Goal: Task Accomplishment & Management: Manage account settings

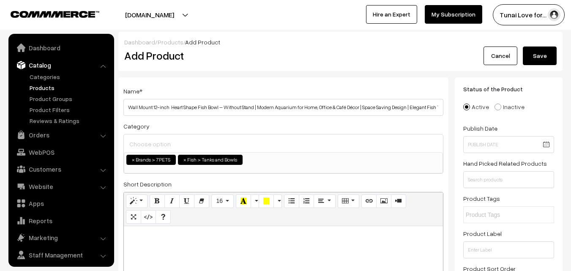
select select "47"
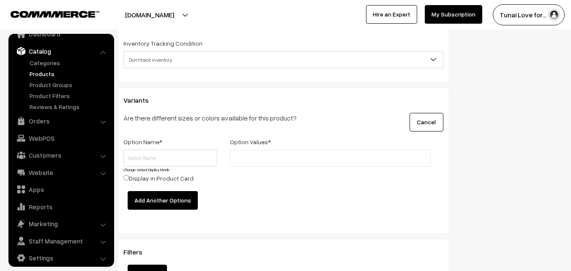
scroll to position [1126, 0]
click at [278, 180] on div at bounding box center [330, 169] width 213 height 41
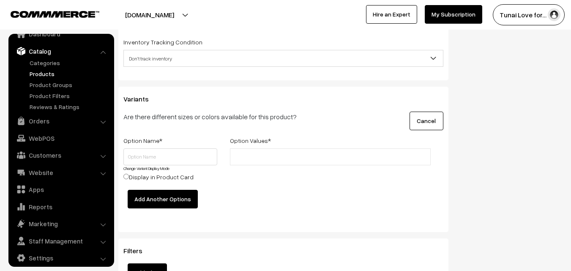
scroll to position [1126, 0]
click at [395, 176] on div at bounding box center [330, 169] width 213 height 41
click at [52, 62] on link "Categories" at bounding box center [69, 62] width 84 height 9
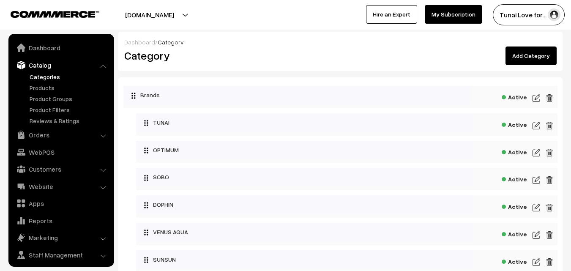
scroll to position [21, 0]
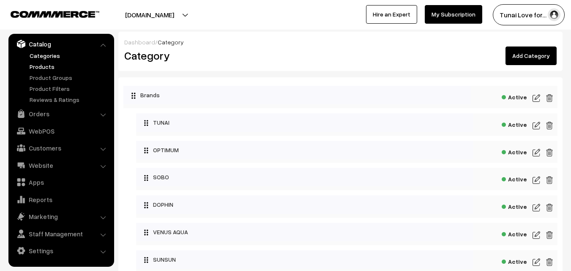
click at [46, 68] on link "Products" at bounding box center [69, 66] width 84 height 9
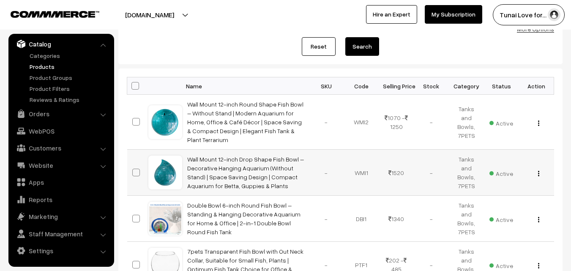
scroll to position [95, 0]
click at [538, 170] on img "button" at bounding box center [538, 172] width 1 height 5
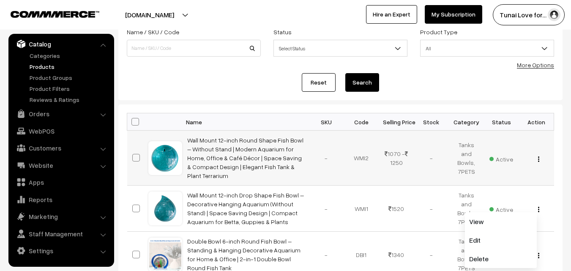
scroll to position [0, 0]
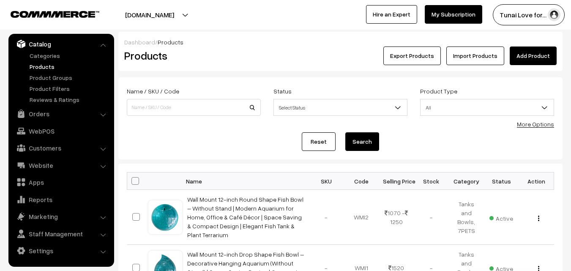
click at [540, 51] on link "Add Product" at bounding box center [533, 55] width 47 height 19
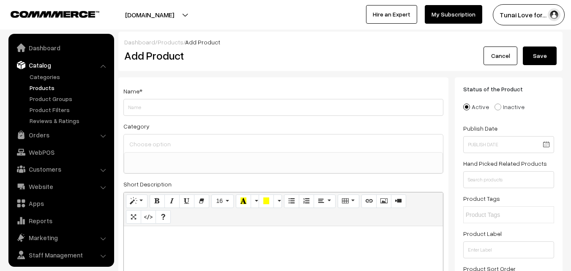
select select
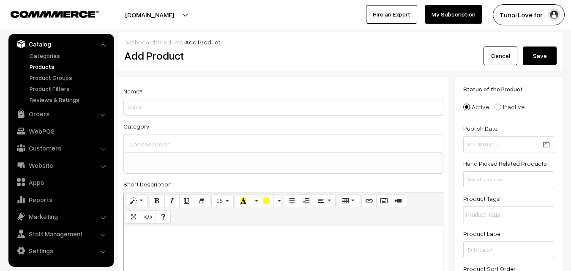
scroll to position [56, 0]
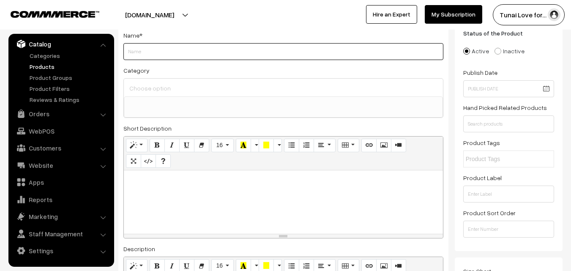
click at [143, 54] on input "Weight" at bounding box center [283, 51] width 320 height 17
paste input "Wall Mount 12-inch Blue Heart Shape Fish Bowl – Without Stand | Modern Aquarium…"
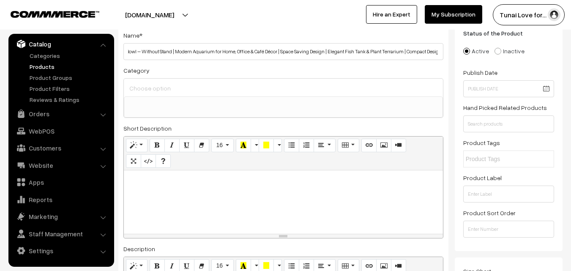
scroll to position [0, 0]
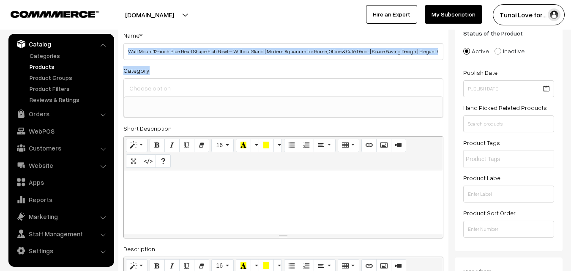
drag, startPoint x: 162, startPoint y: 60, endPoint x: 185, endPoint y: 41, distance: 30.0
click at [185, 41] on div "Name * Wall Mount 12-inch Blue Heart Shape Fish Bowl – Without Stand | Modern A…" at bounding box center [283, 218] width 330 height 393
click at [185, 41] on div "Name * Wall Mount 12-inch Blue Heart Shape Fish Bowl – Without Stand | Modern A…" at bounding box center [283, 45] width 320 height 30
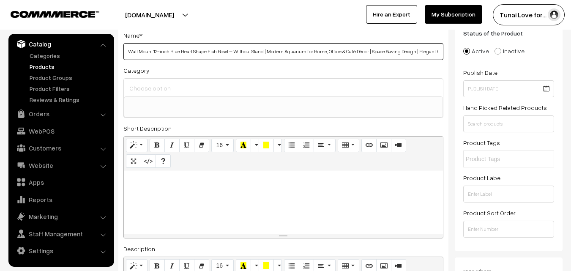
click at [155, 52] on input "Wall Mount 12-inch Blue Heart Shape Fish Bowl – Without Stand | Modern Aquarium…" at bounding box center [283, 51] width 320 height 17
click at [165, 54] on input "Wall Mount 12-inch Blue Heart Shape Fish Bowl – Without Stand | Modern Aquarium…" at bounding box center [283, 51] width 320 height 17
type input "Wall Mount Blue Heart Shape Fish Bowl – Without Stand | Modern Aquarium for Hom…"
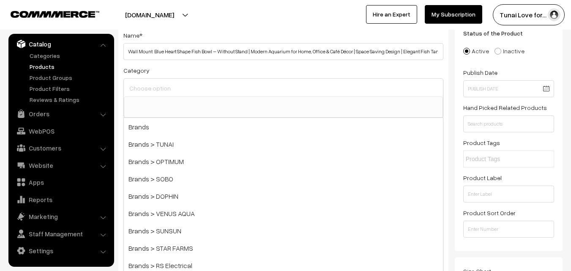
click at [188, 91] on input at bounding box center [283, 88] width 312 height 12
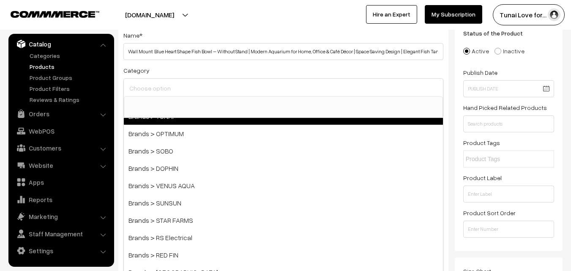
scroll to position [165, 0]
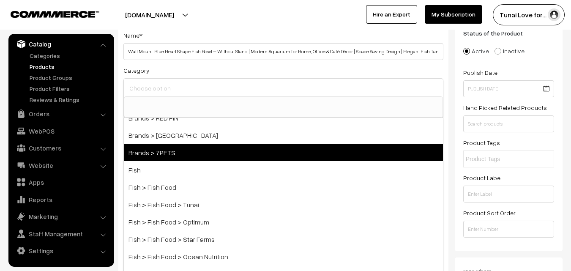
click at [143, 155] on span "Brands > 7PETS" at bounding box center [283, 152] width 319 height 17
select select "47"
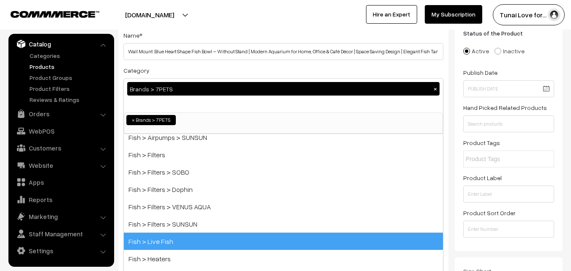
scroll to position [439, 0]
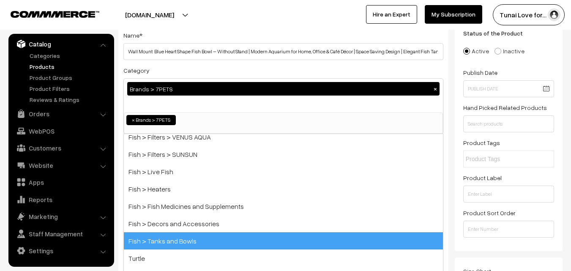
click at [207, 242] on span "Fish > Tanks and Bowls" at bounding box center [283, 240] width 319 height 17
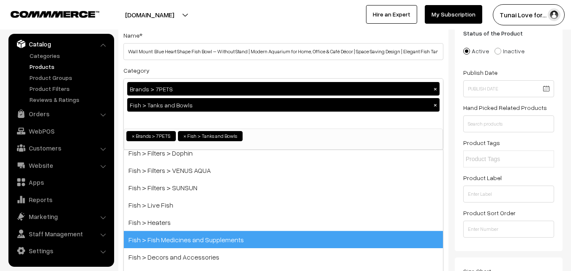
scroll to position [422, 0]
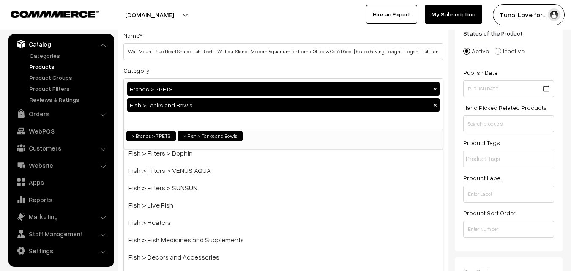
click at [299, 116] on div "Brands > 7PETS × Fish > Tanks and Bowls ×" at bounding box center [283, 104] width 319 height 50
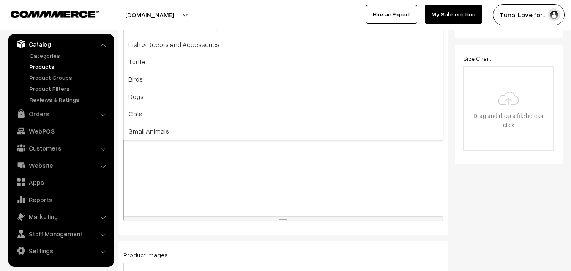
scroll to position [270, 0]
click at [300, 185] on div at bounding box center [283, 162] width 319 height 106
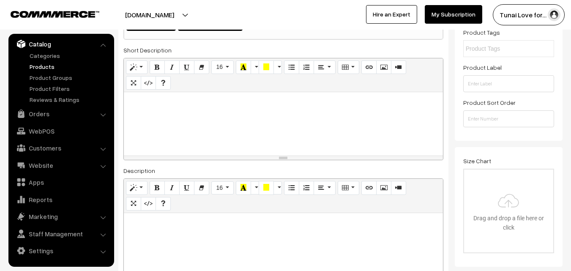
scroll to position [205, 0]
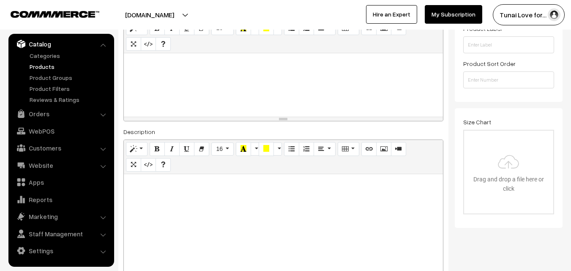
paste div
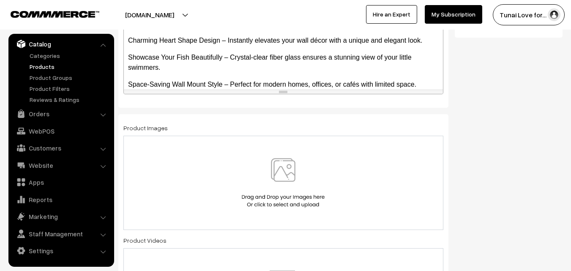
scroll to position [476, 0]
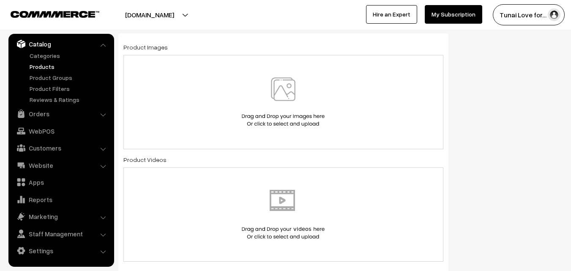
click at [183, 114] on div at bounding box center [283, 101] width 302 height 49
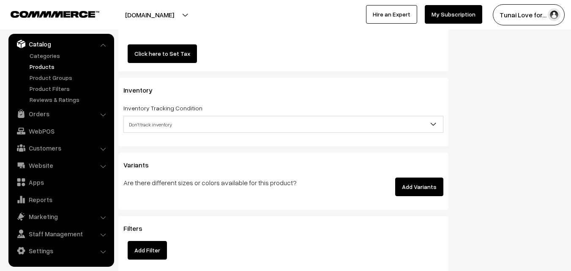
scroll to position [1134, 0]
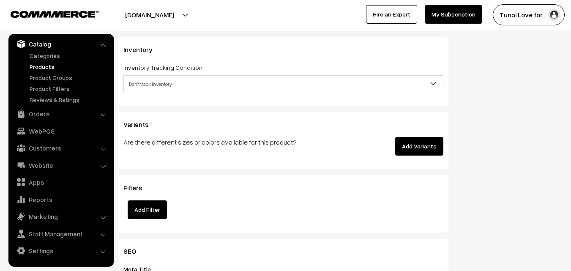
click at [415, 139] on button "Add Variants" at bounding box center [419, 146] width 48 height 19
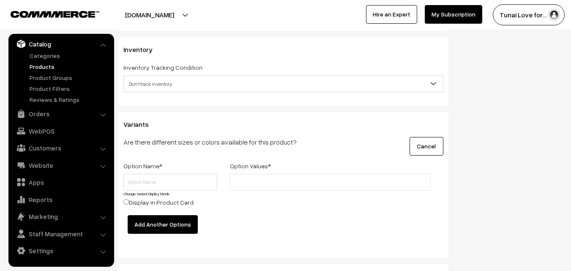
click at [143, 192] on link "Change Variant Display Mode" at bounding box center [146, 193] width 46 height 5
click at [153, 185] on input "text" at bounding box center [170, 182] width 94 height 17
type input "Colour"
click at [247, 186] on input "text" at bounding box center [269, 182] width 74 height 9
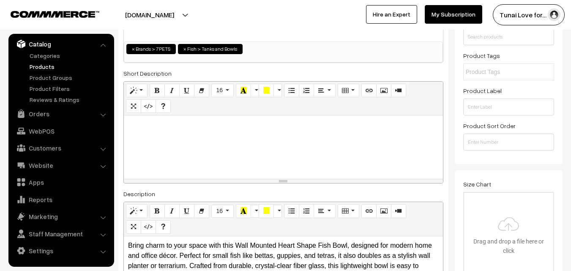
scroll to position [84, 0]
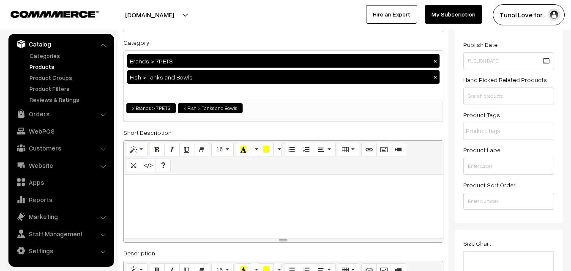
drag, startPoint x: 36, startPoint y: 60, endPoint x: 36, endPoint y: 69, distance: 8.9
click at [36, 69] on ul "Categories" at bounding box center [61, 77] width 101 height 53
click at [36, 69] on link "Products" at bounding box center [69, 66] width 84 height 9
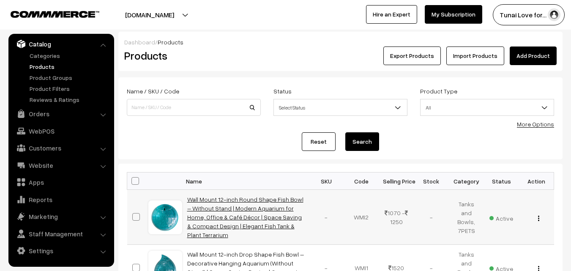
click at [223, 215] on link "Wall Mount 12-inch Round Shape Fish Bowl – Without Stand | Modern Aquarium for …" at bounding box center [245, 217] width 116 height 43
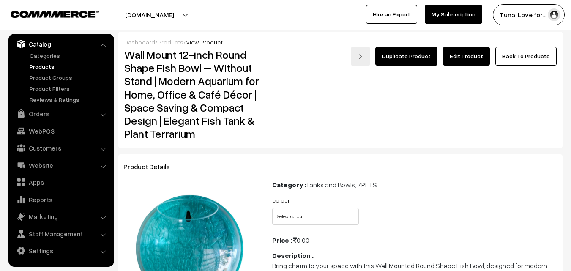
click at [466, 59] on link "Edit Product" at bounding box center [466, 56] width 47 height 19
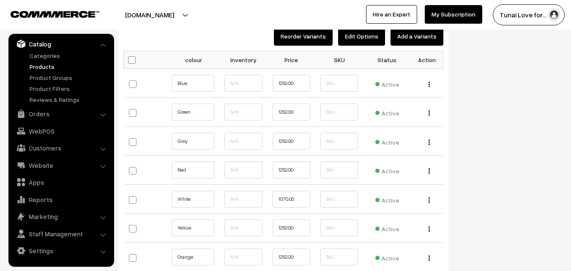
scroll to position [982, 0]
click at [409, 42] on button "Add a Variants" at bounding box center [416, 36] width 53 height 19
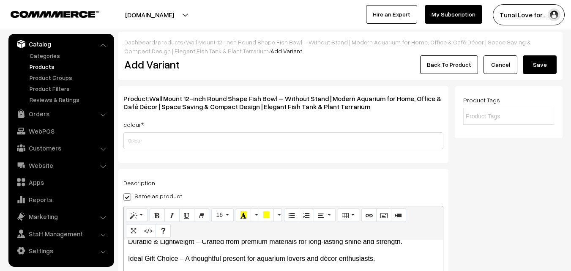
click at [501, 64] on link "Cancel" at bounding box center [500, 64] width 34 height 19
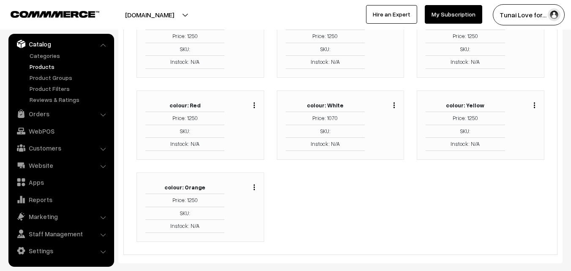
scroll to position [191, 0]
click at [395, 103] on img "button" at bounding box center [393, 104] width 1 height 5
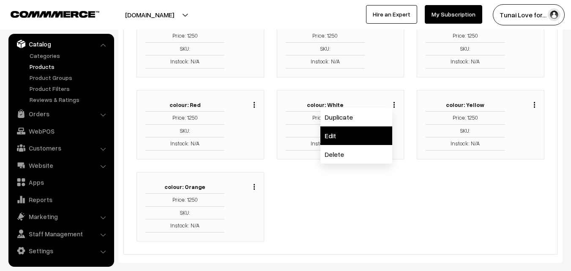
click at [350, 131] on link "Edit" at bounding box center [356, 135] width 72 height 19
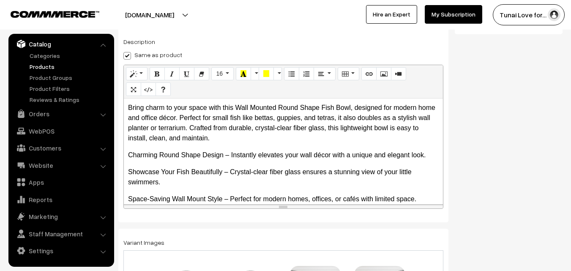
scroll to position [148, 0]
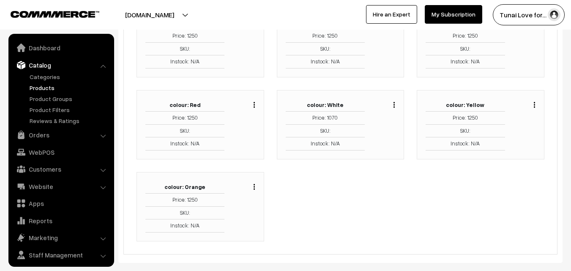
scroll to position [21, 0]
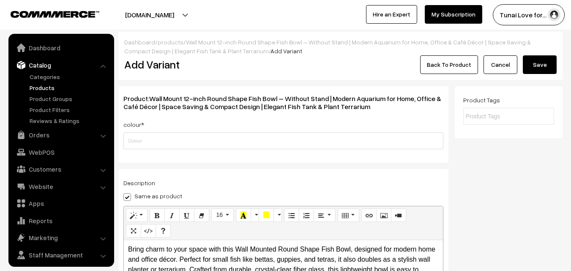
scroll to position [21, 0]
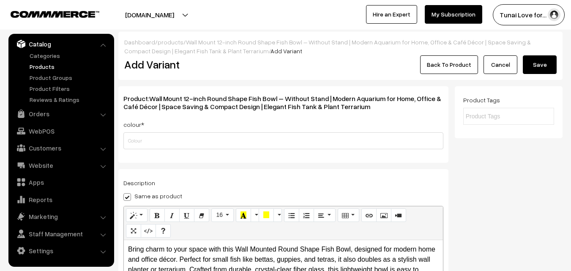
click at [451, 69] on link "Back To Product" at bounding box center [449, 64] width 58 height 19
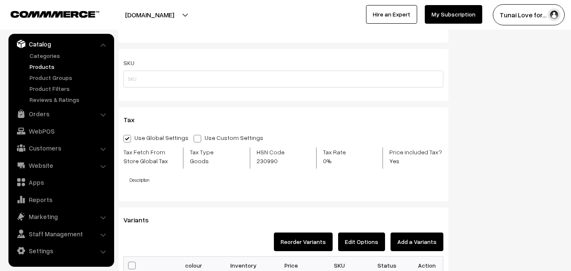
drag, startPoint x: 288, startPoint y: 242, endPoint x: 221, endPoint y: 211, distance: 74.5
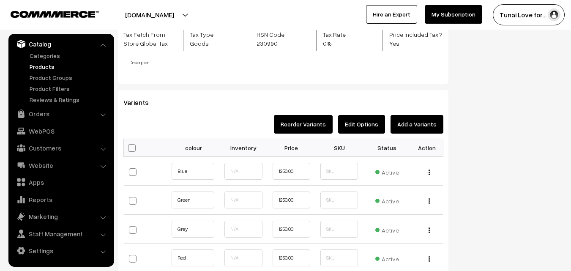
scroll to position [896, 0]
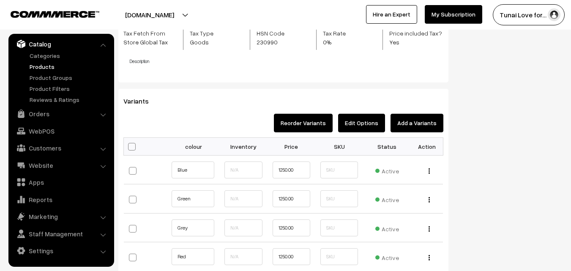
click at [355, 116] on button "Edit Options" at bounding box center [361, 123] width 47 height 19
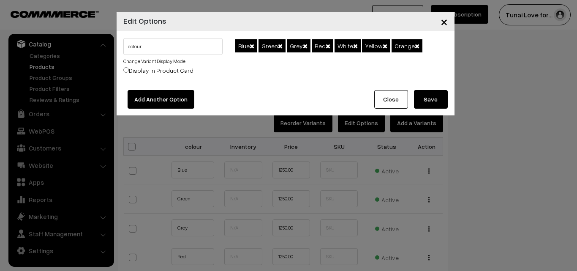
click at [162, 95] on button "Add Another Option" at bounding box center [161, 99] width 67 height 19
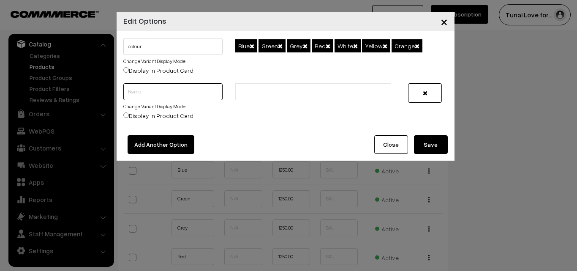
click at [162, 95] on input "text" at bounding box center [173, 91] width 100 height 17
type input "Size"
click at [305, 84] on ul at bounding box center [313, 91] width 156 height 17
type input "12"
type input "6"
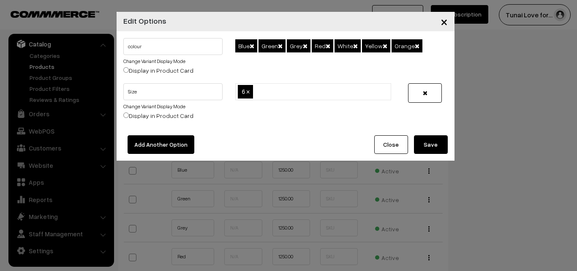
type input "9"
type input "132"
type input "12"
type input "15"
click at [425, 149] on button "Save" at bounding box center [431, 144] width 34 height 19
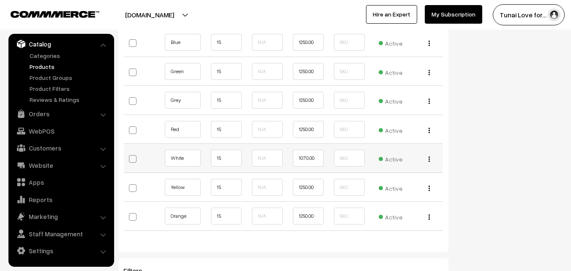
scroll to position [1632, 0]
click at [226, 164] on input "15" at bounding box center [226, 157] width 31 height 17
click at [428, 156] on img "button" at bounding box center [428, 158] width 1 height 5
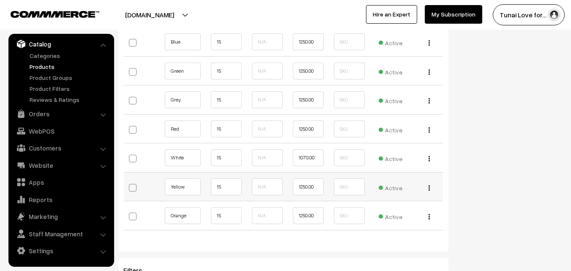
click at [429, 187] on img "button" at bounding box center [428, 187] width 1 height 5
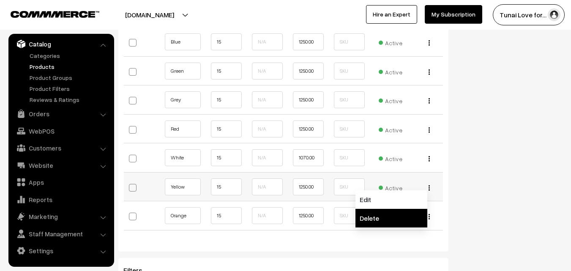
click at [380, 222] on link "Delete" at bounding box center [391, 218] width 72 height 19
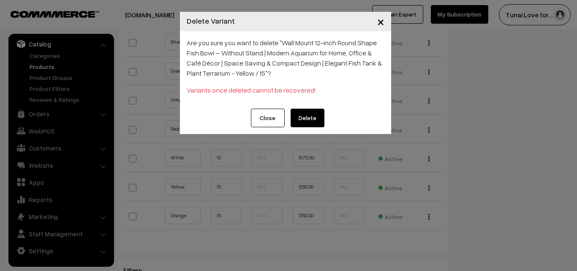
click at [259, 118] on button "Close" at bounding box center [268, 118] width 34 height 19
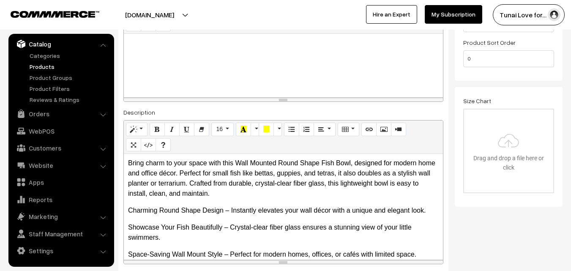
scroll to position [0, 0]
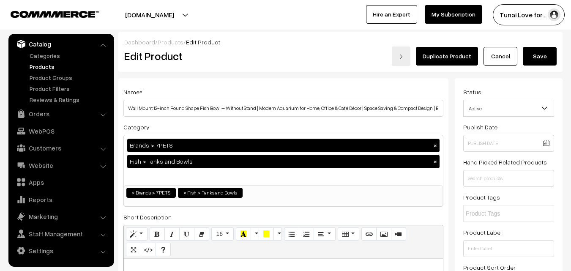
click at [535, 62] on button "Save" at bounding box center [540, 56] width 34 height 19
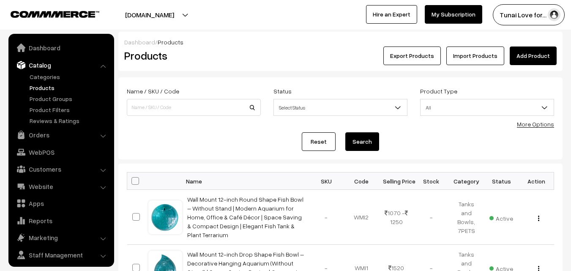
scroll to position [21, 0]
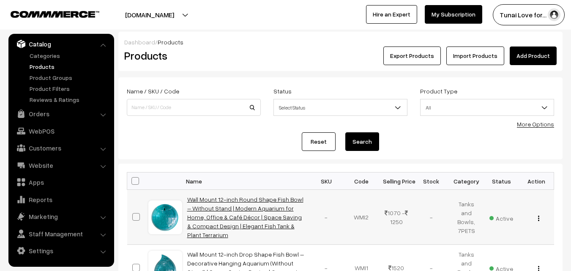
click at [265, 203] on link "Wall Mount 12-inch Round Shape Fish Bowl – Without Stand | Modern Aquarium for …" at bounding box center [245, 217] width 116 height 43
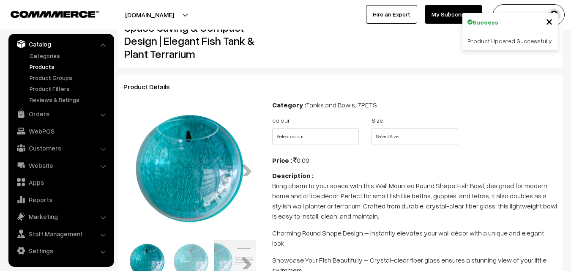
scroll to position [80, 0]
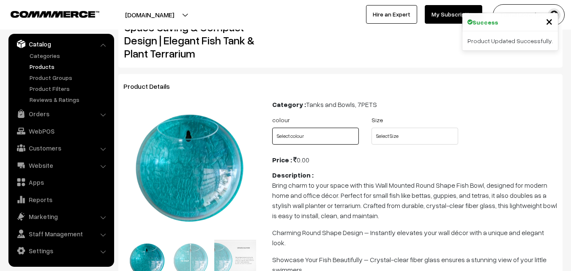
click at [325, 132] on select "Select colour Blue Green Grey Red White Yellow Orange" at bounding box center [315, 136] width 87 height 17
select select "WMI2_H59"
click at [272, 128] on select "Select colour Blue Green Grey Red White Yellow Orange" at bounding box center [315, 136] width 87 height 17
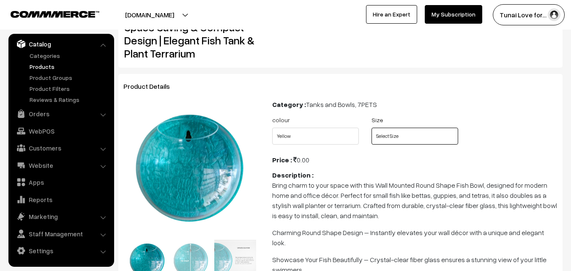
click at [397, 134] on select "Select Size 6 9 12 15" at bounding box center [414, 136] width 87 height 17
select select "OKV1"
click at [371, 128] on select "Select Size 6 9 12 15" at bounding box center [414, 136] width 87 height 17
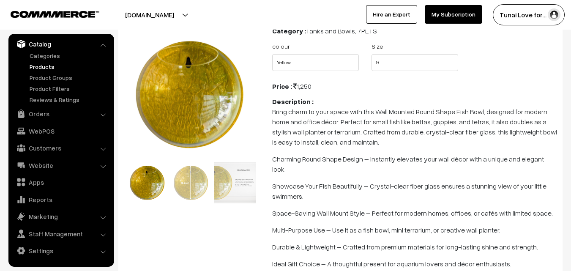
scroll to position [156, 0]
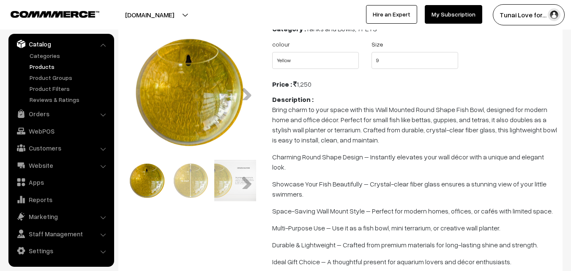
click at [190, 173] on img at bounding box center [192, 181] width 42 height 42
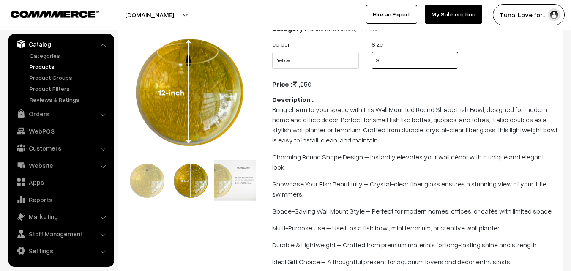
click at [384, 54] on select "Select Size 6 9 12 15" at bounding box center [414, 60] width 87 height 17
click at [132, 202] on div "Previous Next" at bounding box center [191, 180] width 133 height 45
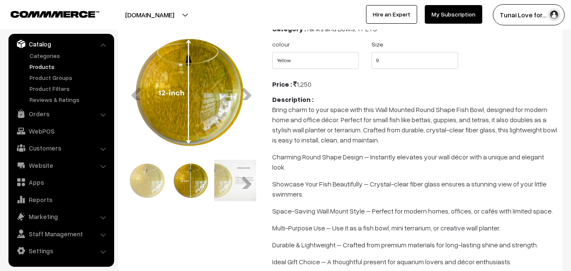
click at [151, 176] on img at bounding box center [148, 181] width 42 height 42
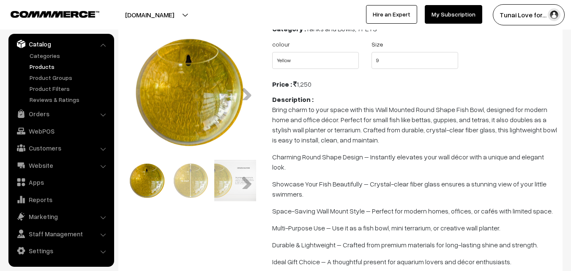
click at [197, 177] on img at bounding box center [192, 181] width 42 height 42
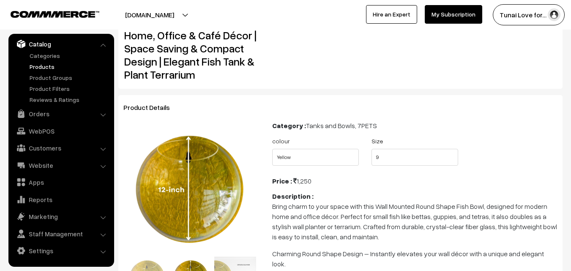
scroll to position [0, 0]
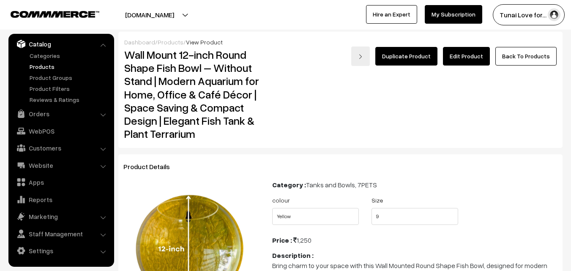
click at [469, 63] on link "Edit Product" at bounding box center [466, 56] width 47 height 19
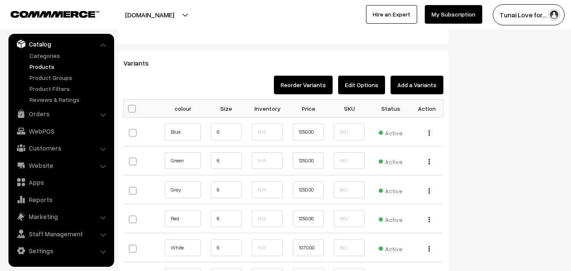
scroll to position [935, 0]
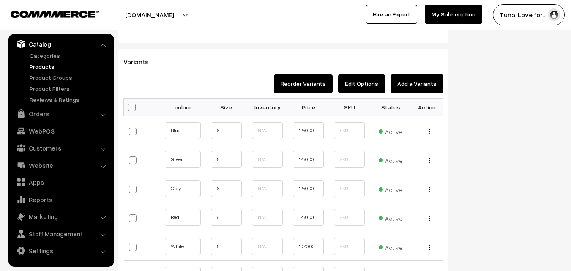
click at [405, 83] on button "Add a Variants" at bounding box center [416, 83] width 53 height 19
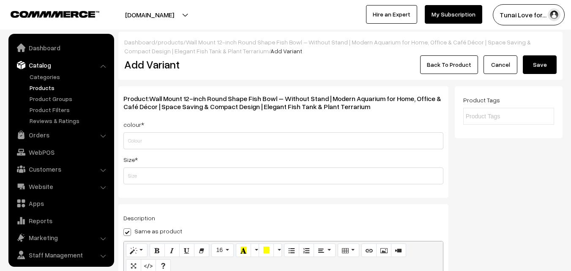
scroll to position [21, 0]
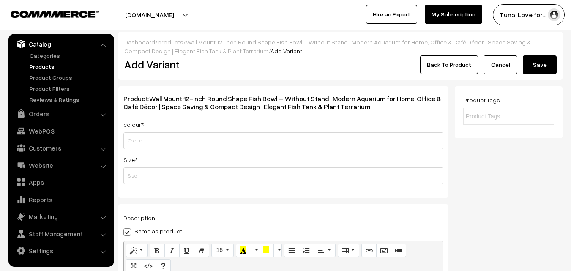
click at [499, 63] on link "Cancel" at bounding box center [500, 64] width 34 height 19
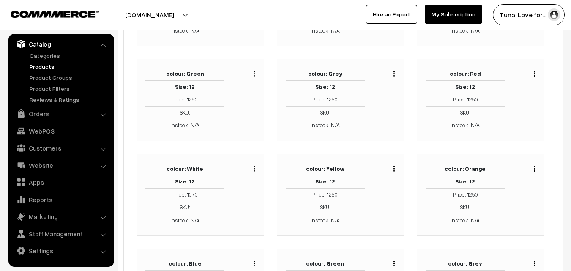
scroll to position [614, 0]
click at [394, 168] on img "button" at bounding box center [393, 168] width 1 height 5
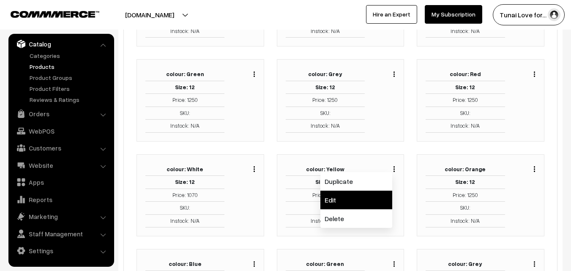
click at [361, 194] on link "Edit" at bounding box center [356, 200] width 72 height 19
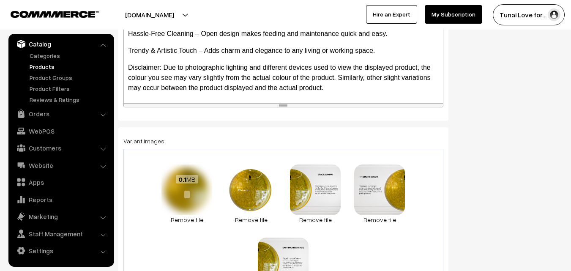
scroll to position [279, 0]
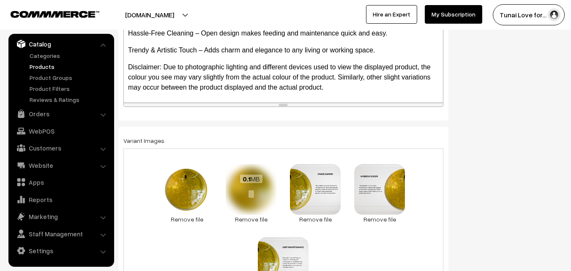
click at [253, 179] on span "0.1 MB" at bounding box center [251, 178] width 22 height 8
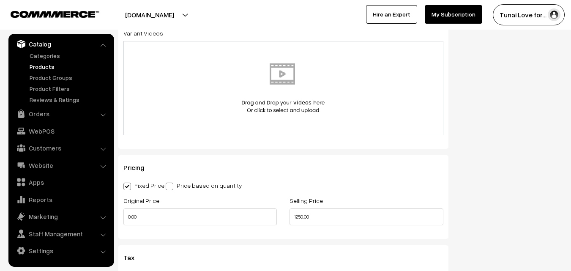
scroll to position [568, 0]
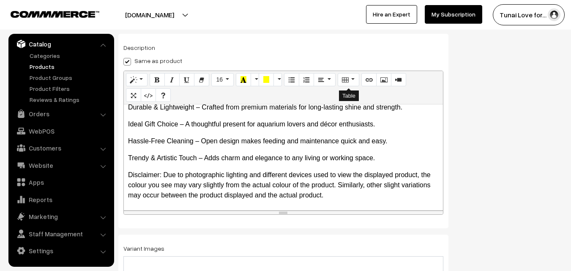
scroll to position [0, 0]
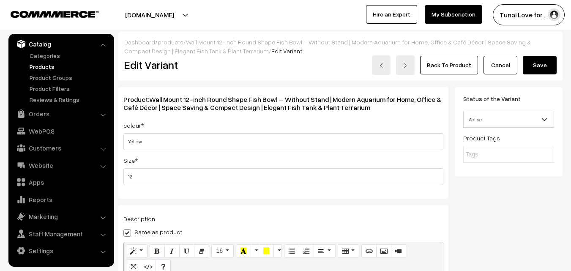
click at [507, 64] on link "Cancel" at bounding box center [500, 65] width 34 height 19
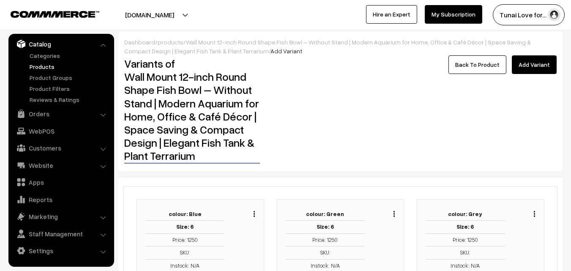
click at [493, 69] on link "Back To Product" at bounding box center [477, 64] width 58 height 19
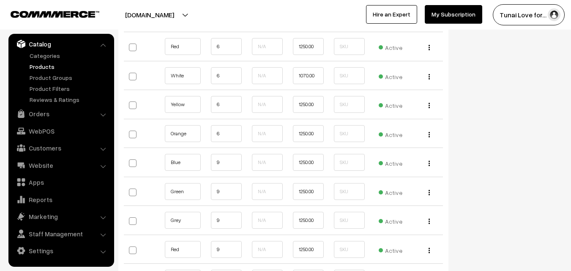
scroll to position [0, 6]
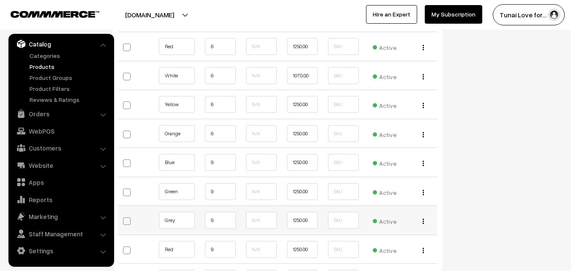
click at [436, 234] on td "Edit Change to Bulk Price Delete" at bounding box center [421, 220] width 32 height 29
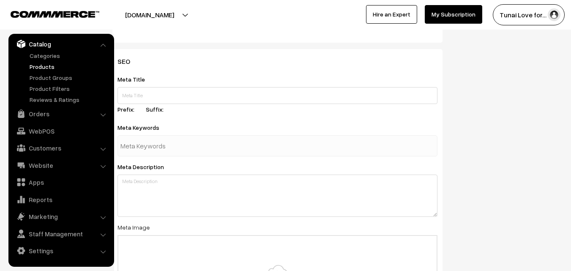
scroll to position [0, 0]
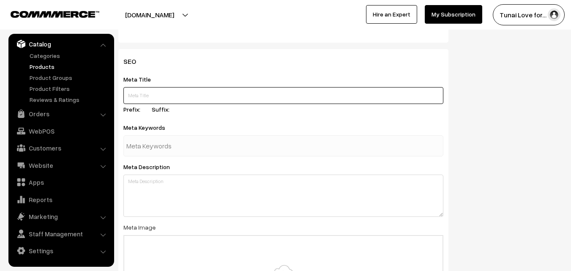
click at [149, 94] on input "text" at bounding box center [283, 95] width 320 height 17
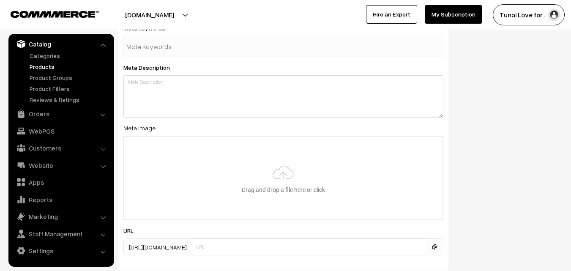
scroll to position [2004, 0]
click at [152, 46] on input "text" at bounding box center [170, 46] width 88 height 17
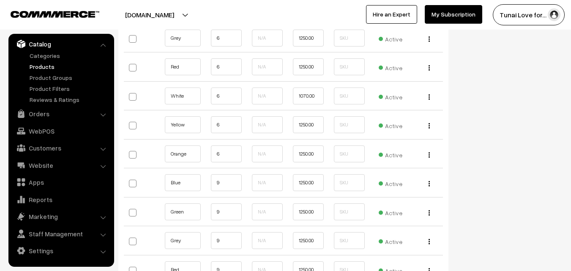
scroll to position [1085, 0]
drag, startPoint x: 152, startPoint y: 46, endPoint x: 490, endPoint y: 155, distance: 355.3
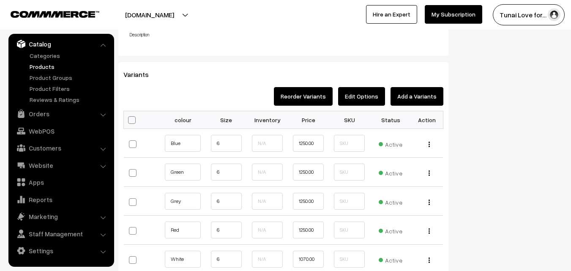
scroll to position [923, 0]
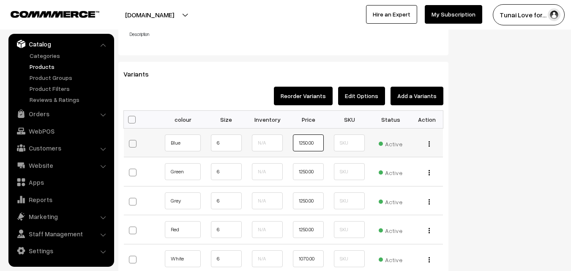
click at [314, 140] on input "1250.00" at bounding box center [308, 142] width 31 height 17
click at [308, 143] on input "1250.00" at bounding box center [308, 142] width 31 height 17
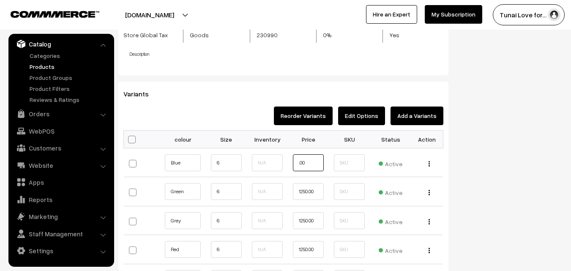
scroll to position [904, 0]
type input "1340.00"
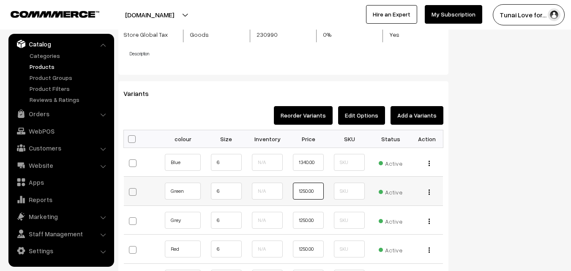
click at [304, 196] on input "1250.00" at bounding box center [308, 191] width 31 height 17
click at [316, 190] on input "1250.00" at bounding box center [308, 191] width 31 height 17
type input "1"
type input "1340"
click at [309, 219] on input "1250.00" at bounding box center [308, 220] width 31 height 17
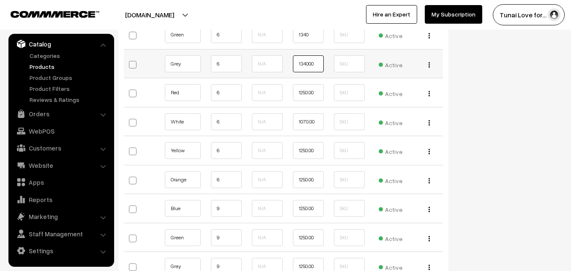
scroll to position [1066, 0]
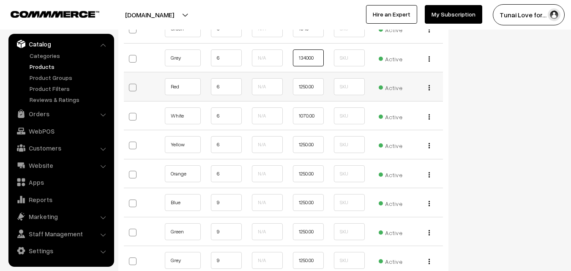
type input "134000"
click at [313, 88] on input "1250.00" at bounding box center [308, 86] width 31 height 17
type input "13400"
click at [310, 114] on input "1070.00" at bounding box center [308, 115] width 31 height 17
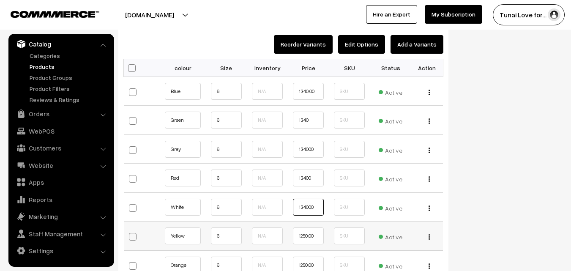
scroll to position [977, 0]
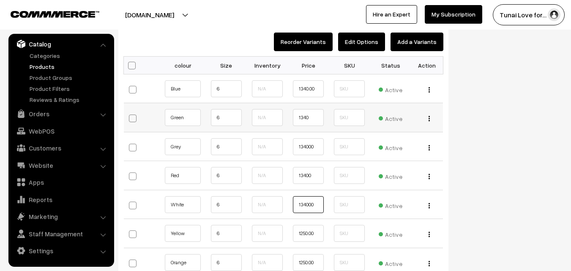
type input "134000"
click at [310, 118] on input "1340" at bounding box center [308, 117] width 31 height 17
type input "1340.00"
click at [309, 148] on input "134000" at bounding box center [308, 146] width 31 height 17
type input "1340.00"
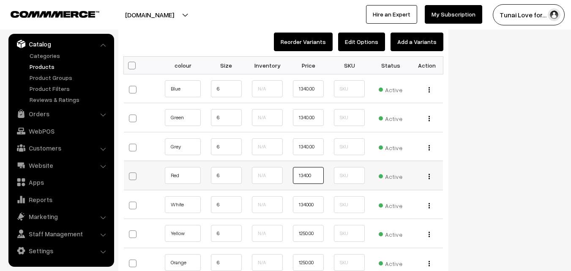
click at [311, 174] on input "13400" at bounding box center [308, 175] width 31 height 17
type input "1340.00"
click at [310, 205] on input "134000" at bounding box center [308, 204] width 31 height 17
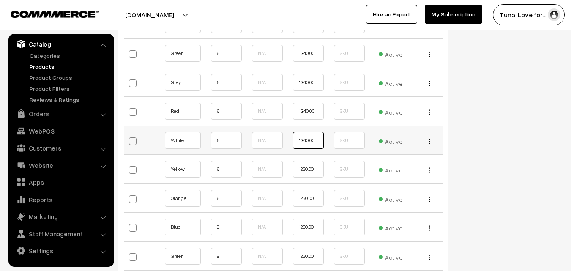
scroll to position [1045, 0]
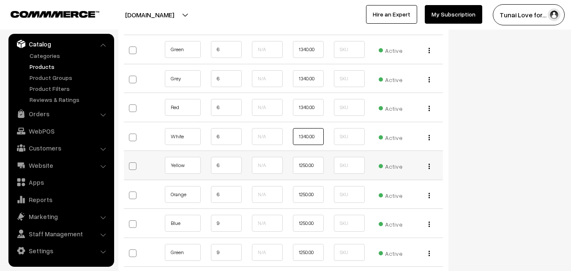
type input "1340.00"
click at [305, 164] on input "1250.00" at bounding box center [308, 165] width 31 height 17
click at [320, 166] on input "1250.00" at bounding box center [308, 165] width 31 height 17
type input "1"
click at [315, 190] on input "1250.00" at bounding box center [308, 194] width 31 height 17
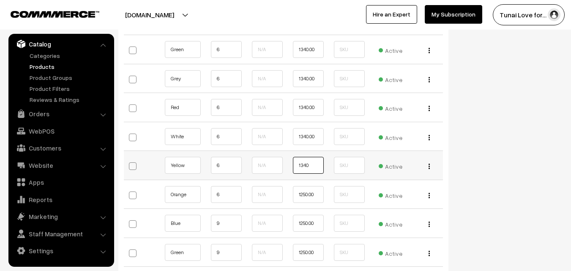
click at [310, 168] on input "1340" at bounding box center [308, 165] width 31 height 17
type input "1340.00"
click at [307, 195] on input "1250.00" at bounding box center [308, 194] width 31 height 17
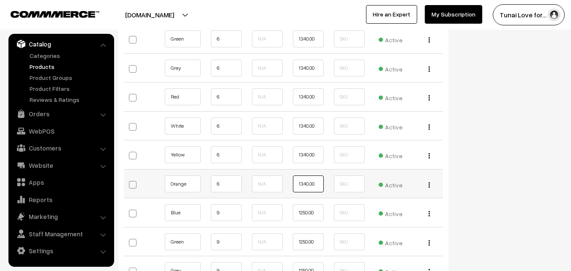
scroll to position [1056, 0]
type input "1340.00"
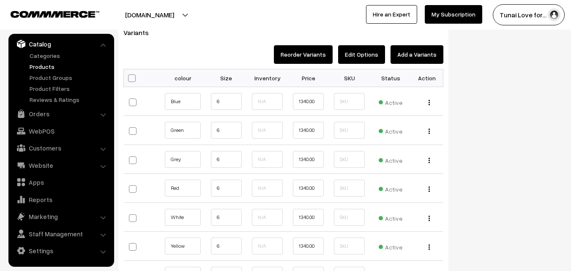
scroll to position [892, 0]
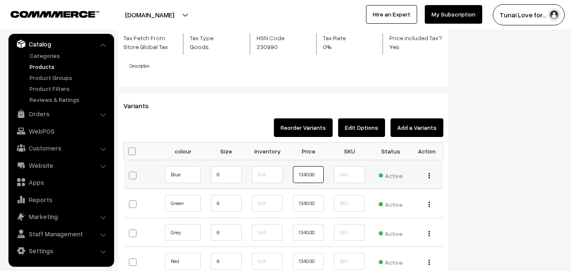
click at [319, 171] on input "1340.00" at bounding box center [308, 174] width 31 height 17
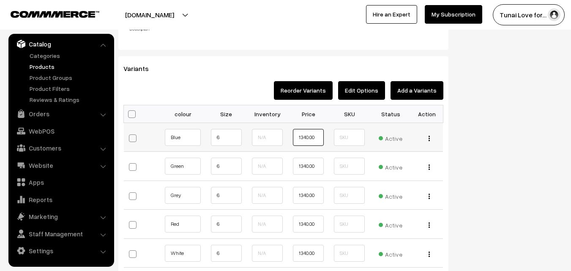
scroll to position [930, 0]
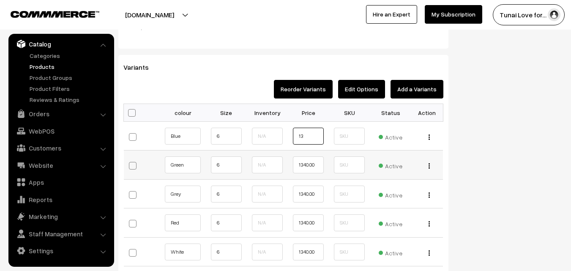
type input "1"
type input "440.00"
drag, startPoint x: 319, startPoint y: 170, endPoint x: 308, endPoint y: 165, distance: 13.0
click at [308, 165] on input "1340.00" at bounding box center [308, 164] width 31 height 17
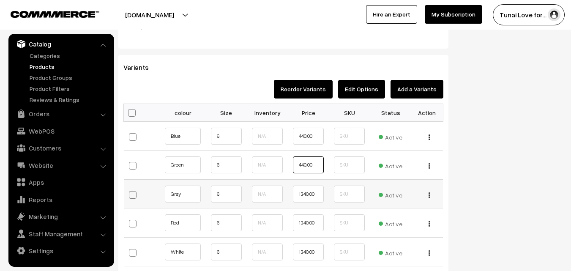
type input "440.00"
click at [306, 196] on input "1340.00" at bounding box center [308, 193] width 31 height 17
type input "440.00"
click at [303, 221] on input "1340.00" at bounding box center [308, 222] width 31 height 17
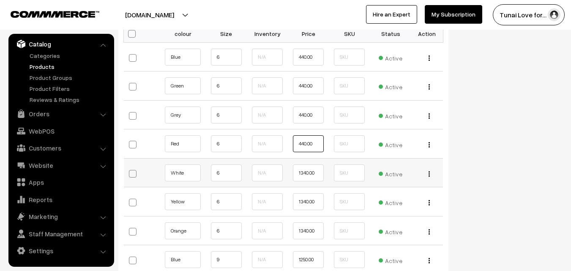
scroll to position [1012, 0]
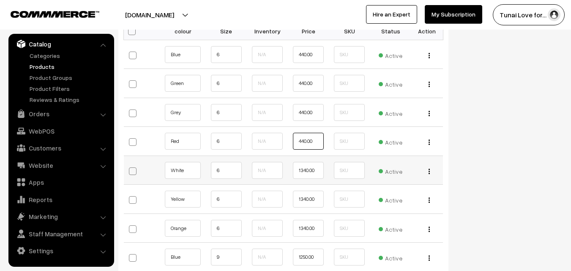
type input "440.00"
click at [303, 169] on input "1340.00" at bounding box center [308, 170] width 31 height 17
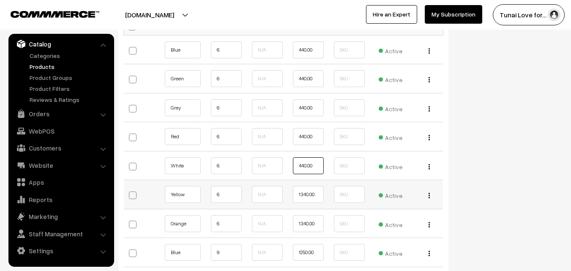
type input "440.00"
click at [301, 194] on input "1340.00" at bounding box center [308, 194] width 31 height 17
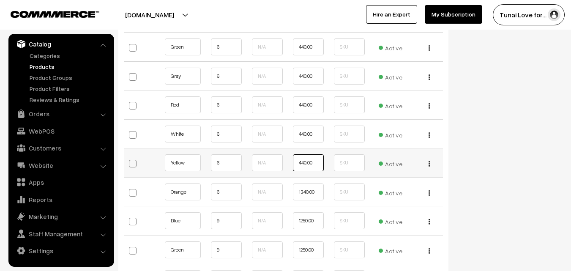
scroll to position [1048, 0]
type input "440.00"
click at [302, 194] on input "1340.00" at bounding box center [308, 191] width 31 height 17
type input "440.00"
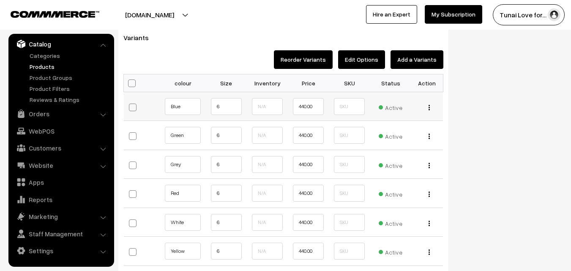
scroll to position [953, 0]
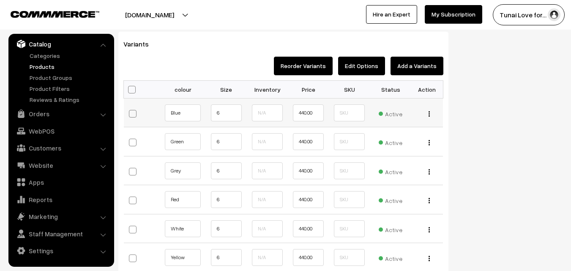
click at [427, 113] on div "Edit Change to Bulk Price Delete" at bounding box center [427, 112] width 22 height 9
click at [428, 115] on img "button" at bounding box center [428, 113] width 1 height 5
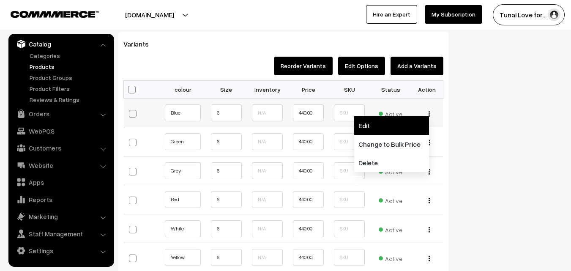
click at [387, 128] on link "Edit" at bounding box center [391, 125] width 75 height 19
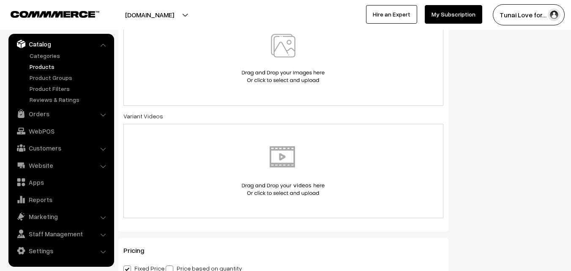
scroll to position [364, 0]
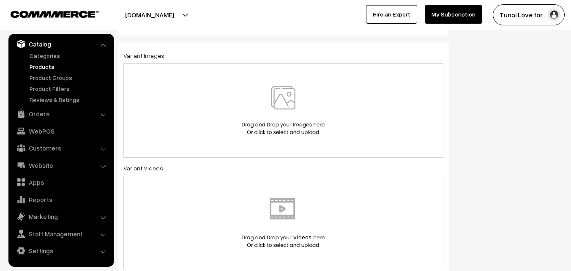
click at [311, 115] on img at bounding box center [283, 110] width 87 height 49
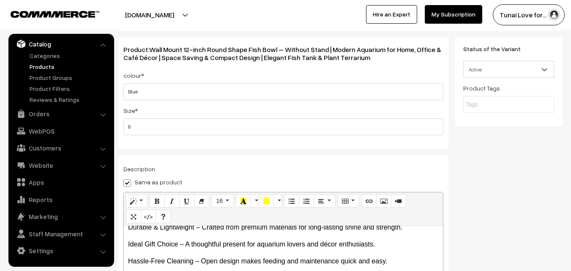
scroll to position [50, 0]
click at [142, 124] on input "6" at bounding box center [283, 126] width 320 height 17
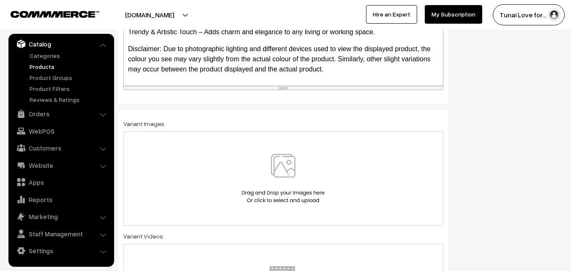
scroll to position [296, 0]
click at [283, 169] on img at bounding box center [283, 177] width 87 height 49
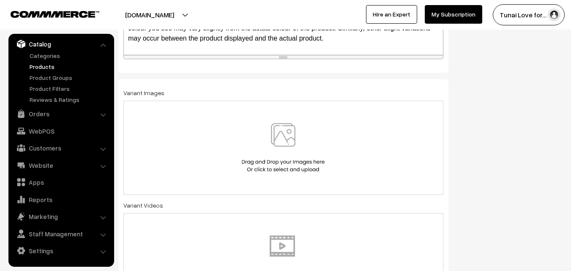
scroll to position [328, 0]
click at [201, 127] on div at bounding box center [283, 146] width 302 height 49
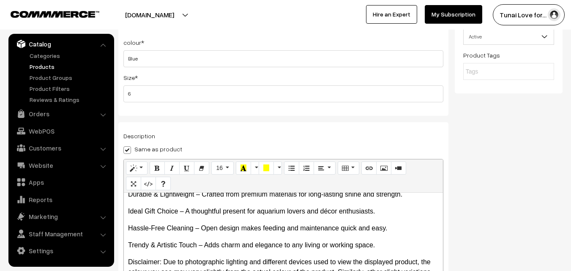
scroll to position [0, 0]
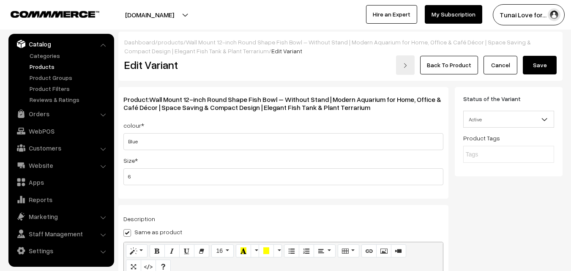
click at [538, 72] on button "Save" at bounding box center [540, 65] width 34 height 19
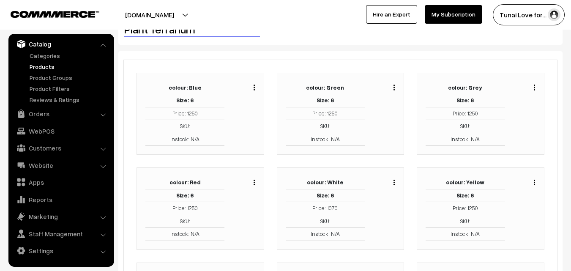
scroll to position [128, 0]
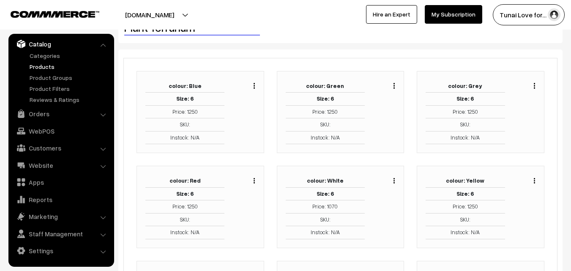
click at [255, 85] on div "Duplicate Edit Delete" at bounding box center [246, 112] width 30 height 65
click at [254, 89] on button "button" at bounding box center [254, 85] width 2 height 7
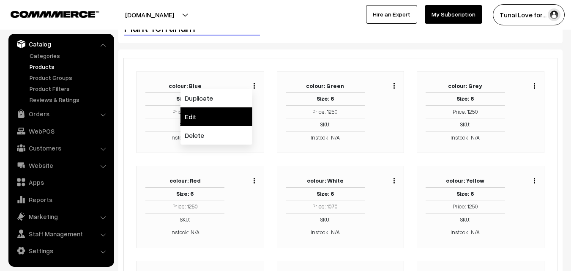
click at [224, 123] on link "Edit" at bounding box center [216, 116] width 72 height 19
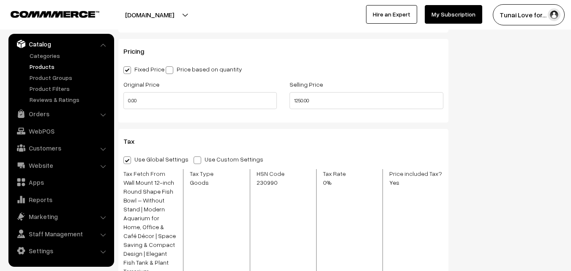
scroll to position [732, 0]
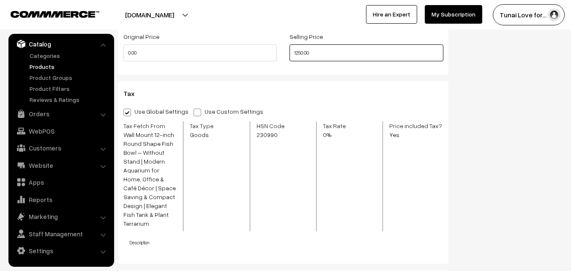
click at [303, 50] on input "1250.00" at bounding box center [365, 52] width 153 height 17
type input "440.00"
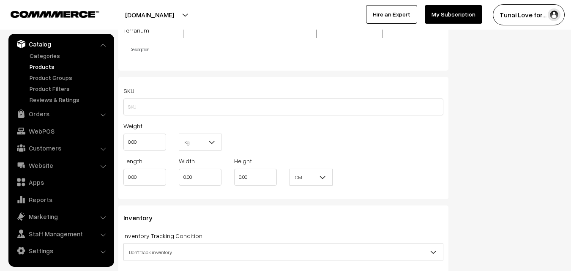
scroll to position [999, 0]
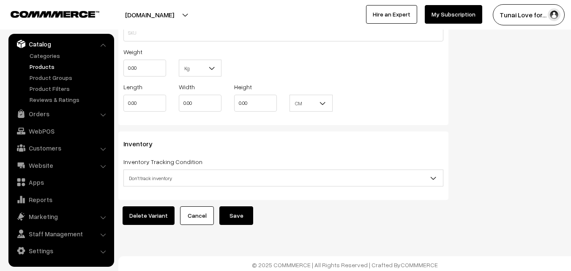
click at [243, 206] on button "Save" at bounding box center [236, 215] width 34 height 19
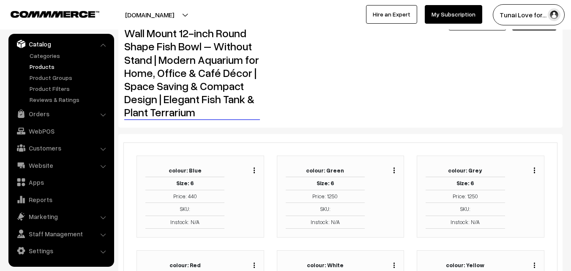
scroll to position [44, 0]
click at [394, 171] on img "button" at bounding box center [393, 169] width 1 height 5
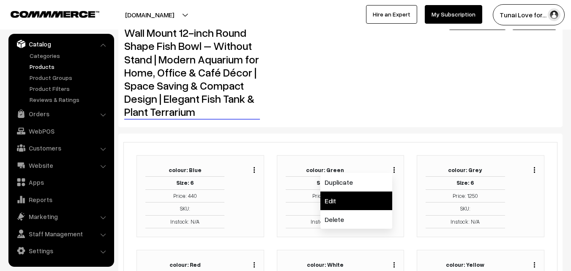
click at [351, 200] on link "Edit" at bounding box center [356, 200] width 72 height 19
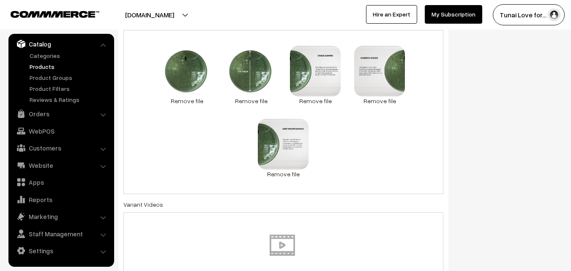
scroll to position [325, 0]
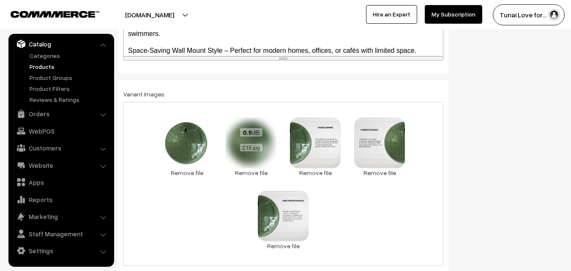
click at [262, 142] on div "0.1 MB 2.13.jpg" at bounding box center [251, 139] width 51 height 45
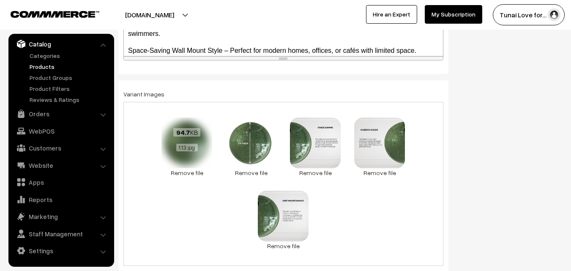
drag, startPoint x: 262, startPoint y: 142, endPoint x: 211, endPoint y: 159, distance: 53.4
click at [211, 159] on div "94.7 KB 1.13.jpg" at bounding box center [186, 139] width 51 height 45
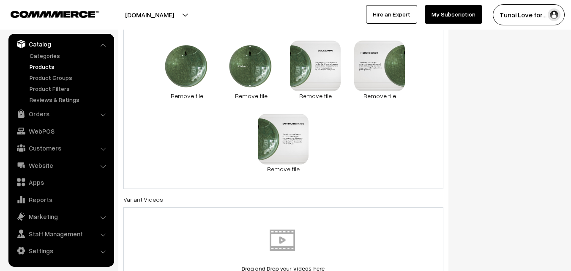
scroll to position [400, 0]
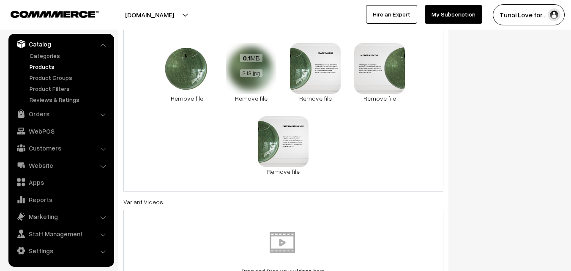
click at [247, 85] on div "0.1 MB 2.13.jpg" at bounding box center [251, 65] width 51 height 45
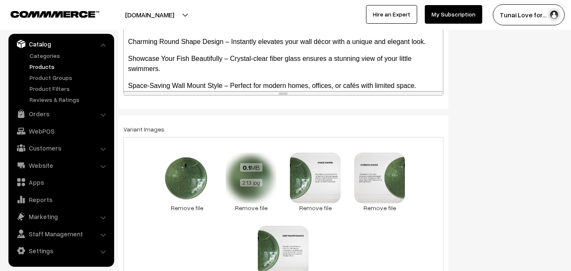
scroll to position [278, 0]
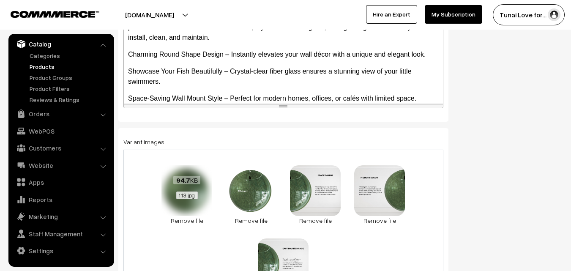
click at [175, 192] on div "1.13.jpg" at bounding box center [187, 195] width 40 height 8
click at [179, 224] on link "Remove file" at bounding box center [186, 220] width 51 height 9
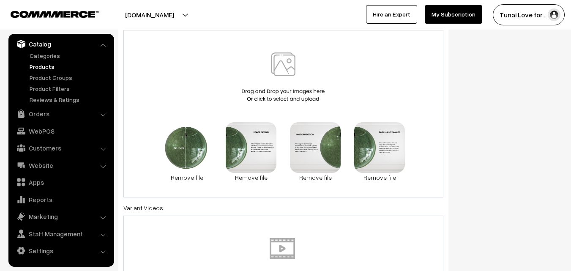
scroll to position [398, 0]
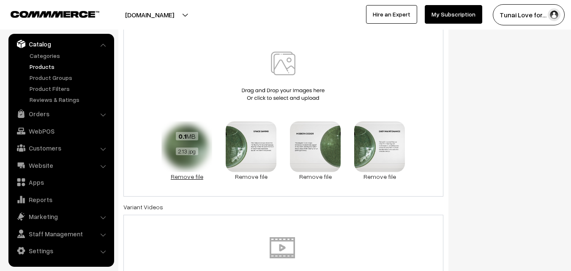
click at [189, 179] on link "Remove file" at bounding box center [186, 176] width 51 height 9
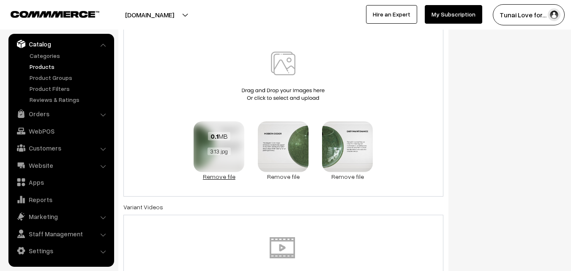
click at [218, 175] on link "Remove file" at bounding box center [219, 176] width 51 height 9
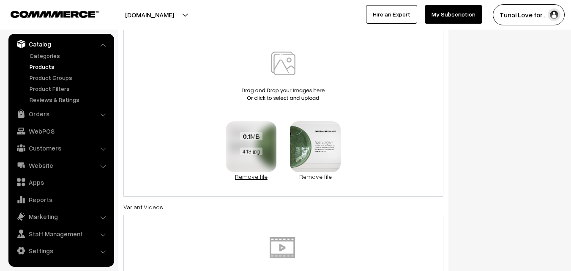
click at [243, 179] on link "Remove file" at bounding box center [251, 176] width 51 height 9
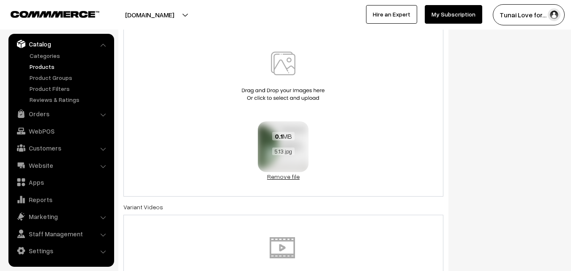
click at [282, 176] on link "Remove file" at bounding box center [283, 176] width 51 height 9
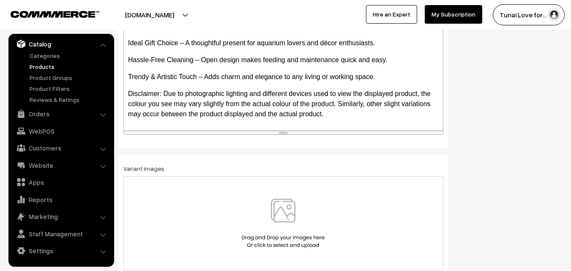
scroll to position [251, 0]
click at [190, 199] on div at bounding box center [283, 222] width 302 height 49
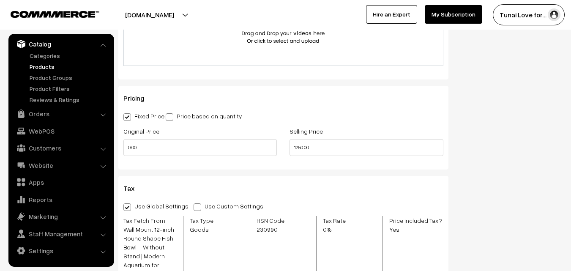
scroll to position [638, 0]
click at [305, 146] on input "1250.00" at bounding box center [365, 147] width 153 height 17
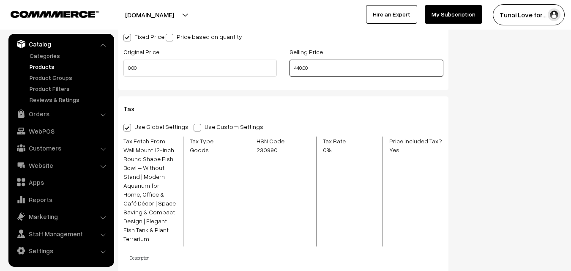
scroll to position [719, 0]
type input "440.00"
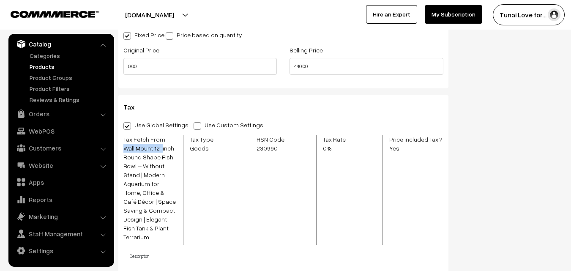
click at [159, 147] on span "Wall Mount 12-inch Round Shape Fish Bowl – Without Stand | Modern Aquarium for …" at bounding box center [149, 193] width 53 height 98
click at [220, 154] on div "Tax Type Goods" at bounding box center [216, 190] width 66 height 110
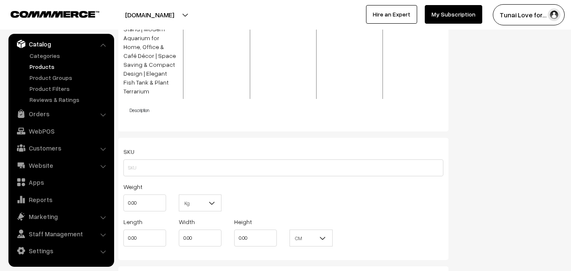
scroll to position [999, 0]
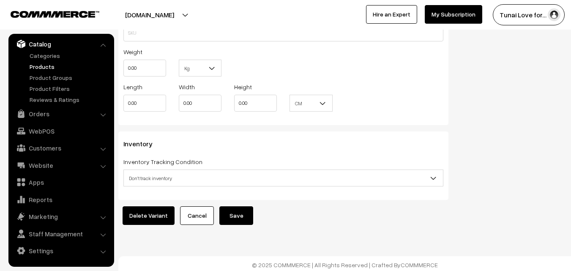
click at [235, 208] on button "Save" at bounding box center [236, 215] width 34 height 19
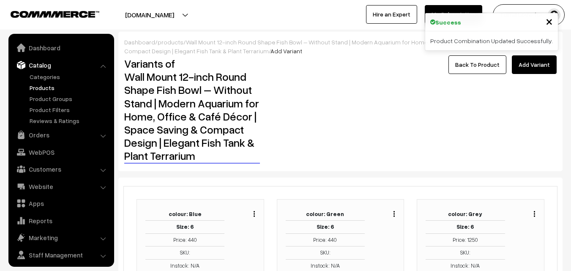
scroll to position [21, 0]
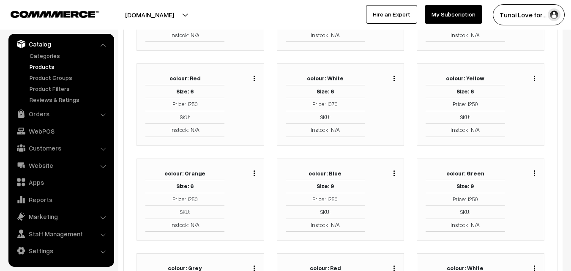
scroll to position [0, 0]
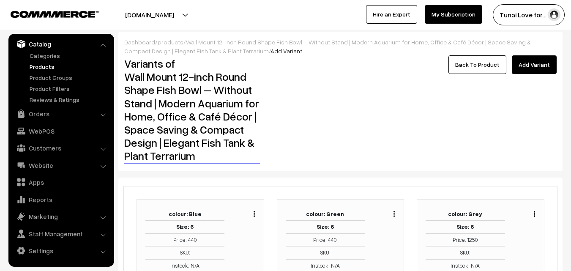
click at [463, 64] on link "Back To Product" at bounding box center [477, 64] width 58 height 19
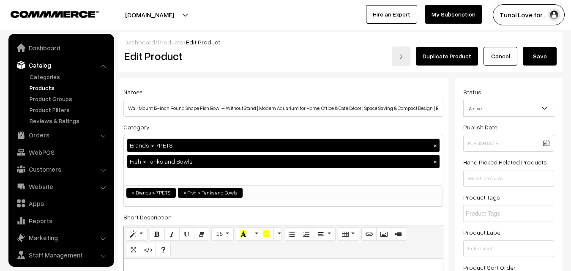
scroll to position [21, 0]
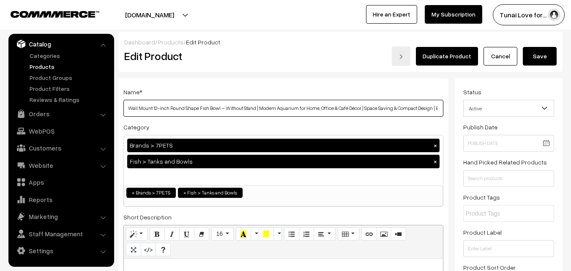
click at [240, 115] on input "Wall Mount 12-inch Round Shape Fish Bowl – Without Stand | Modern Aquarium for …" at bounding box center [283, 108] width 320 height 17
click at [167, 106] on input "Wall Mount 12-inch Round Shape Fish Bowl – Without Stand | Modern Aquarium for …" at bounding box center [283, 108] width 320 height 17
type input "Wall Mount Round Shape Fish Bowl – Without Stand | Modern Aquarium for Home, Of…"
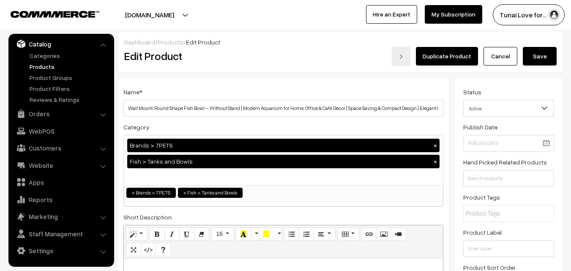
click at [542, 59] on button "Save" at bounding box center [540, 56] width 34 height 19
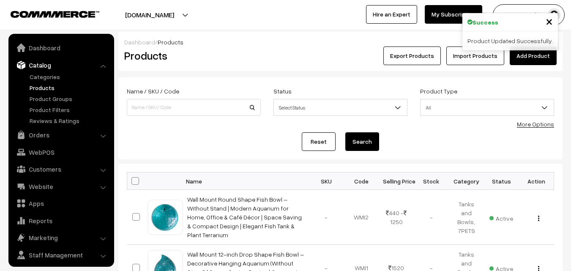
scroll to position [21, 0]
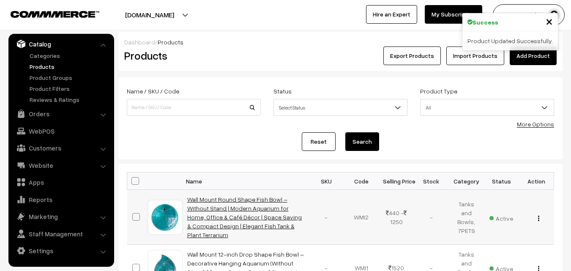
click at [255, 213] on link "Wall Mount Round Shape Fish Bowl – Without Stand | Modern Aquarium for Home, Of…" at bounding box center [244, 217] width 115 height 43
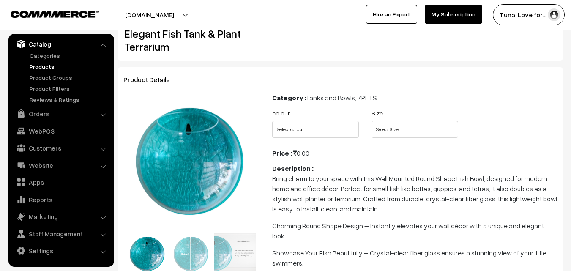
scroll to position [87, 0]
click at [298, 130] on select "Select colour Blue Green Grey Red White Yellow Orange" at bounding box center [315, 129] width 87 height 17
select select "WMI2_KGM"
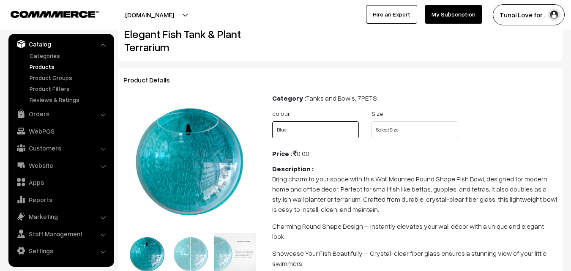
click at [272, 121] on select "Select colour Blue Green Grey Red White Yellow Orange" at bounding box center [315, 129] width 87 height 17
click at [404, 130] on select "Select Size 6 9 12 15" at bounding box center [414, 129] width 87 height 17
select select "FDC1"
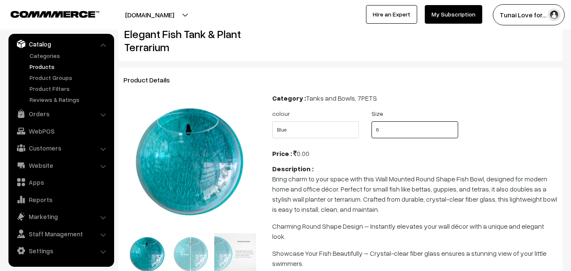
click at [371, 121] on select "Select Size 6 9 12 15" at bounding box center [414, 129] width 87 height 17
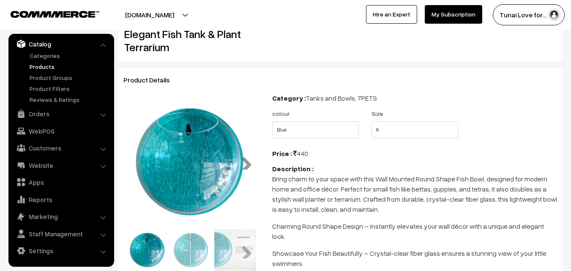
click at [245, 158] on link "Next" at bounding box center [243, 161] width 17 height 17
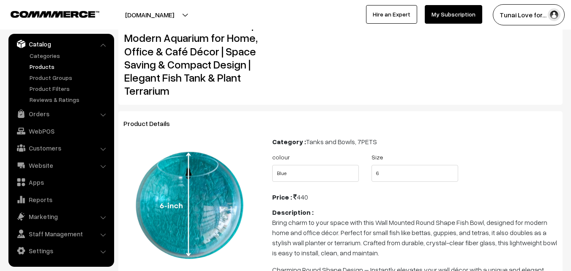
scroll to position [0, 0]
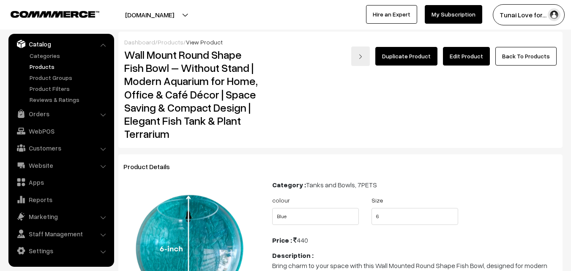
click at [460, 57] on link "Edit Product" at bounding box center [466, 56] width 47 height 19
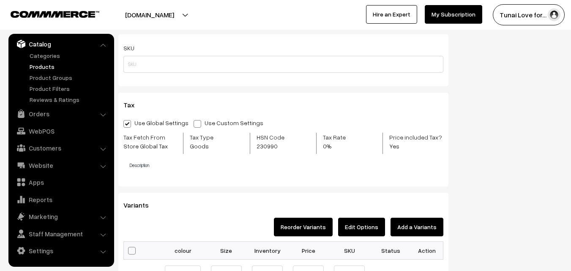
scroll to position [792, 0]
click at [369, 224] on button "Edit Options" at bounding box center [361, 227] width 47 height 19
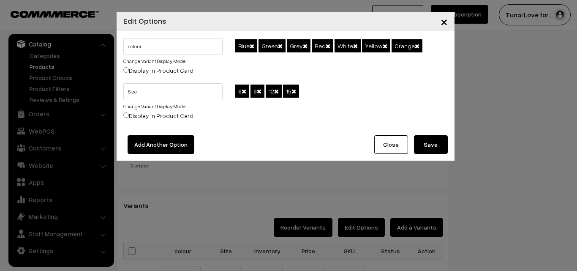
click at [444, 25] on span "×" at bounding box center [444, 22] width 7 height 16
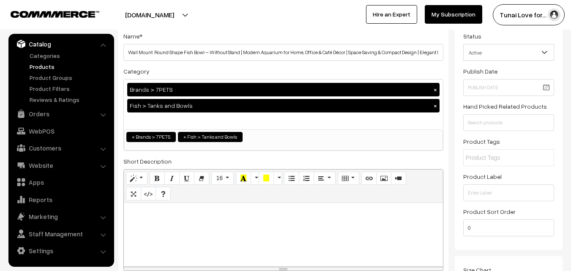
scroll to position [0, 0]
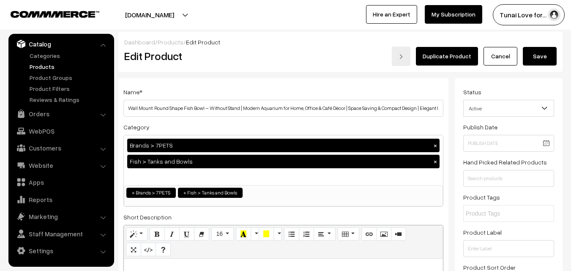
click at [491, 64] on link "Cancel" at bounding box center [500, 56] width 34 height 19
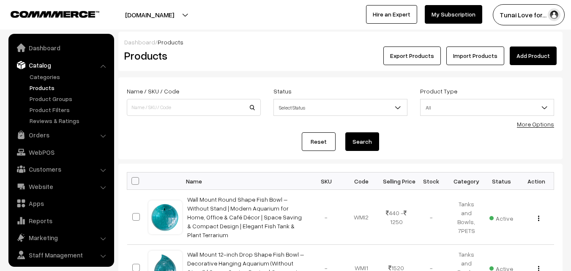
scroll to position [21, 0]
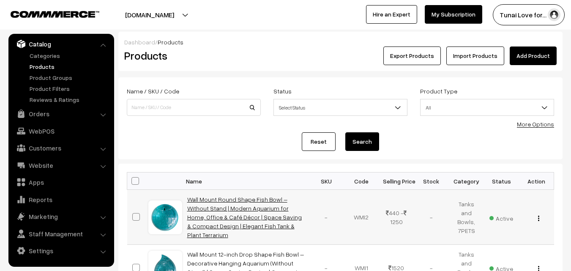
click at [230, 219] on link "Wall Mount Round Shape Fish Bowl – Without Stand | Modern Aquarium for Home, Of…" at bounding box center [244, 217] width 115 height 43
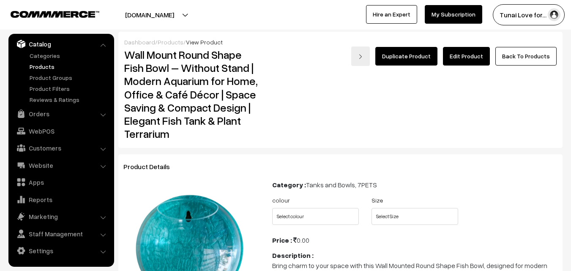
click at [460, 60] on link "Edit Product" at bounding box center [466, 56] width 47 height 19
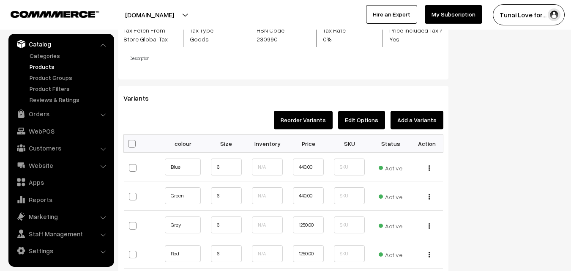
scroll to position [900, 0]
click at [372, 121] on button "Edit Options" at bounding box center [361, 119] width 47 height 19
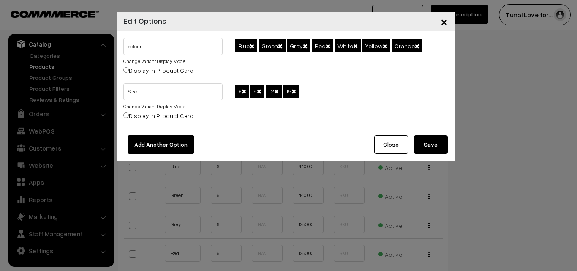
click at [446, 18] on span "×" at bounding box center [444, 22] width 7 height 16
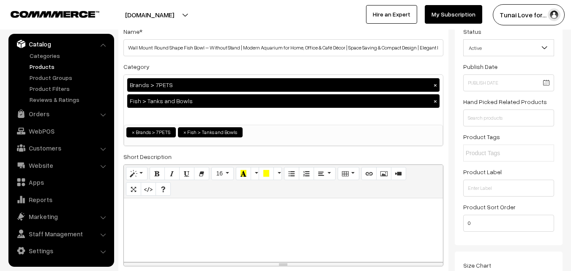
scroll to position [0, 0]
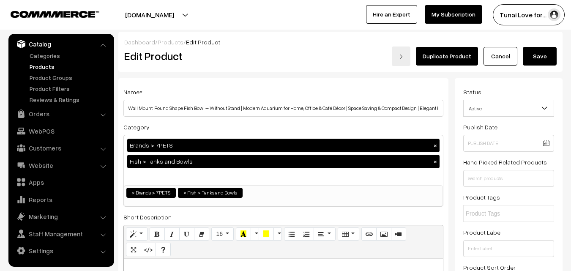
click at [488, 63] on link "Cancel" at bounding box center [500, 56] width 34 height 19
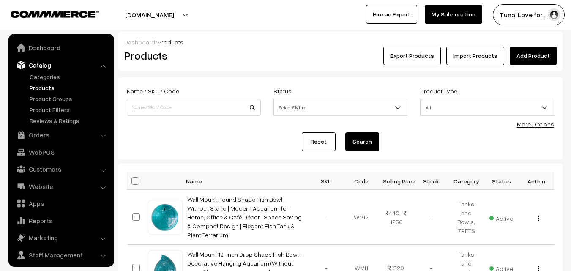
scroll to position [21, 0]
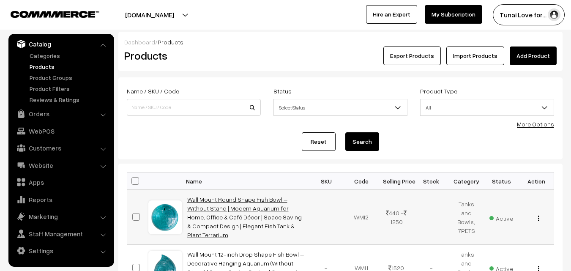
click at [262, 211] on link "Wall Mount Round Shape Fish Bowl – Without Stand | Modern Aquarium for Home, Of…" at bounding box center [244, 217] width 115 height 43
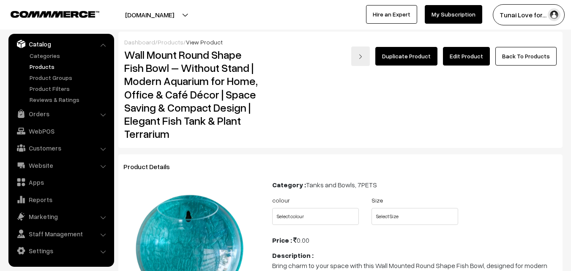
click at [469, 54] on link "Edit Product" at bounding box center [466, 56] width 47 height 19
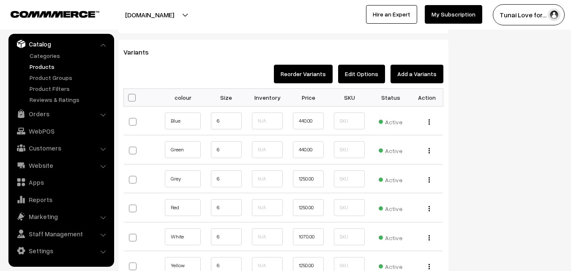
scroll to position [904, 0]
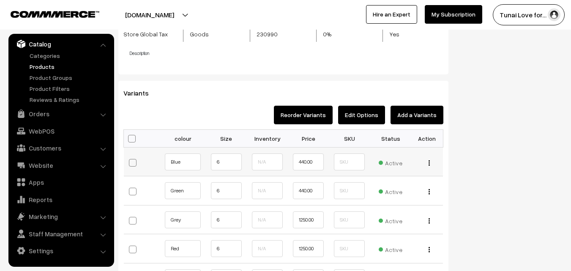
click at [429, 161] on img "button" at bounding box center [428, 162] width 1 height 5
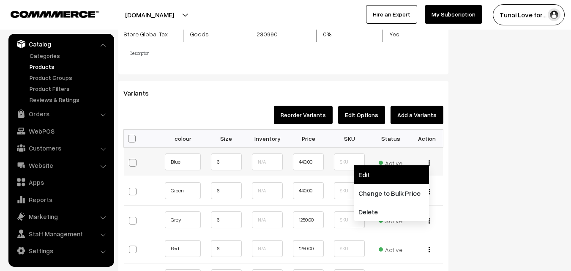
click at [421, 169] on link "Edit" at bounding box center [391, 174] width 75 height 19
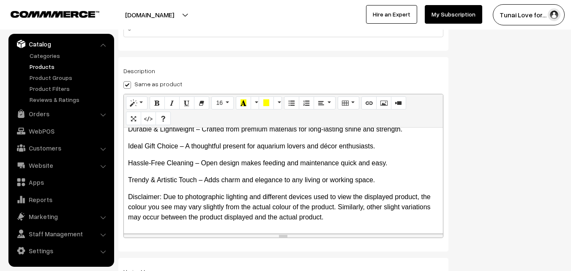
scroll to position [235, 0]
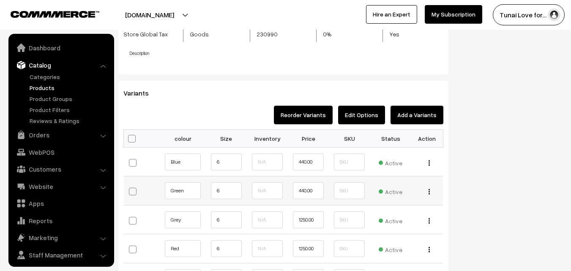
scroll to position [57, 0]
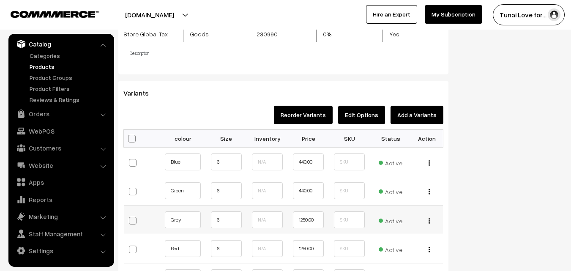
click at [429, 222] on img "button" at bounding box center [428, 220] width 1 height 5
click at [494, 205] on div "Status Active Inactive Active Publish Date Product Type -- Select -- -- Select …" at bounding box center [512, 111] width 114 height 1875
click at [428, 221] on img "button" at bounding box center [428, 220] width 1 height 5
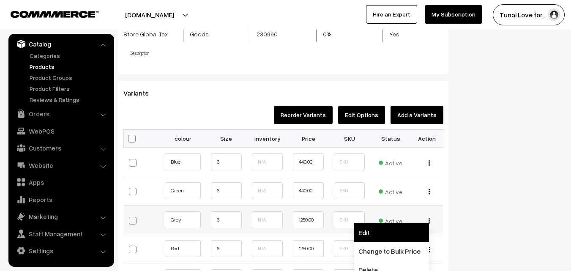
click at [395, 226] on link "Edit" at bounding box center [391, 232] width 75 height 19
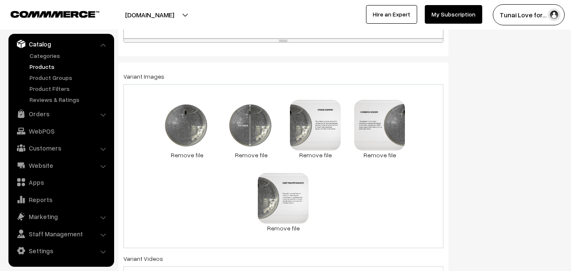
scroll to position [344, 0]
click at [248, 153] on link "Remove file" at bounding box center [251, 154] width 51 height 9
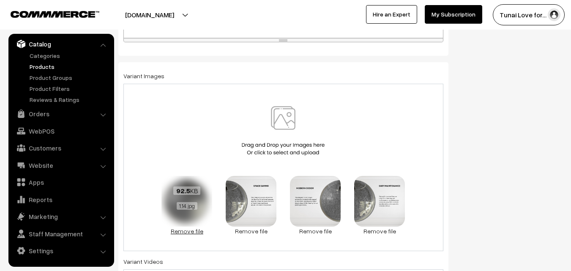
click at [182, 229] on link "Remove file" at bounding box center [186, 230] width 51 height 9
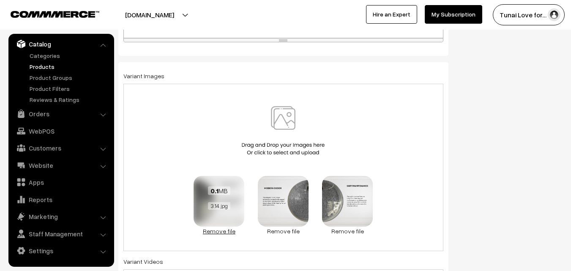
click at [207, 229] on link "Remove file" at bounding box center [219, 230] width 51 height 9
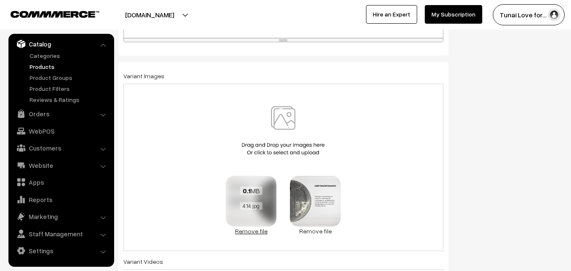
click at [261, 229] on link "Remove file" at bounding box center [251, 230] width 51 height 9
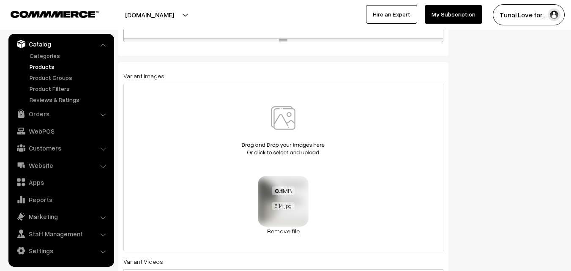
click at [277, 231] on link "Remove file" at bounding box center [283, 230] width 51 height 9
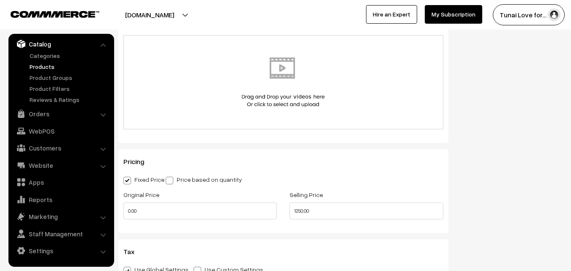
scroll to position [504, 0]
click at [304, 215] on input "1250.00" at bounding box center [365, 211] width 153 height 17
type input "440.00"
click at [316, 191] on label "Selling Price" at bounding box center [305, 195] width 33 height 9
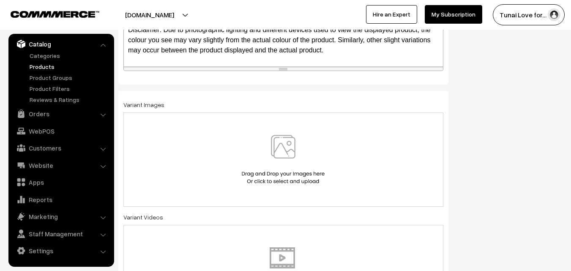
scroll to position [315, 0]
click at [213, 172] on div at bounding box center [283, 158] width 302 height 49
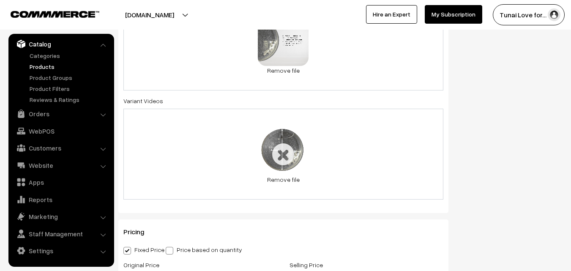
scroll to position [501, 0]
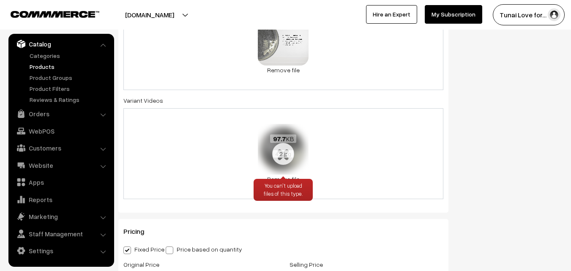
click at [282, 157] on span "4.2.jpg" at bounding box center [283, 154] width 21 height 8
click at [281, 179] on div "You can't upload files of this type." at bounding box center [283, 190] width 59 height 22
click at [281, 180] on div "You can't upload files of this type." at bounding box center [283, 190] width 59 height 22
click at [285, 160] on div "97.7 KB 4.2.jpg" at bounding box center [283, 146] width 51 height 45
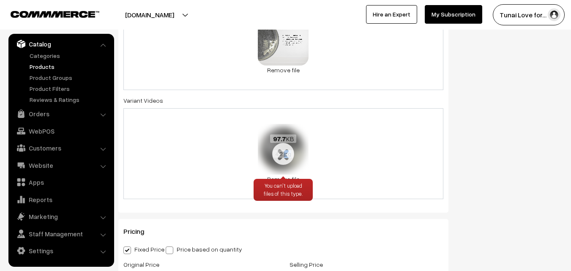
click at [285, 160] on div "97.7 KB 4.2.jpg" at bounding box center [283, 146] width 51 height 45
click at [292, 178] on link "Remove file" at bounding box center [283, 178] width 51 height 9
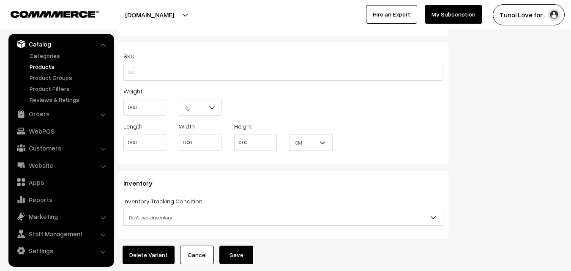
scroll to position [990, 0]
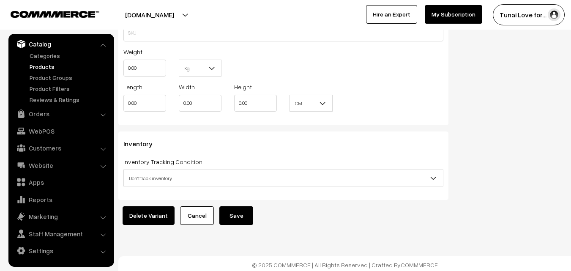
click at [231, 206] on button "Save" at bounding box center [236, 215] width 34 height 19
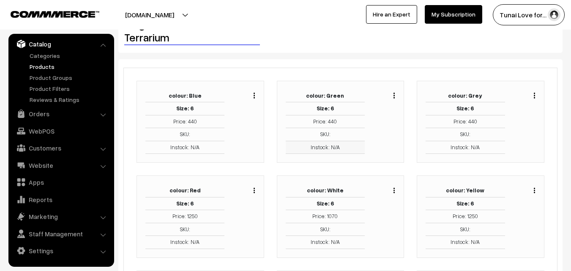
scroll to position [123, 0]
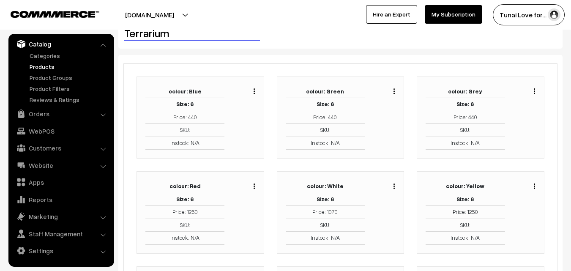
click at [256, 185] on div "Duplicate Edit Delete" at bounding box center [246, 212] width 30 height 65
click at [253, 186] on button "button" at bounding box center [254, 186] width 2 height 7
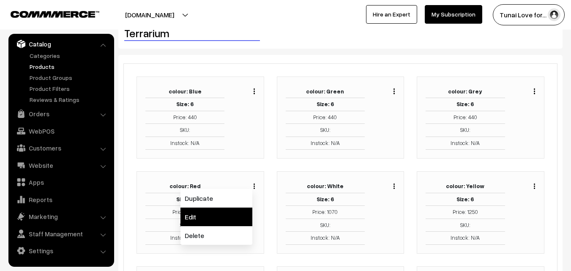
click at [233, 217] on link "Edit" at bounding box center [216, 216] width 72 height 19
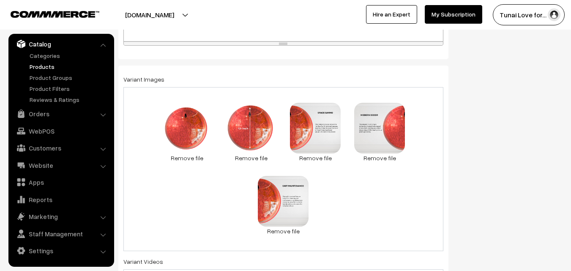
scroll to position [344, 0]
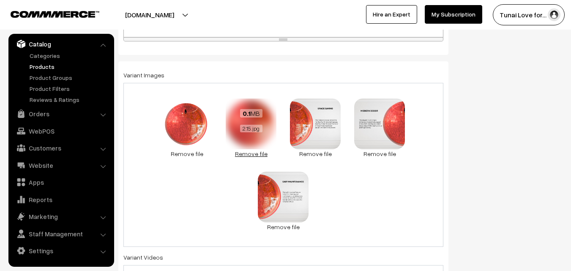
click at [243, 152] on link "Remove file" at bounding box center [251, 153] width 51 height 9
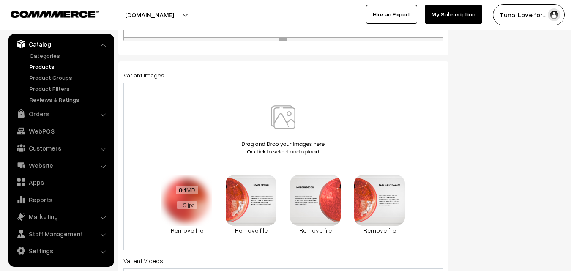
click at [185, 233] on link "Remove file" at bounding box center [186, 230] width 51 height 9
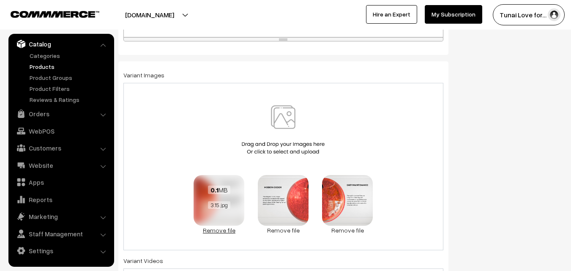
click at [211, 232] on link "Remove file" at bounding box center [219, 230] width 51 height 9
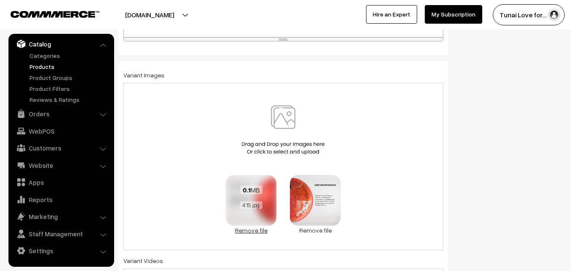
click at [245, 232] on link "Remove file" at bounding box center [251, 230] width 51 height 9
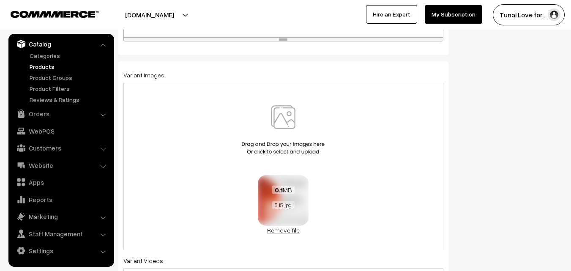
click at [275, 230] on link "Remove file" at bounding box center [283, 230] width 51 height 9
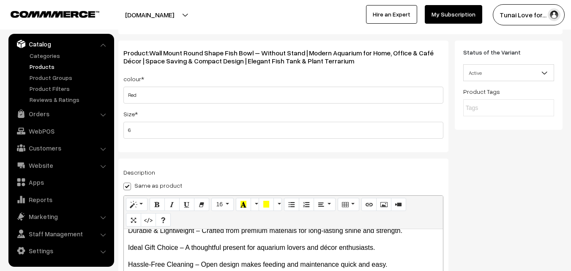
scroll to position [0, 0]
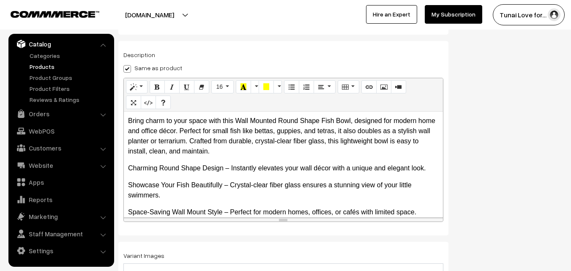
scroll to position [148, 0]
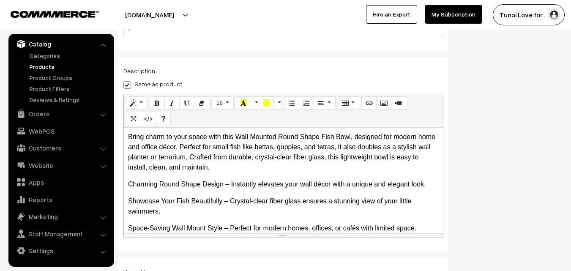
click at [41, 69] on link "Products" at bounding box center [69, 66] width 84 height 9
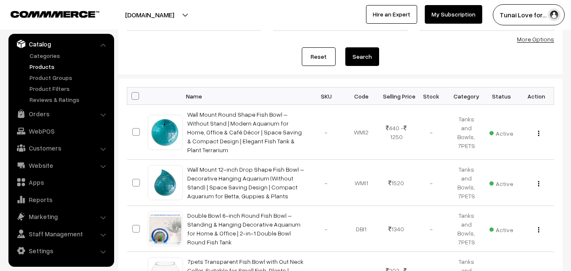
scroll to position [86, 0]
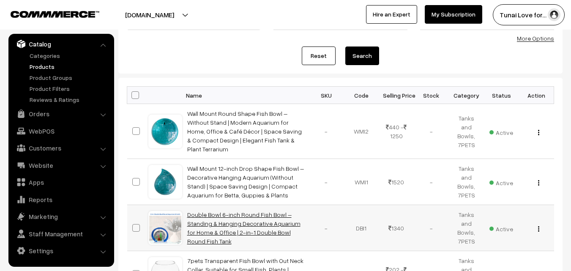
click at [187, 220] on link "Double Bowl 6-inch Round Fish Bowl – Standing & Hanging Decorative Aquarium for…" at bounding box center [243, 228] width 113 height 34
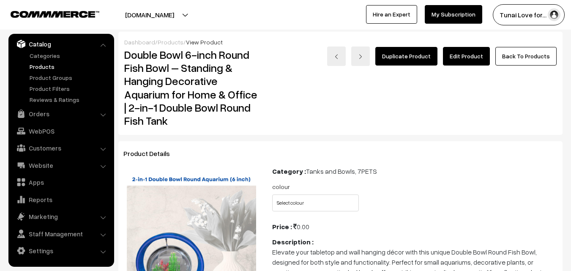
click at [483, 55] on link "Edit Product" at bounding box center [466, 56] width 47 height 19
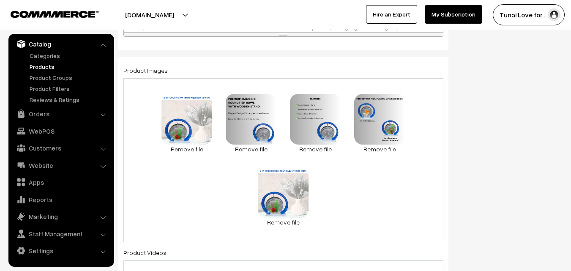
scroll to position [441, 0]
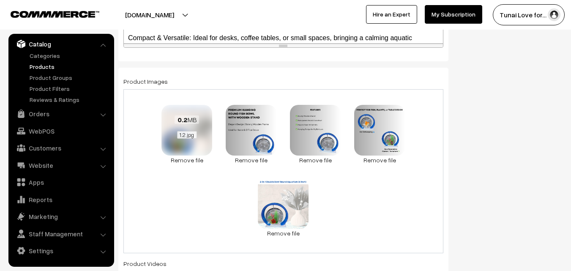
click at [199, 132] on div "1.2.jpg" at bounding box center [187, 135] width 40 height 8
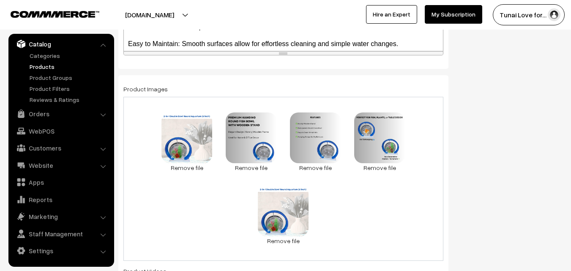
scroll to position [434, 0]
drag, startPoint x: 257, startPoint y: 132, endPoint x: 248, endPoint y: 140, distance: 12.0
click at [248, 140] on div "97.3 KB 2.2.jpg" at bounding box center [251, 134] width 51 height 45
click at [176, 168] on link "Remove file" at bounding box center [186, 167] width 51 height 9
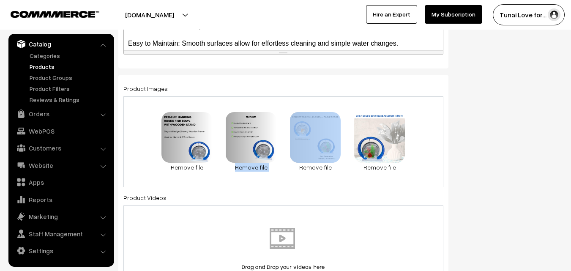
drag, startPoint x: 238, startPoint y: 130, endPoint x: 285, endPoint y: 150, distance: 51.3
click at [285, 150] on div "97.3 KB 2.2.jpg Check Error Remove file 78.3 KB 3.2.jpg Check Error Remove file…" at bounding box center [283, 141] width 320 height 91
click at [39, 65] on link "Products" at bounding box center [69, 66] width 84 height 9
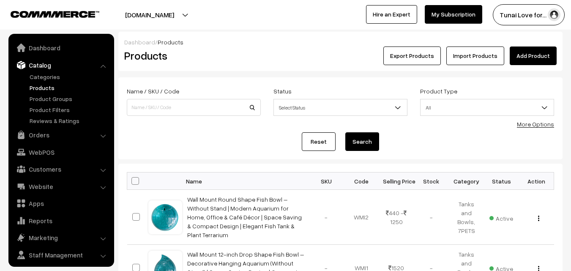
scroll to position [21, 0]
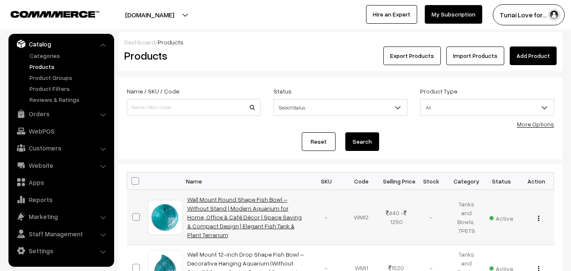
click at [211, 203] on link "Wall Mount Round Shape Fish Bowl – Without Stand | Modern Aquarium for Home, Of…" at bounding box center [244, 217] width 115 height 43
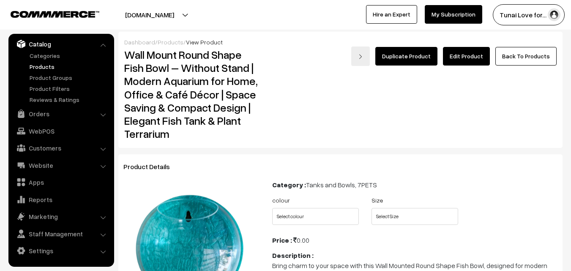
click at [469, 51] on link "Edit Product" at bounding box center [466, 56] width 47 height 19
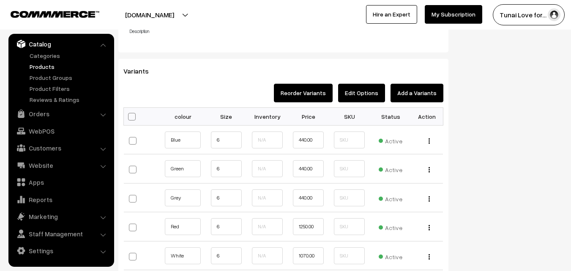
scroll to position [927, 0]
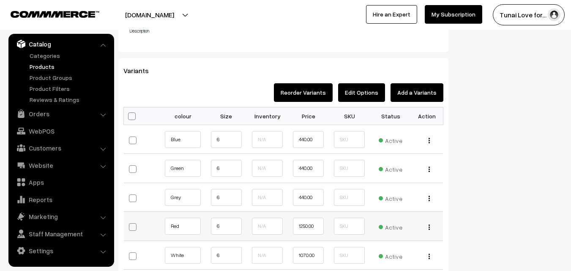
click at [429, 229] on img "button" at bounding box center [428, 226] width 1 height 5
click at [429, 225] on img "button" at bounding box center [428, 226] width 1 height 5
click at [429, 227] on img "button" at bounding box center [428, 226] width 1 height 5
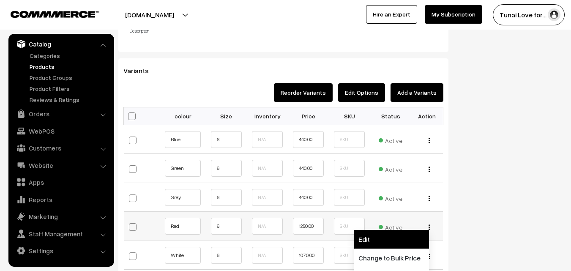
click at [390, 238] on link "Edit" at bounding box center [391, 239] width 75 height 19
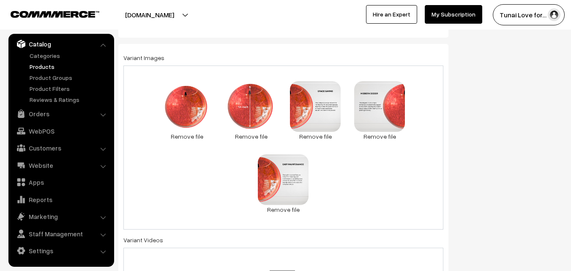
scroll to position [362, 0]
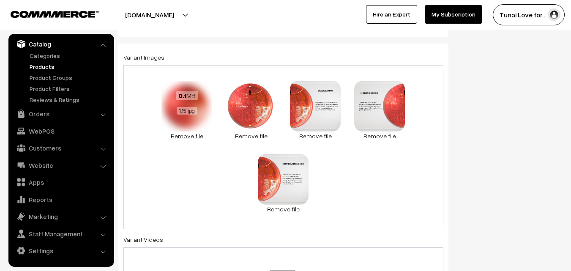
click at [195, 135] on link "Remove file" at bounding box center [186, 135] width 51 height 9
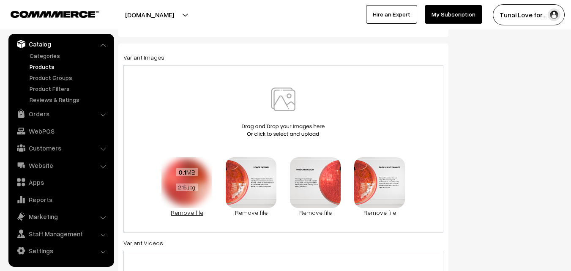
click at [188, 216] on link "Remove file" at bounding box center [186, 212] width 51 height 9
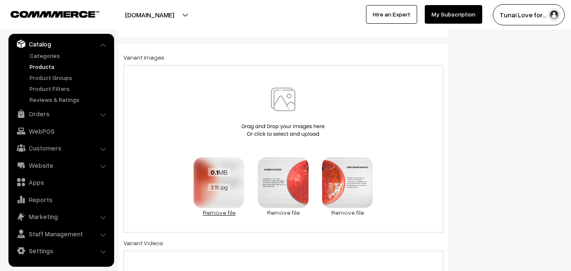
click at [225, 211] on link "Remove file" at bounding box center [219, 212] width 51 height 9
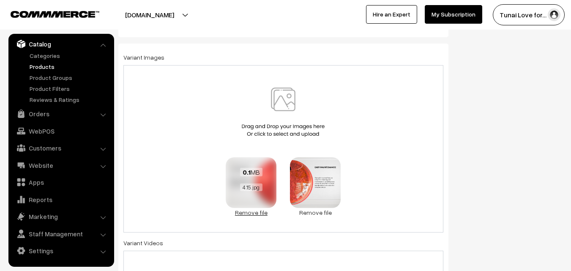
click at [252, 211] on link "Remove file" at bounding box center [251, 212] width 51 height 9
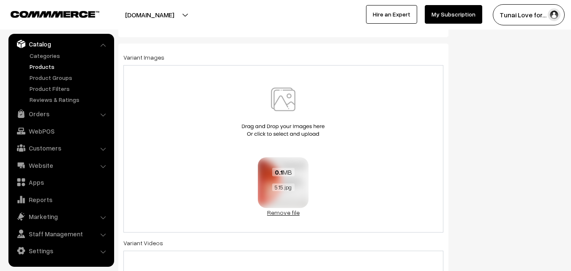
click at [277, 213] on link "Remove file" at bounding box center [283, 212] width 51 height 9
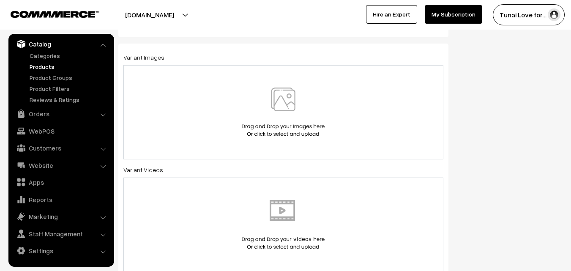
click at [268, 142] on div at bounding box center [283, 112] width 320 height 94
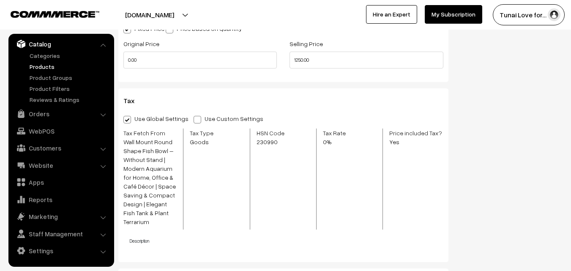
scroll to position [725, 0]
click at [303, 60] on input "1250.00" at bounding box center [365, 59] width 153 height 17
type input "440.00"
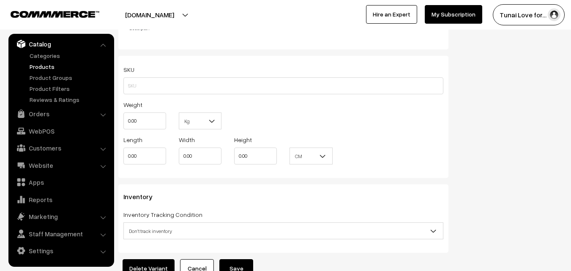
scroll to position [990, 0]
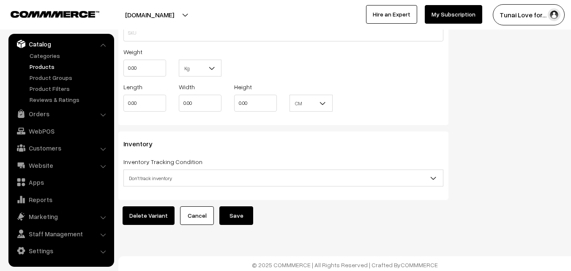
click at [229, 206] on button "Save" at bounding box center [236, 215] width 34 height 19
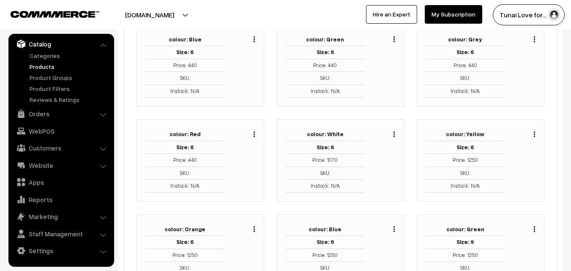
scroll to position [174, 0]
click at [347, 131] on td "colour: White" at bounding box center [325, 134] width 79 height 13
click at [394, 134] on img "button" at bounding box center [393, 134] width 1 height 5
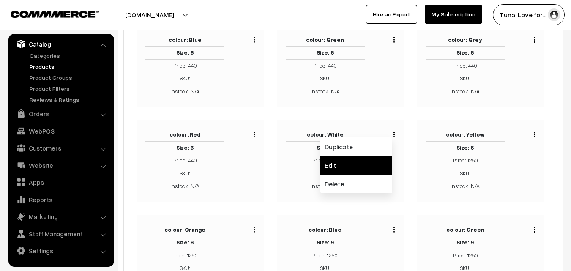
click at [350, 161] on link "Edit" at bounding box center [356, 165] width 72 height 19
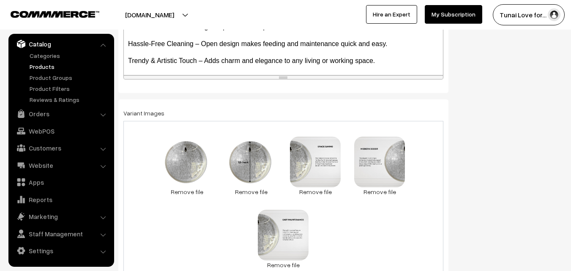
scroll to position [307, 0]
click at [187, 188] on link "Remove file" at bounding box center [186, 191] width 51 height 9
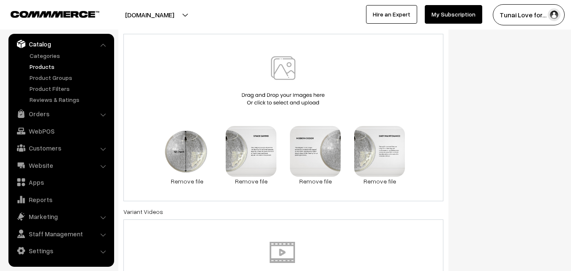
scroll to position [394, 0]
click at [183, 179] on link "Remove file" at bounding box center [186, 180] width 51 height 9
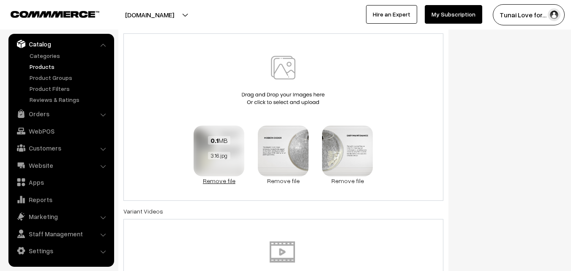
click at [218, 183] on link "Remove file" at bounding box center [219, 180] width 51 height 9
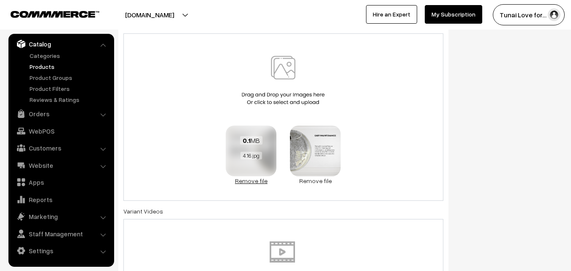
click at [242, 183] on link "Remove file" at bounding box center [251, 180] width 51 height 9
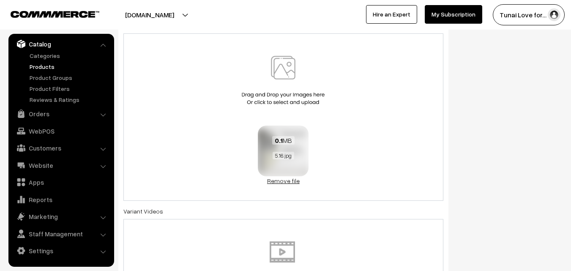
click at [274, 180] on link "Remove file" at bounding box center [283, 180] width 51 height 9
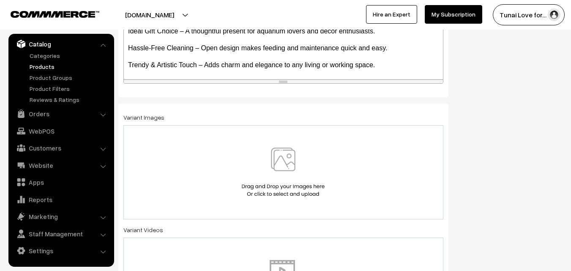
scroll to position [301, 0]
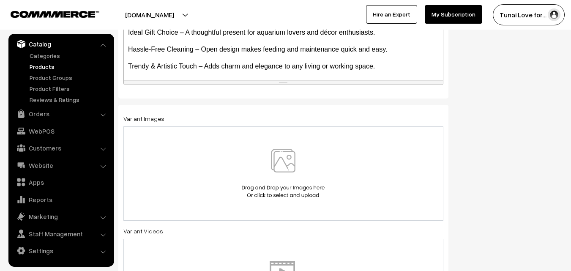
click at [273, 178] on img at bounding box center [283, 173] width 87 height 49
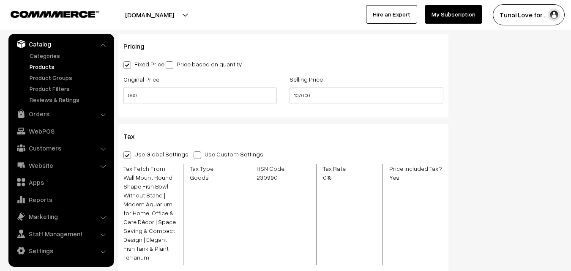
scroll to position [690, 0]
click at [301, 94] on input "1070.00" at bounding box center [365, 95] width 153 height 17
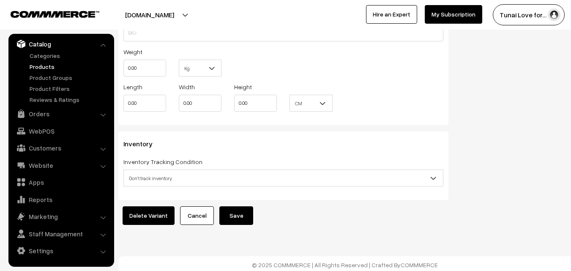
type input "440.00"
click at [232, 206] on button "Save" at bounding box center [236, 215] width 34 height 19
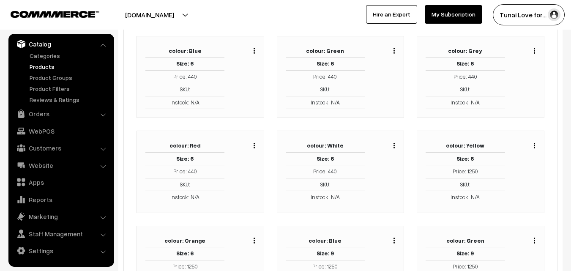
scroll to position [166, 0]
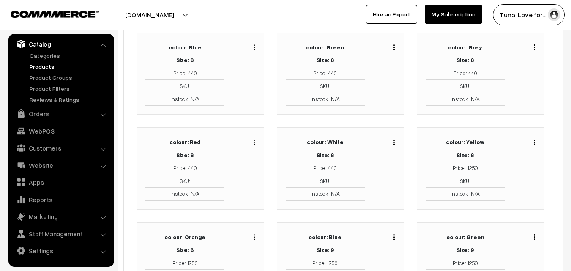
click at [534, 143] on img "button" at bounding box center [534, 141] width 1 height 5
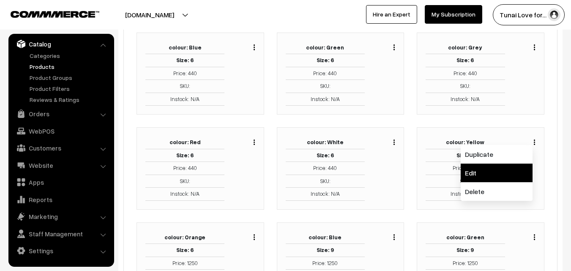
click at [503, 174] on link "Edit" at bounding box center [497, 173] width 72 height 19
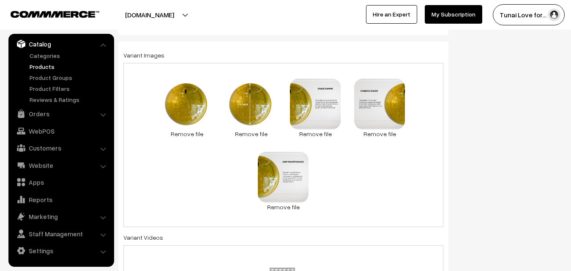
scroll to position [365, 0]
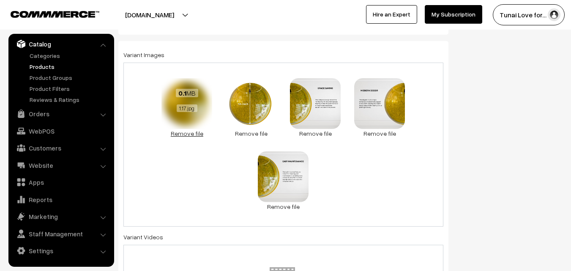
click at [183, 131] on link "Remove file" at bounding box center [186, 133] width 51 height 9
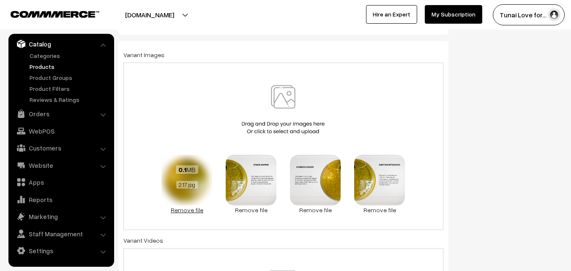
click at [193, 207] on link "Remove file" at bounding box center [186, 209] width 51 height 9
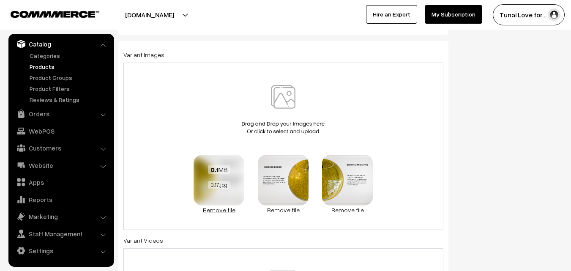
click at [212, 208] on link "Remove file" at bounding box center [219, 209] width 51 height 9
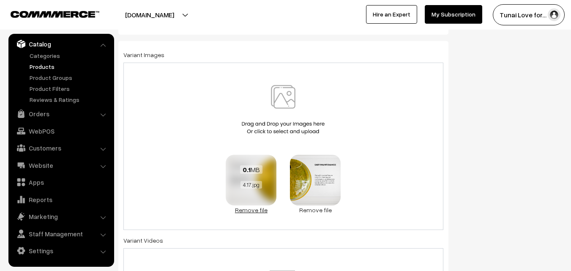
click at [236, 210] on link "Remove file" at bounding box center [251, 209] width 51 height 9
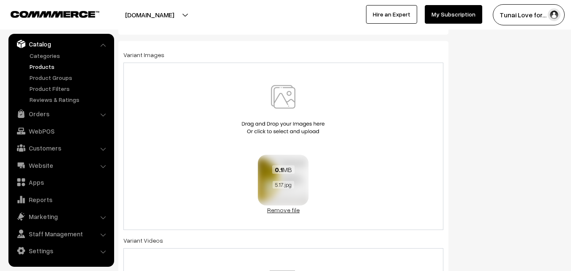
click at [270, 209] on link "Remove file" at bounding box center [283, 209] width 51 height 9
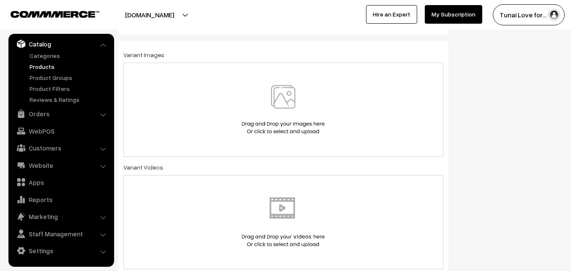
click at [251, 124] on img at bounding box center [283, 109] width 87 height 49
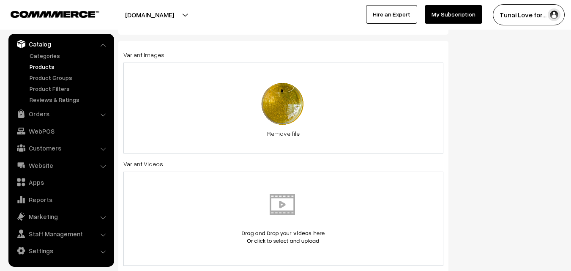
click at [226, 97] on div "0.1 MB 7.1.jpg Check Error Remove file" at bounding box center [283, 108] width 320 height 91
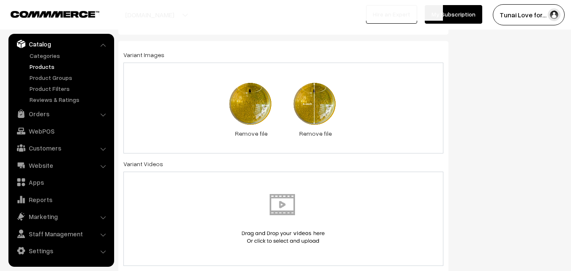
click at [379, 119] on div "0.1 MB 7.1.jpg Check Error Remove file 0.1 MB 7.2.jpg Check Error Remove file" at bounding box center [283, 108] width 320 height 91
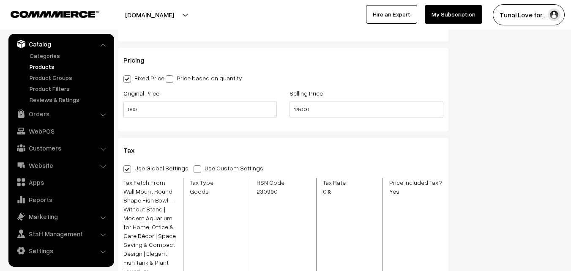
scroll to position [677, 0]
click at [304, 108] on input "1250.00" at bounding box center [365, 108] width 153 height 17
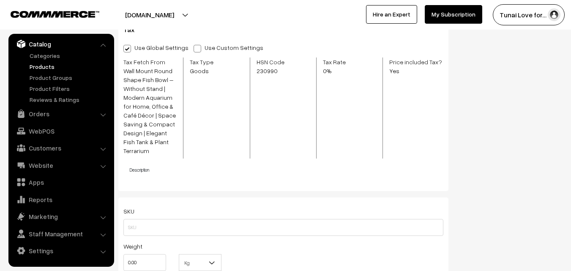
scroll to position [990, 0]
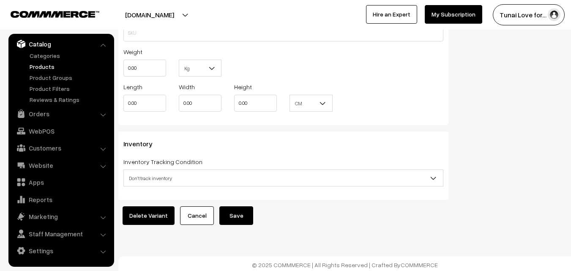
type input "440.00"
click at [244, 206] on button "Save" at bounding box center [236, 215] width 34 height 19
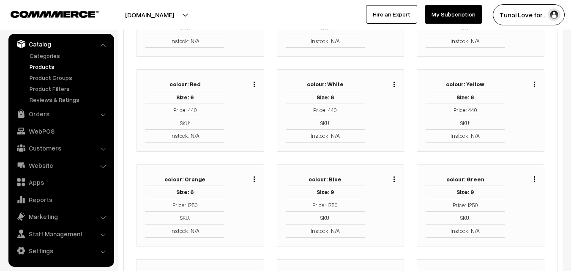
scroll to position [225, 0]
click at [252, 178] on div "Duplicate Edit Delete" at bounding box center [252, 178] width 6 height 10
click at [255, 179] on div "Duplicate Edit Delete" at bounding box center [246, 205] width 30 height 65
click at [254, 179] on img "button" at bounding box center [254, 178] width 1 height 5
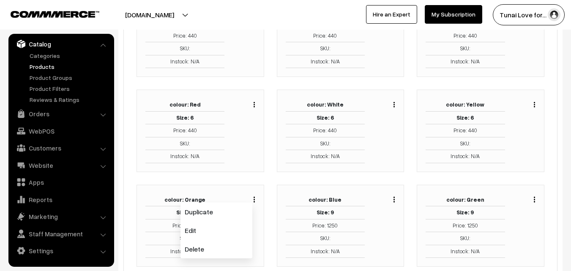
scroll to position [208, 0]
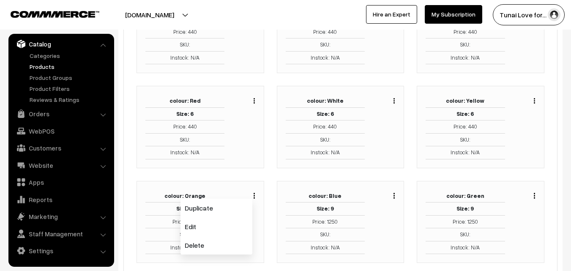
click at [207, 179] on div "colour: Red Size: 6 Price: 440 SKU: Instock: N/A Edit" at bounding box center [200, 133] width 140 height 95
click at [254, 197] on img "button" at bounding box center [254, 195] width 1 height 5
click at [230, 227] on link "Edit" at bounding box center [216, 226] width 72 height 19
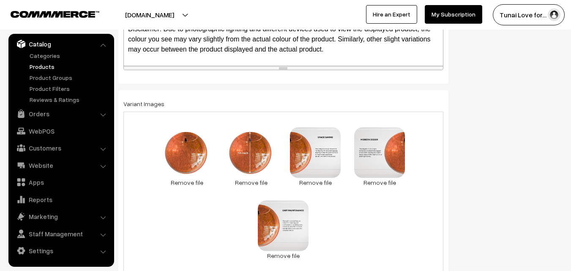
scroll to position [316, 0]
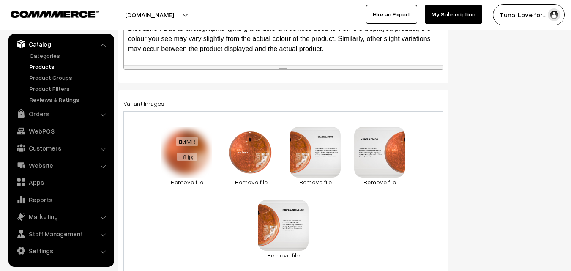
click at [193, 181] on link "Remove file" at bounding box center [186, 181] width 51 height 9
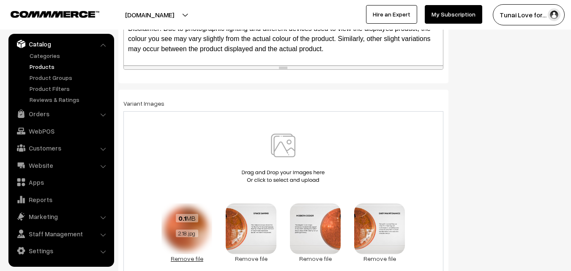
click at [188, 256] on link "Remove file" at bounding box center [186, 258] width 51 height 9
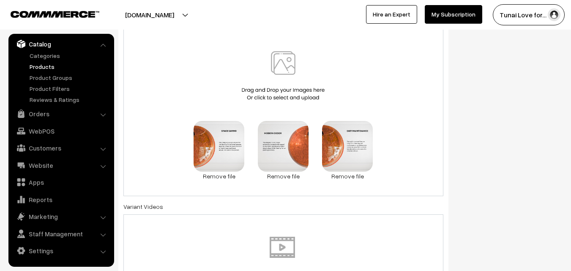
scroll to position [400, 0]
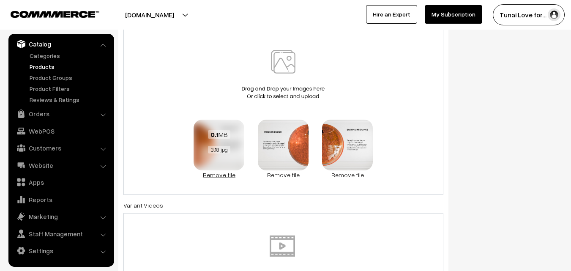
click at [224, 177] on link "Remove file" at bounding box center [219, 174] width 51 height 9
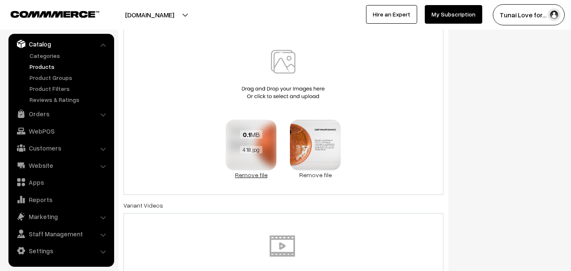
click at [248, 178] on link "Remove file" at bounding box center [251, 174] width 51 height 9
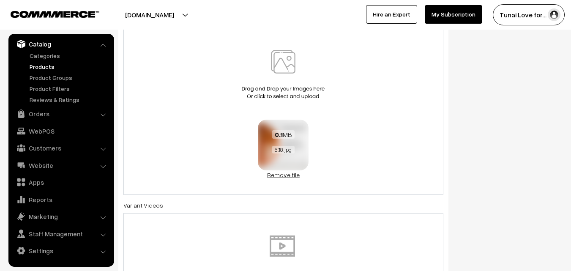
click at [275, 178] on link "Remove file" at bounding box center [283, 174] width 51 height 9
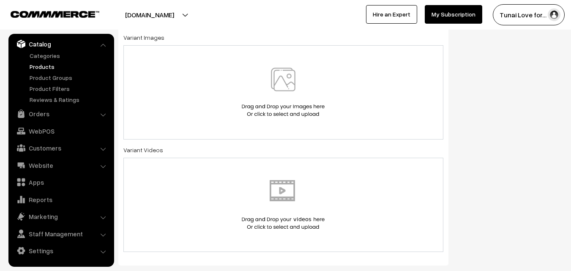
scroll to position [384, 0]
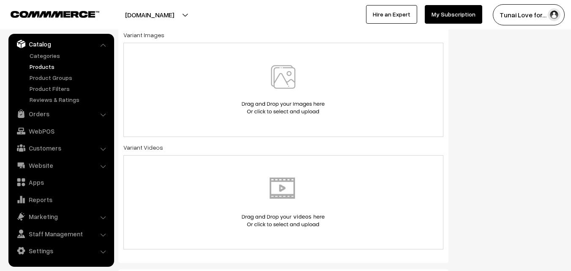
click at [250, 91] on img at bounding box center [283, 89] width 87 height 49
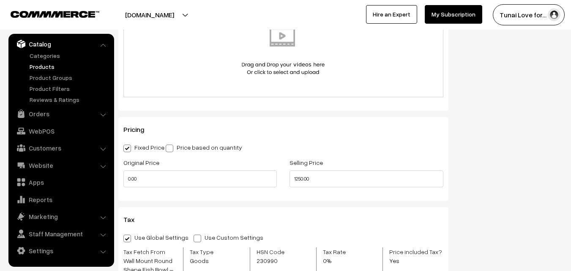
scroll to position [665, 0]
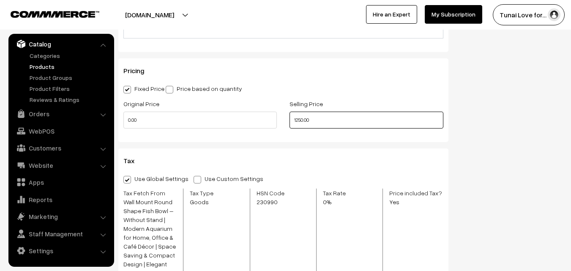
drag, startPoint x: 304, startPoint y: 118, endPoint x: 332, endPoint y: 176, distance: 63.7
click at [303, 121] on input "1250.00" at bounding box center [365, 120] width 153 height 17
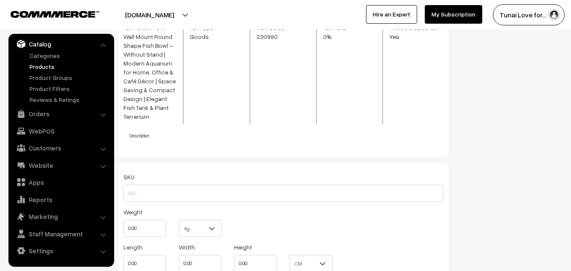
scroll to position [990, 0]
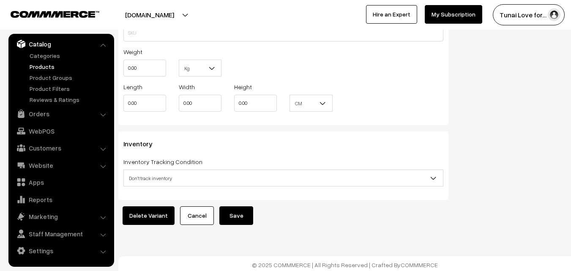
type input "440.00"
click at [236, 206] on button "Save" at bounding box center [236, 215] width 34 height 19
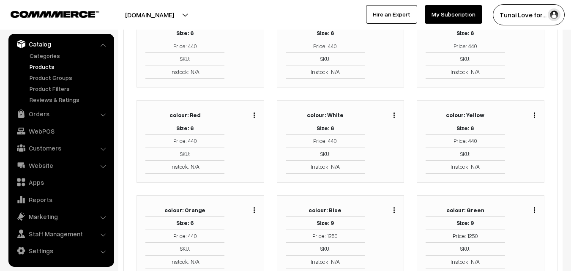
scroll to position [260, 0]
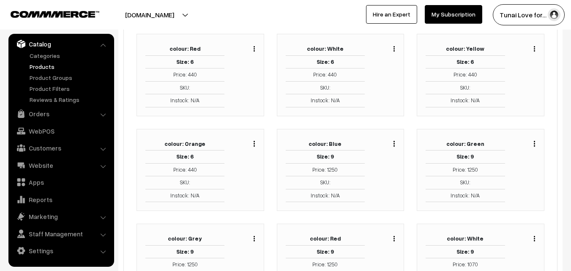
click at [254, 146] on img "button" at bounding box center [254, 143] width 1 height 5
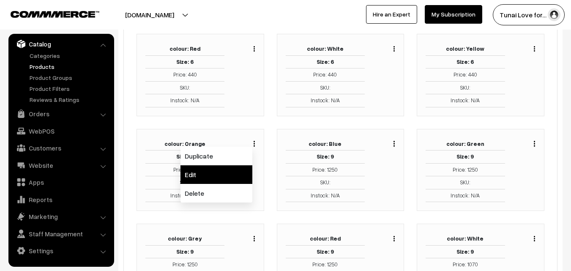
click at [198, 176] on link "Edit" at bounding box center [216, 174] width 72 height 19
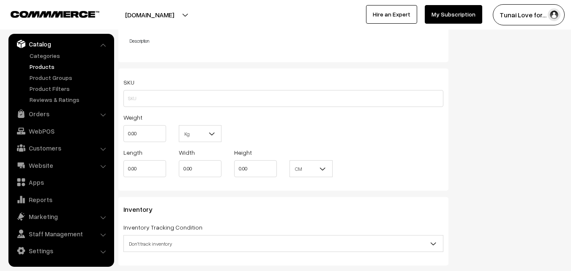
scroll to position [924, 0]
click at [301, 162] on span "CM" at bounding box center [311, 169] width 42 height 15
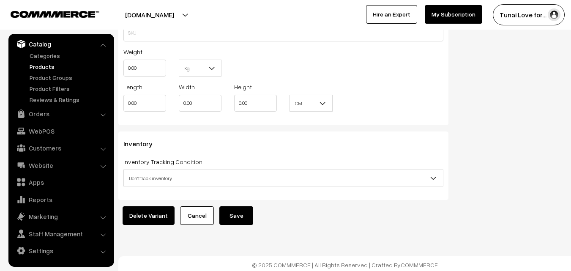
click at [250, 208] on button "Save" at bounding box center [236, 215] width 34 height 19
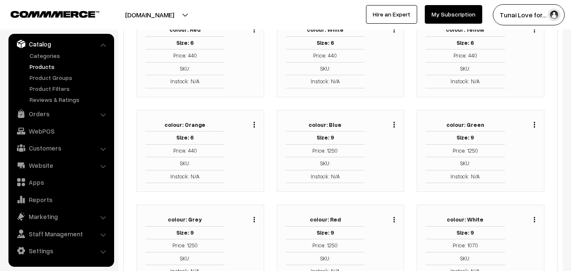
scroll to position [280, 0]
click at [395, 122] on div "Duplicate Edit Delete" at bounding box center [386, 150] width 30 height 65
click at [394, 123] on img "button" at bounding box center [393, 123] width 1 height 5
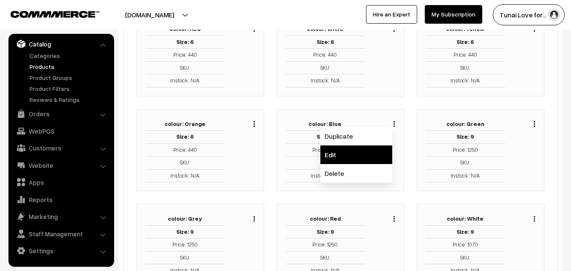
click at [370, 149] on link "Edit" at bounding box center [356, 154] width 72 height 19
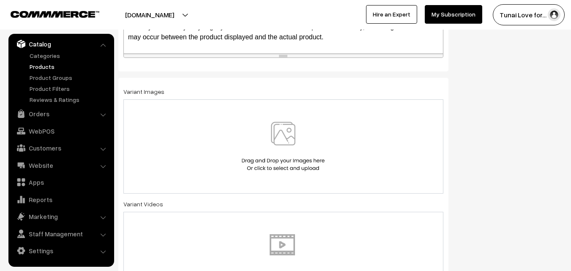
scroll to position [333, 0]
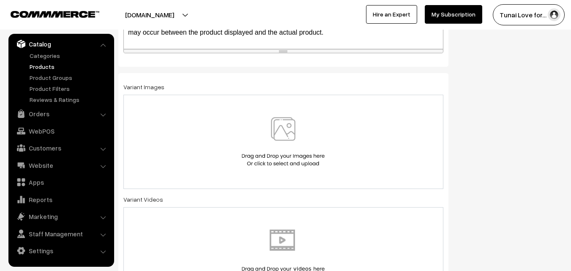
click at [267, 157] on img at bounding box center [283, 141] width 87 height 49
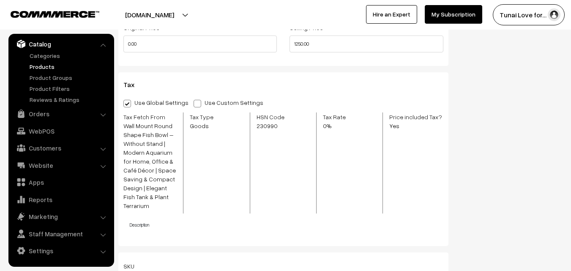
scroll to position [742, 0]
click at [302, 46] on input "1250.00" at bounding box center [365, 43] width 153 height 17
type input "890.00"
click at [426, 54] on div "Selling Price 890.00" at bounding box center [366, 39] width 166 height 35
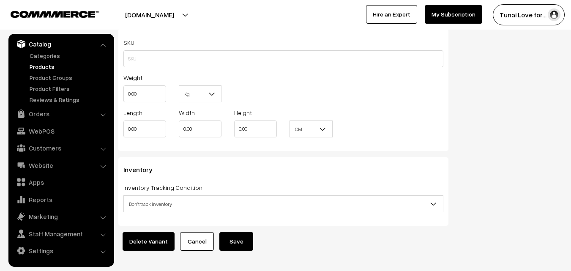
scroll to position [990, 0]
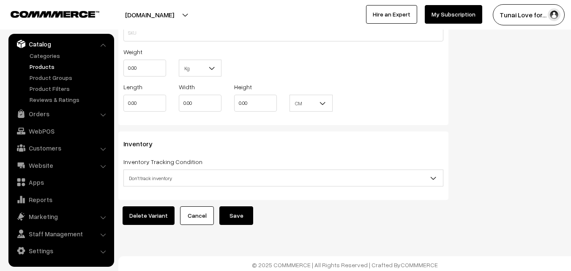
click at [245, 206] on button "Save" at bounding box center [236, 215] width 34 height 19
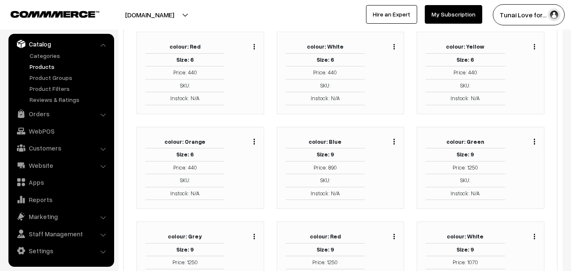
scroll to position [262, 0]
click at [534, 142] on img "button" at bounding box center [534, 140] width 1 height 5
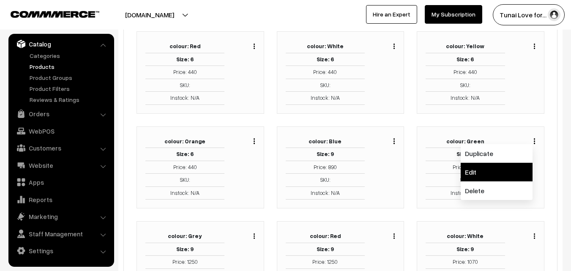
click at [501, 165] on link "Edit" at bounding box center [497, 172] width 72 height 19
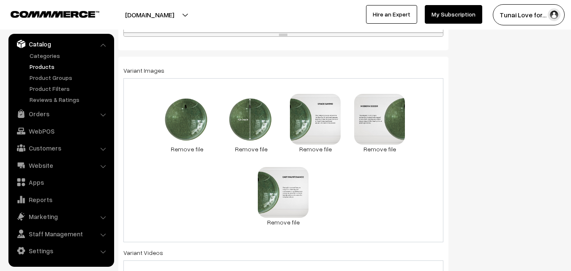
scroll to position [349, 0]
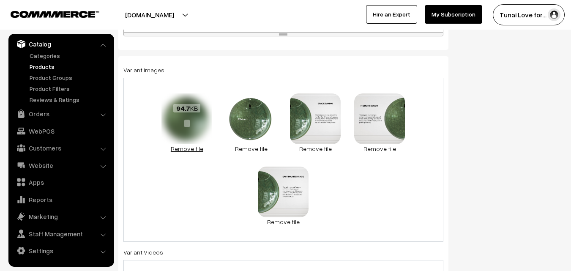
click at [187, 148] on link "Remove file" at bounding box center [186, 148] width 51 height 9
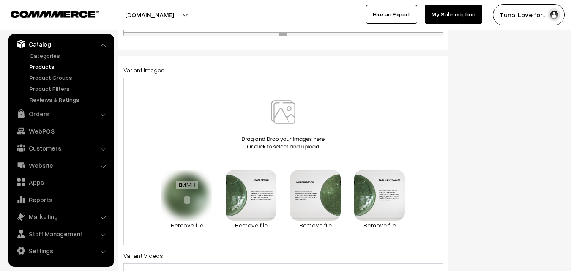
click at [195, 229] on link "Remove file" at bounding box center [186, 225] width 51 height 9
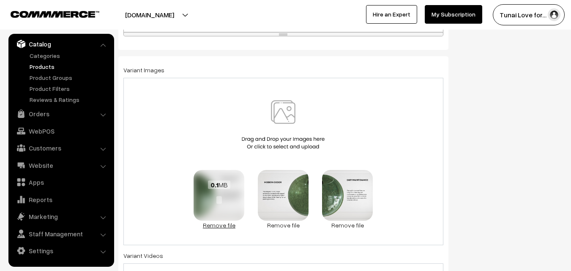
click at [224, 229] on link "Remove file" at bounding box center [219, 225] width 51 height 9
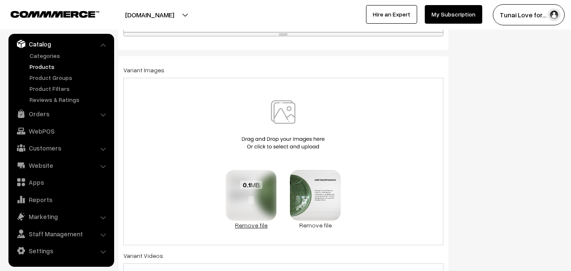
click at [258, 229] on link "Remove file" at bounding box center [251, 225] width 51 height 9
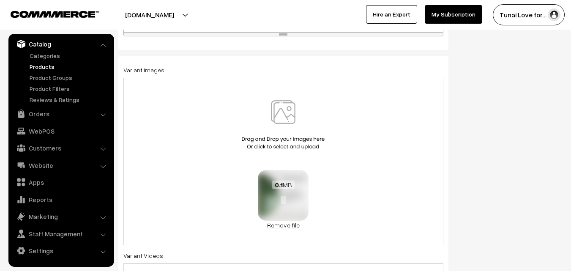
click at [271, 226] on link "Remove file" at bounding box center [283, 225] width 51 height 9
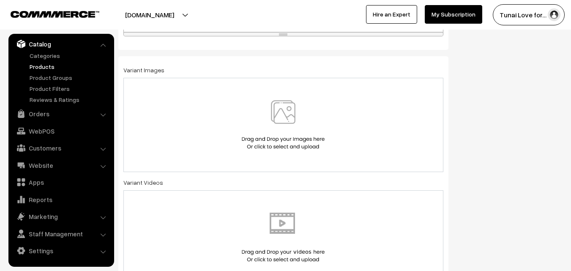
click at [265, 109] on img at bounding box center [283, 124] width 87 height 49
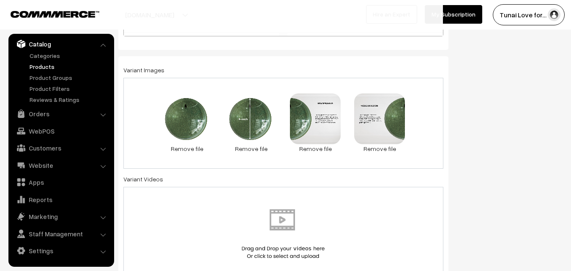
click at [155, 93] on div "94.7 KB 2.1.jpg Check Error Remove file 0.1 MB 2.2.jpg Check Error Remove file …" at bounding box center [283, 123] width 320 height 91
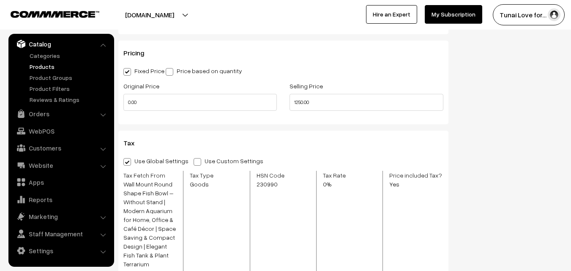
scroll to position [682, 0]
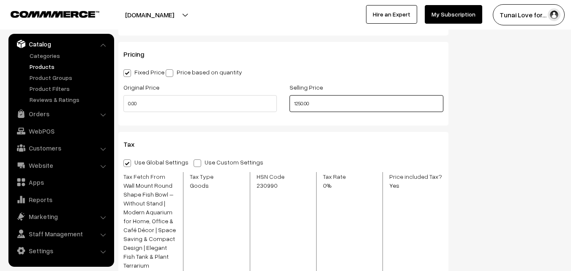
click at [301, 106] on input "1250.00" at bounding box center [365, 103] width 153 height 17
type input "890.00"
click at [362, 114] on div "Selling Price 890.00" at bounding box center [366, 99] width 166 height 35
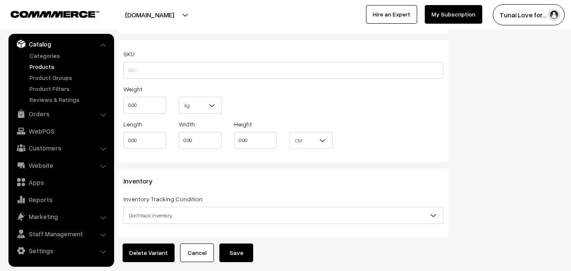
scroll to position [990, 0]
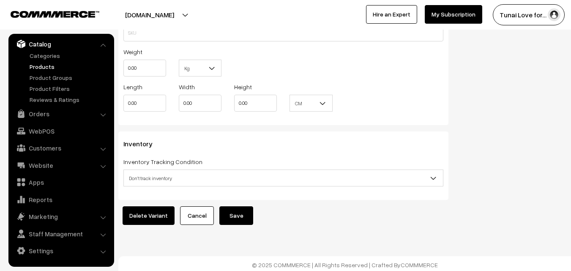
click at [237, 210] on button "Save" at bounding box center [236, 215] width 34 height 19
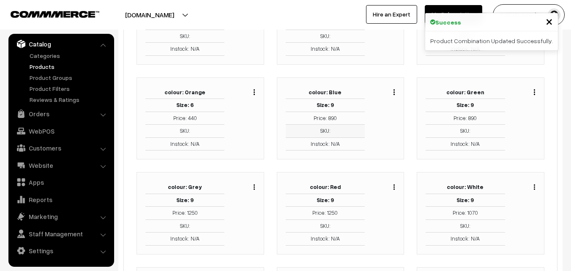
scroll to position [313, 0]
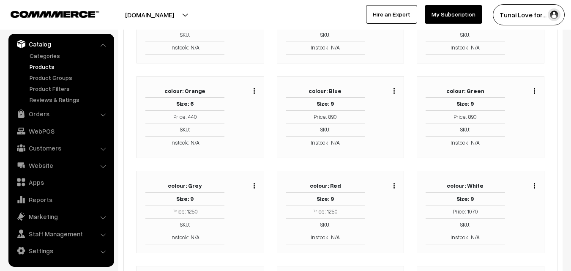
click at [254, 183] on img "button" at bounding box center [254, 185] width 1 height 5
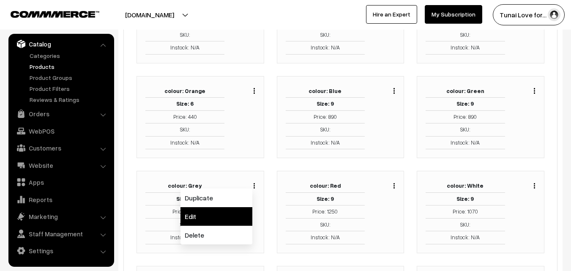
click at [226, 212] on link "Edit" at bounding box center [216, 216] width 72 height 19
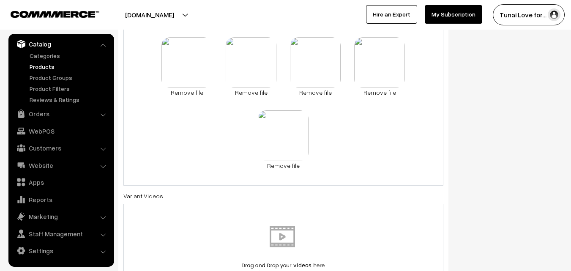
scroll to position [407, 0]
click at [188, 89] on link "Remove file" at bounding box center [186, 90] width 51 height 9
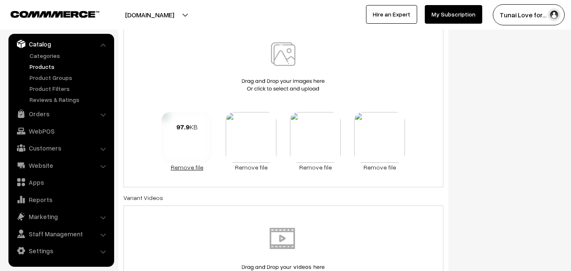
click at [191, 166] on link "Remove file" at bounding box center [186, 167] width 51 height 9
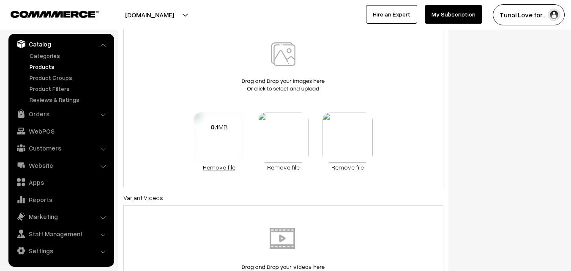
click at [221, 166] on link "Remove file" at bounding box center [219, 167] width 51 height 9
click at [254, 168] on link "Remove file" at bounding box center [251, 167] width 51 height 9
click at [286, 168] on link "Remove file" at bounding box center [283, 167] width 51 height 9
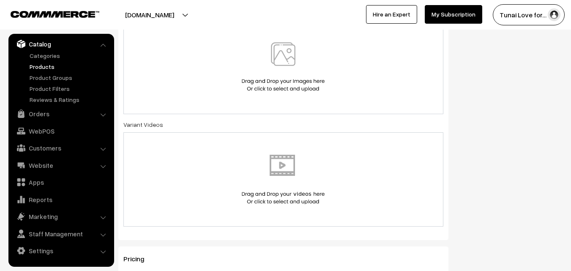
click at [259, 71] on img at bounding box center [283, 66] width 87 height 49
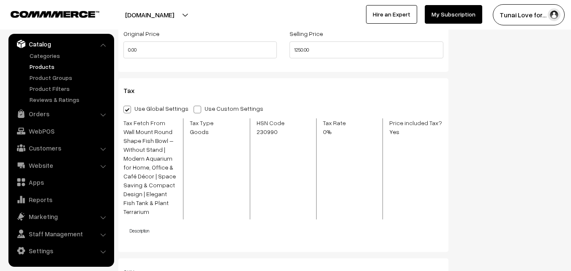
scroll to position [736, 0]
click at [303, 53] on input "1250.00" at bounding box center [365, 49] width 153 height 17
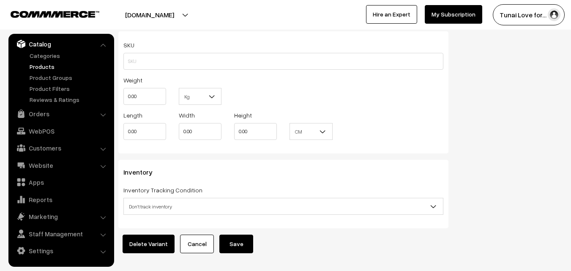
scroll to position [962, 0]
type input "890.00"
click at [237, 242] on button "Save" at bounding box center [236, 243] width 34 height 19
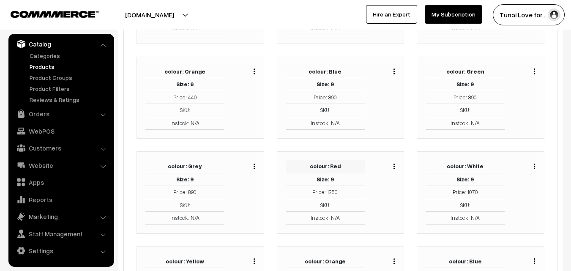
scroll to position [355, 0]
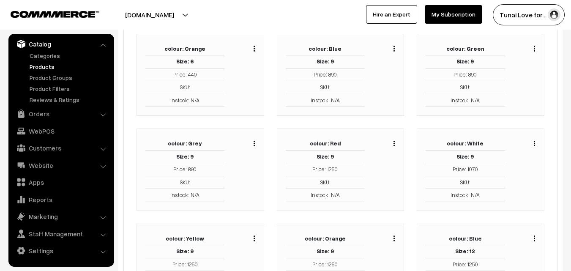
click at [395, 144] on button "button" at bounding box center [394, 143] width 2 height 7
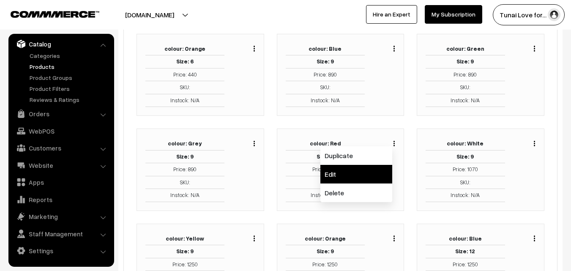
click at [371, 171] on link "Edit" at bounding box center [356, 174] width 72 height 19
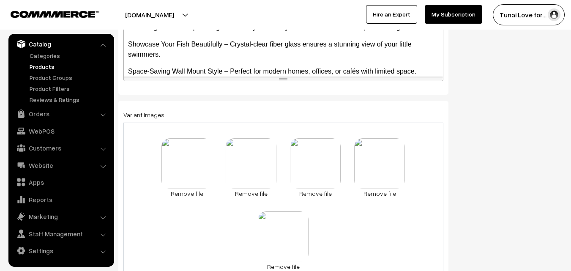
scroll to position [305, 0]
click at [190, 192] on link "Remove file" at bounding box center [186, 192] width 51 height 9
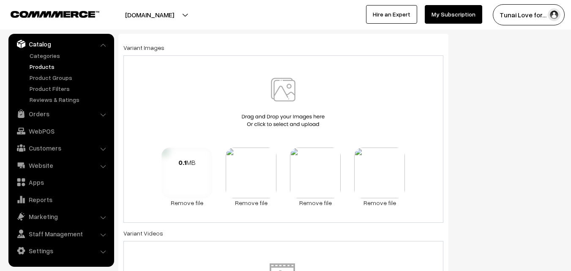
scroll to position [372, 0]
click at [193, 207] on div "0.1 MB Check Error Remove file 0.1 MB Check Error Remove file 0.1 MB Check Erro…" at bounding box center [283, 138] width 320 height 167
click at [193, 200] on link "Remove file" at bounding box center [186, 202] width 51 height 9
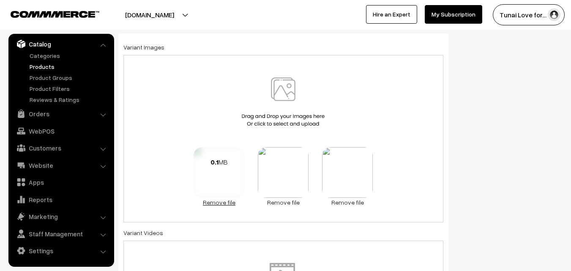
click at [210, 202] on link "Remove file" at bounding box center [219, 202] width 51 height 9
click at [246, 205] on link "Remove file" at bounding box center [251, 202] width 51 height 9
click at [291, 202] on link "Remove file" at bounding box center [283, 202] width 51 height 9
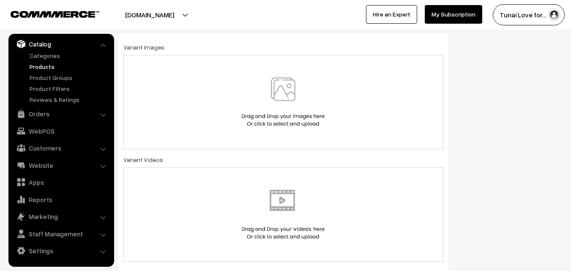
click at [314, 82] on img at bounding box center [283, 101] width 87 height 49
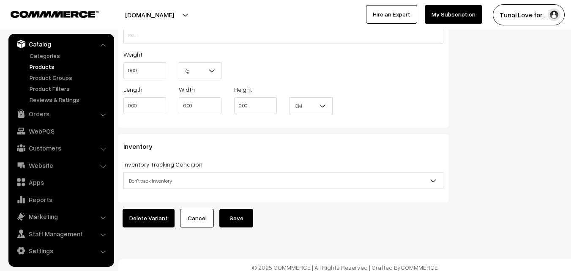
scroll to position [990, 0]
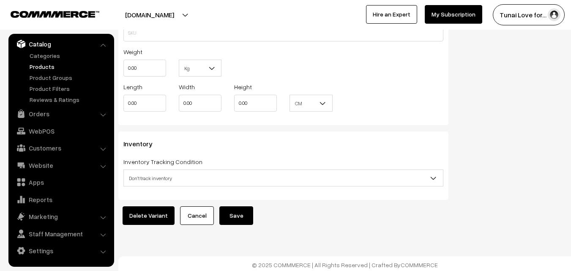
click at [235, 207] on button "Save" at bounding box center [236, 215] width 34 height 19
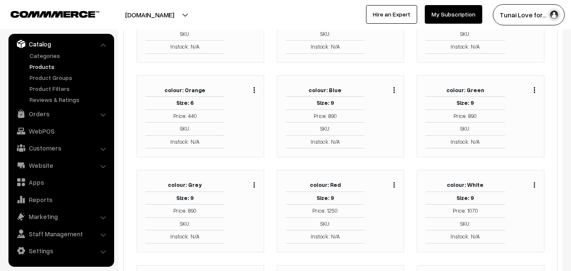
scroll to position [314, 0]
click at [394, 185] on img "button" at bounding box center [393, 184] width 1 height 5
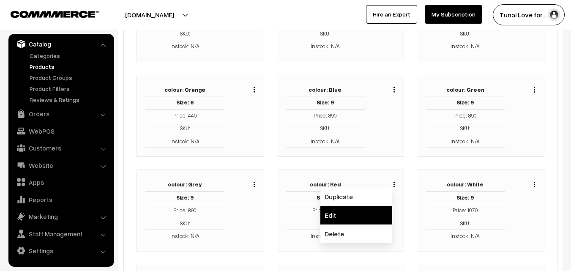
click at [360, 209] on link "Edit" at bounding box center [356, 215] width 72 height 19
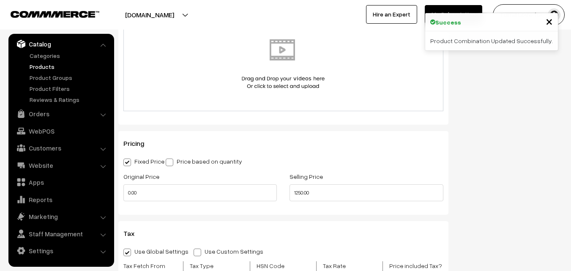
scroll to position [593, 0]
click at [302, 192] on input "1250.00" at bounding box center [365, 192] width 153 height 17
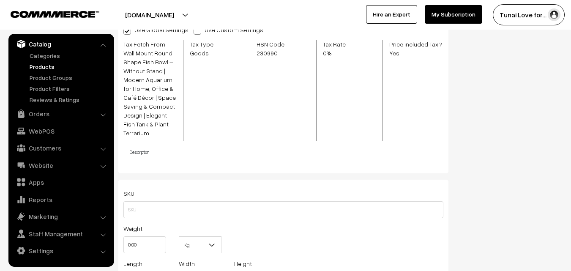
scroll to position [990, 0]
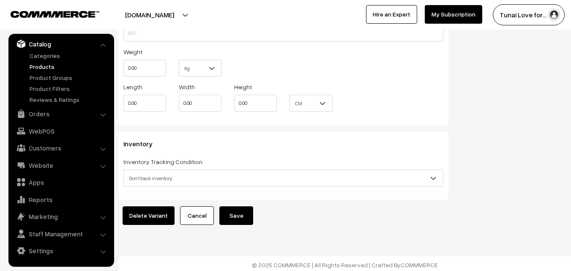
type input "890.00"
click at [236, 206] on button "Save" at bounding box center [236, 215] width 34 height 19
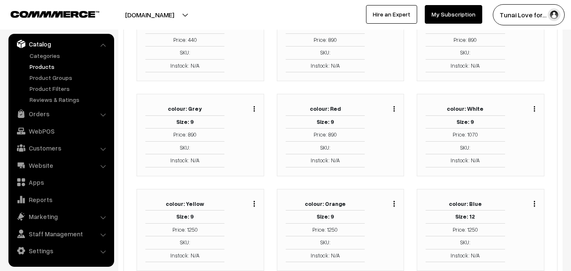
scroll to position [390, 0]
click at [534, 109] on img "button" at bounding box center [534, 108] width 1 height 5
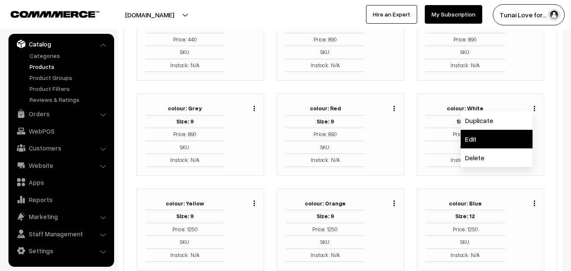
click at [485, 146] on link "Edit" at bounding box center [497, 139] width 72 height 19
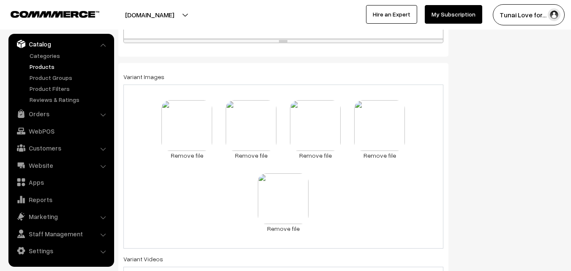
scroll to position [336, 0]
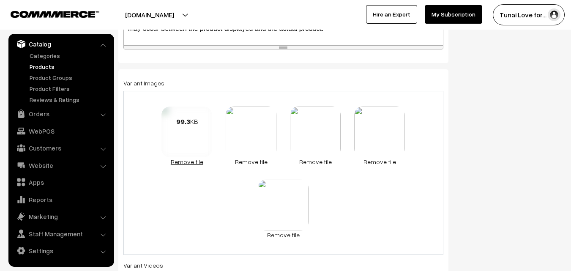
click at [193, 161] on link "Remove file" at bounding box center [186, 161] width 51 height 9
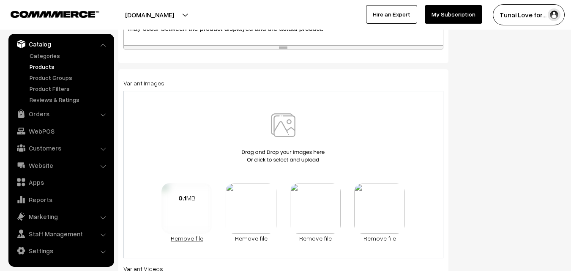
click at [196, 235] on link "Remove file" at bounding box center [186, 238] width 51 height 9
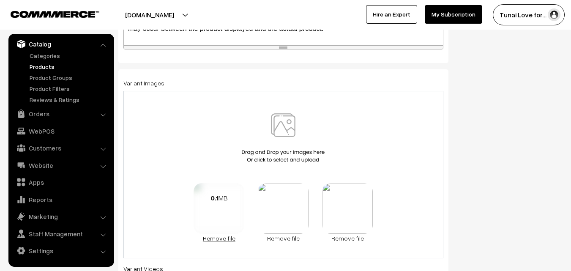
click at [205, 240] on link "Remove file" at bounding box center [219, 238] width 51 height 9
click at [245, 243] on link "Remove file" at bounding box center [251, 238] width 51 height 9
click at [277, 237] on link "Remove file" at bounding box center [283, 238] width 51 height 9
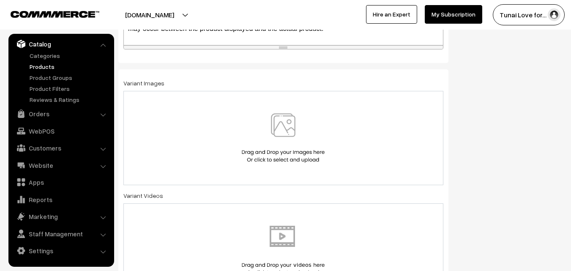
click at [288, 154] on img at bounding box center [283, 137] width 87 height 49
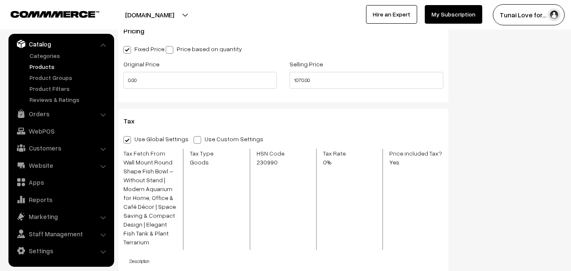
scroll to position [705, 0]
click at [305, 77] on input "1070.00" at bounding box center [365, 79] width 153 height 17
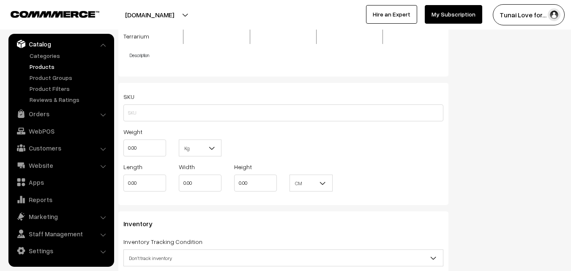
scroll to position [990, 0]
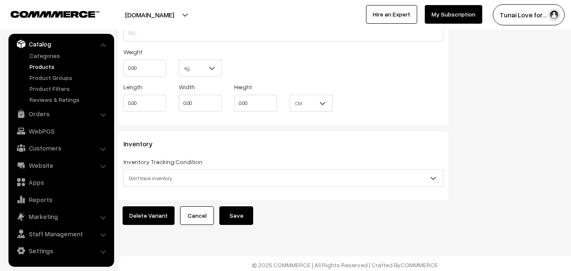
type input "890.00"
click at [229, 213] on button "Save" at bounding box center [236, 215] width 34 height 19
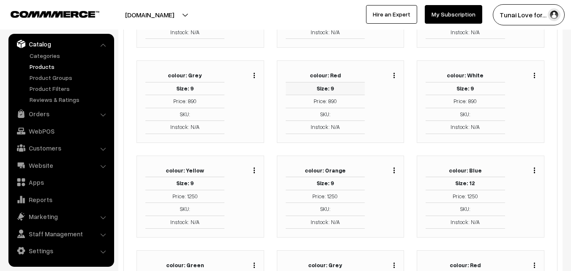
scroll to position [423, 0]
click at [253, 169] on button "button" at bounding box center [254, 169] width 2 height 7
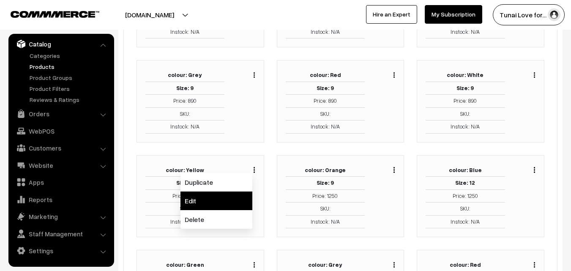
click at [225, 206] on link "Edit" at bounding box center [216, 200] width 72 height 19
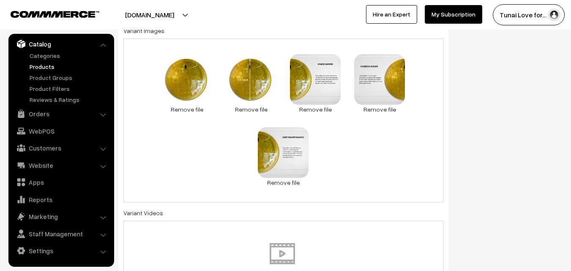
scroll to position [389, 0]
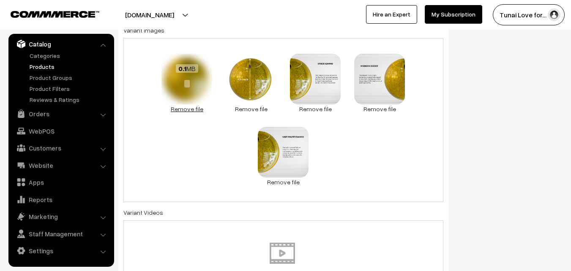
click at [189, 109] on link "Remove file" at bounding box center [186, 108] width 51 height 9
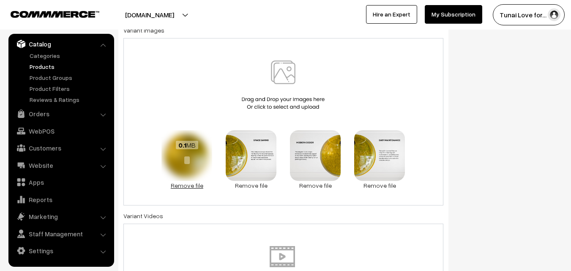
click at [188, 186] on link "Remove file" at bounding box center [186, 185] width 51 height 9
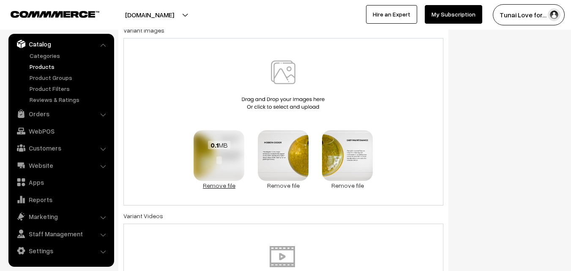
click at [206, 186] on link "Remove file" at bounding box center [219, 185] width 51 height 9
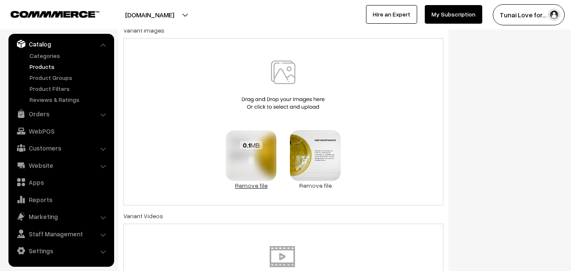
click at [245, 188] on link "Remove file" at bounding box center [251, 185] width 51 height 9
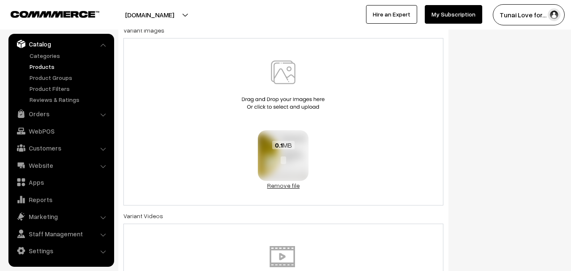
click at [275, 186] on link "Remove file" at bounding box center [283, 185] width 51 height 9
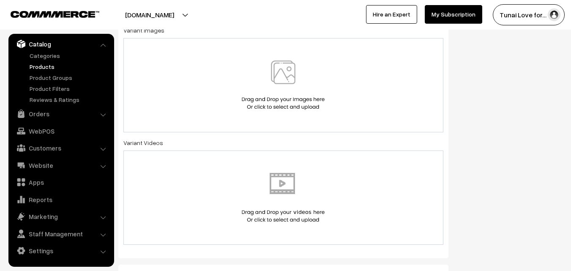
click at [267, 115] on div at bounding box center [283, 85] width 320 height 94
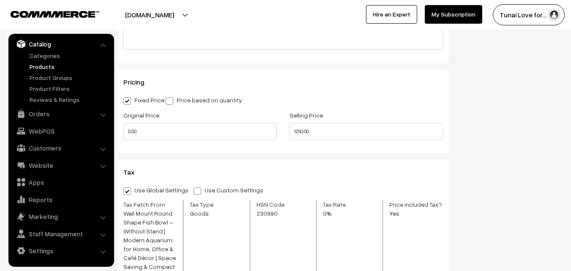
scroll to position [663, 0]
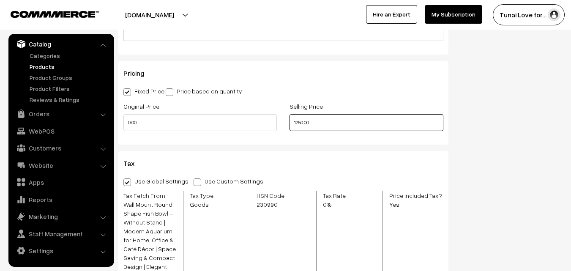
click at [302, 122] on input "1250.00" at bounding box center [365, 122] width 153 height 17
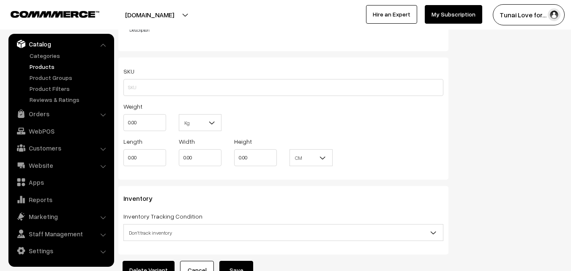
scroll to position [990, 0]
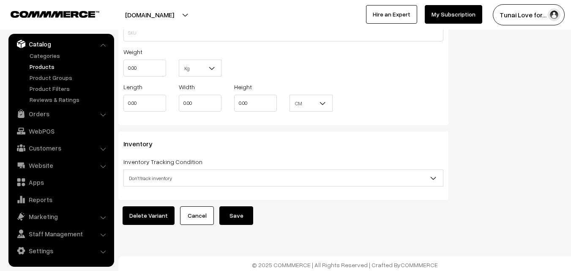
type input "890.00"
click at [240, 206] on button "Save" at bounding box center [236, 215] width 34 height 19
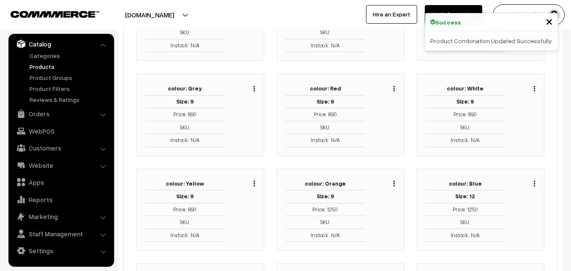
scroll to position [410, 0]
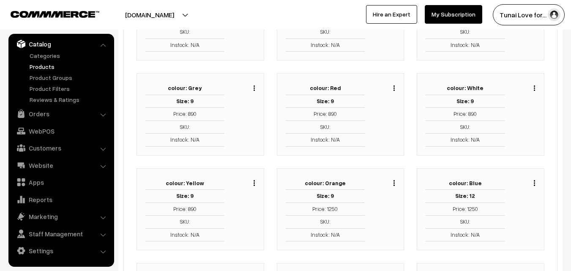
click at [395, 181] on button "button" at bounding box center [394, 182] width 2 height 7
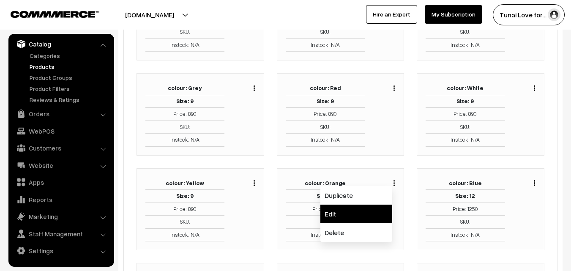
click at [368, 213] on link "Edit" at bounding box center [356, 213] width 72 height 19
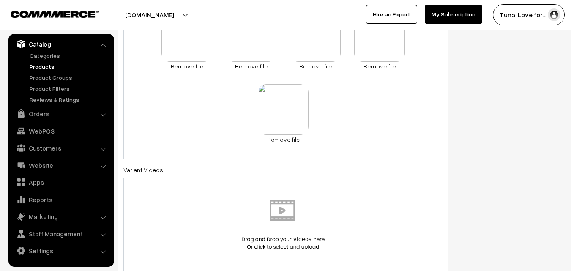
scroll to position [432, 0]
click at [201, 66] on link "Remove file" at bounding box center [186, 65] width 51 height 9
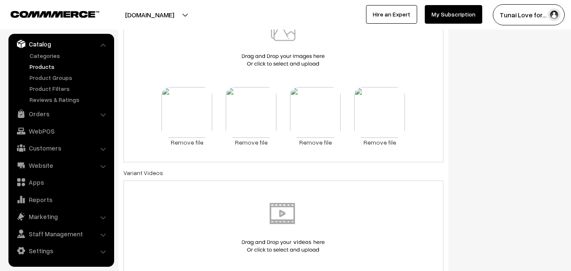
scroll to position [509, 0]
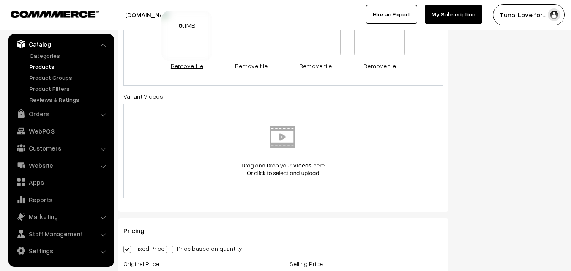
click at [203, 68] on link "Remove file" at bounding box center [186, 65] width 51 height 9
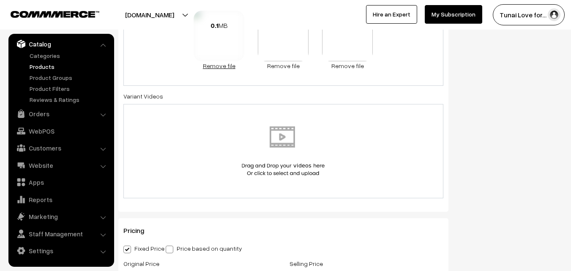
click at [213, 68] on link "Remove file" at bounding box center [219, 65] width 51 height 9
click at [248, 65] on link "Remove file" at bounding box center [251, 65] width 51 height 9
click at [291, 62] on link "Remove file" at bounding box center [283, 65] width 51 height 9
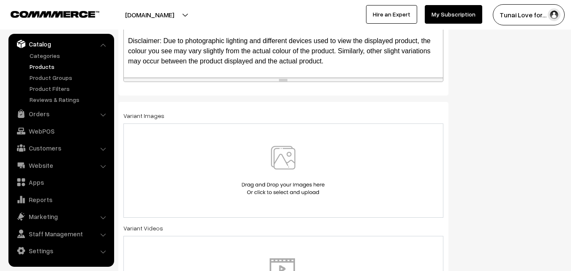
scroll to position [305, 0]
click at [201, 170] on div at bounding box center [283, 169] width 302 height 49
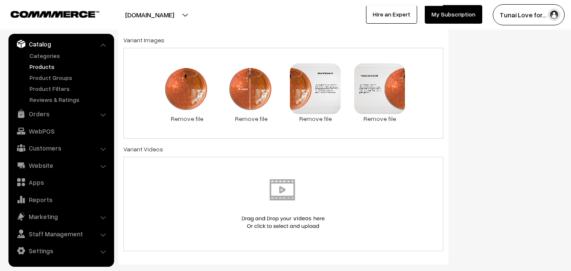
scroll to position [380, 0]
click at [142, 96] on div "0.1 MB 7.1.jpg Check Error Remove file 0.1 MB 7.2.jpg Check Error Remove file 0…" at bounding box center [283, 92] width 320 height 91
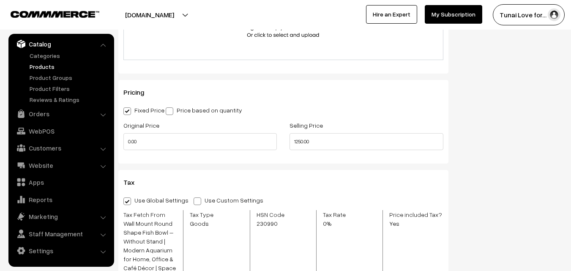
scroll to position [647, 0]
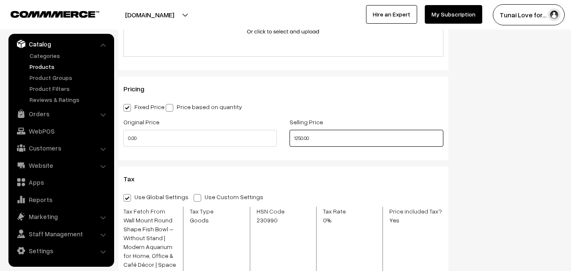
click at [300, 136] on input "1250.00" at bounding box center [365, 138] width 153 height 17
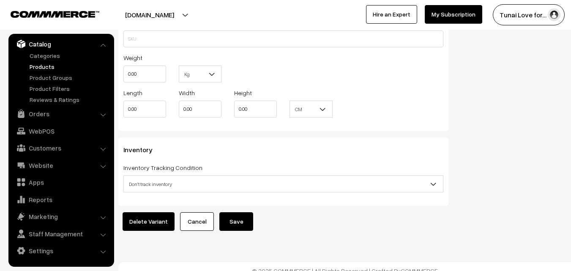
scroll to position [990, 0]
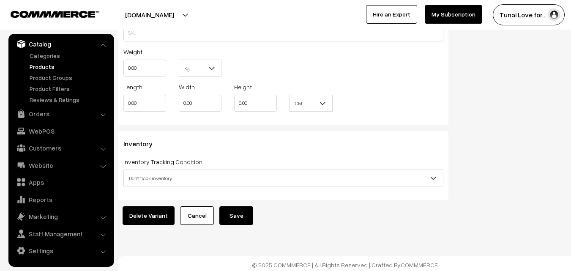
type input "890.00"
click at [239, 206] on button "Save" at bounding box center [236, 215] width 34 height 19
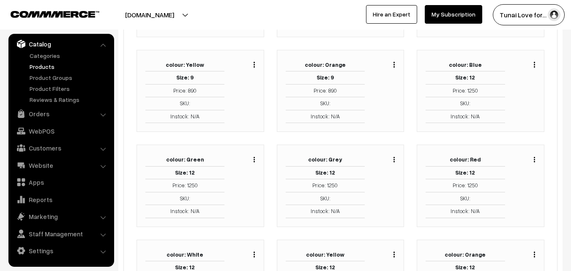
scroll to position [528, 0]
click at [303, 150] on div "colour: Grey Size: 12 Price: 1250 SKU: Instock: N/A Duplicate Edit Delete" at bounding box center [341, 186] width 128 height 82
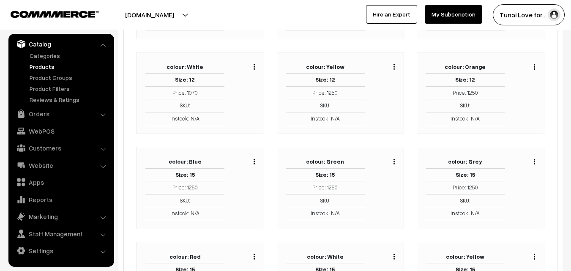
scroll to position [717, 0]
click at [253, 158] on button "button" at bounding box center [254, 160] width 2 height 7
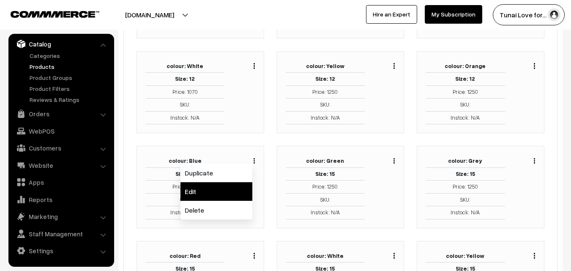
click at [230, 183] on link "Edit" at bounding box center [216, 191] width 72 height 19
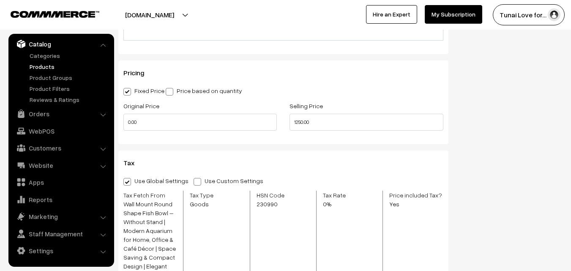
scroll to position [593, 0]
drag, startPoint x: 303, startPoint y: 122, endPoint x: 336, endPoint y: 225, distance: 108.5
click at [336, 225] on div "Product: Wall Mount Round Shape Fish Bowl – Without Stand | Modern Aquarium for…" at bounding box center [283, 23] width 343 height 1059
click at [303, 124] on input "1250.00" at bounding box center [365, 122] width 153 height 17
type input "1700.00"
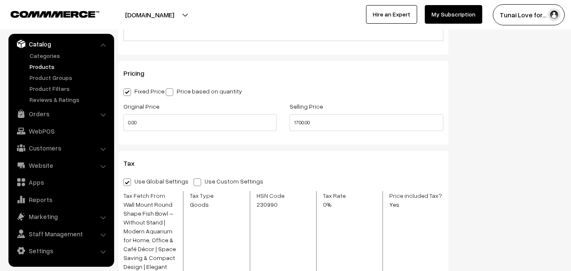
click at [314, 168] on div "Tax" at bounding box center [283, 167] width 333 height 16
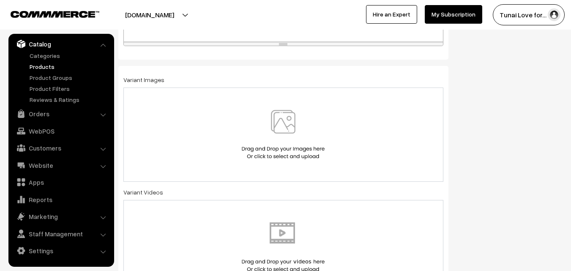
scroll to position [342, 0]
click at [242, 122] on img at bounding box center [283, 132] width 87 height 49
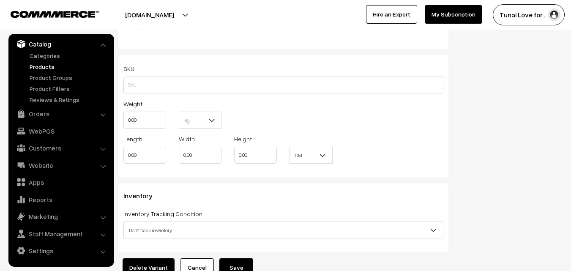
scroll to position [990, 0]
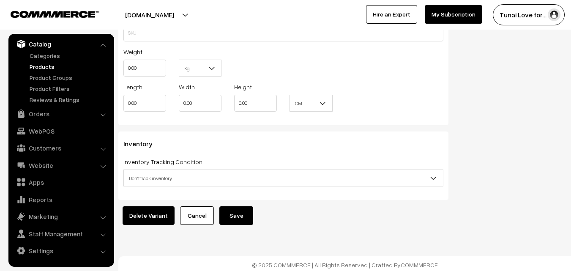
click at [230, 206] on button "Save" at bounding box center [236, 215] width 34 height 19
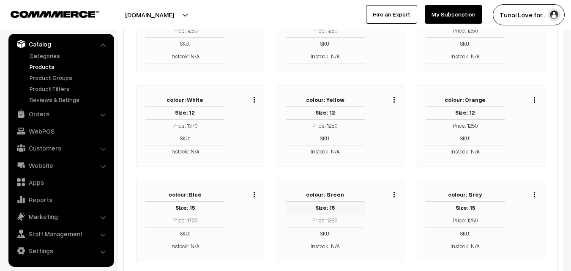
scroll to position [684, 0]
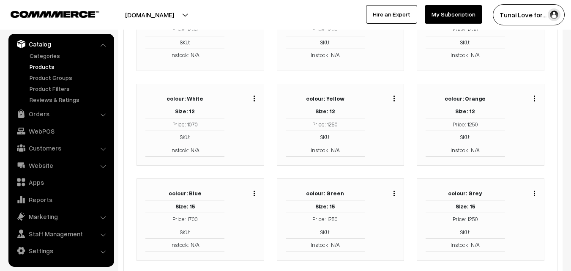
click at [394, 189] on div "Duplicate Edit Delete" at bounding box center [392, 192] width 6 height 10
click at [394, 193] on img "button" at bounding box center [393, 193] width 1 height 5
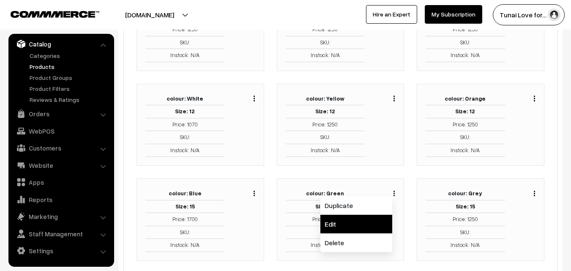
click at [348, 223] on link "Edit" at bounding box center [356, 224] width 72 height 19
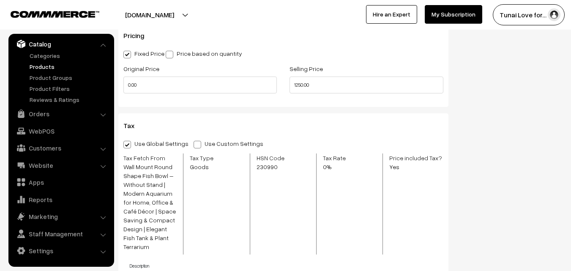
scroll to position [698, 0]
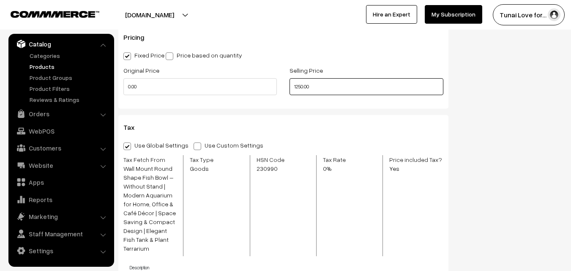
click at [302, 88] on input "1250.00" at bounding box center [365, 86] width 153 height 17
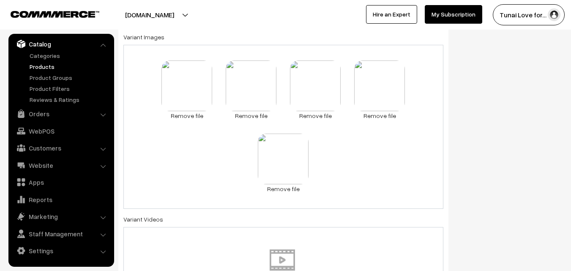
scroll to position [383, 0]
type input "1700.00"
click at [191, 116] on link "Remove file" at bounding box center [186, 115] width 51 height 9
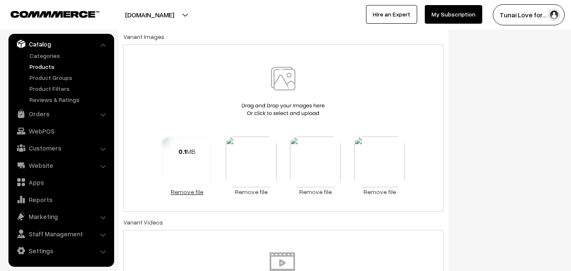
click at [193, 193] on link "Remove file" at bounding box center [186, 191] width 51 height 9
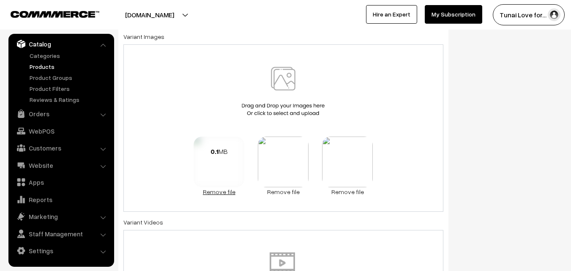
click at [209, 193] on link "Remove file" at bounding box center [219, 191] width 51 height 9
click at [243, 193] on link "Remove file" at bounding box center [251, 191] width 51 height 9
click at [273, 194] on link "Remove file" at bounding box center [283, 191] width 51 height 9
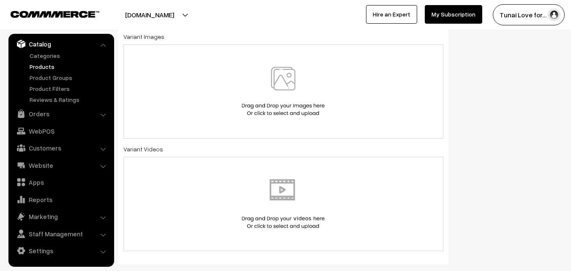
click at [188, 107] on div at bounding box center [283, 91] width 302 height 49
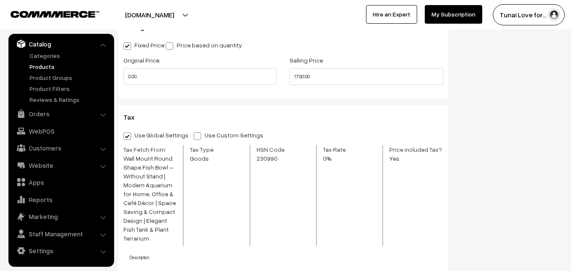
scroll to position [990, 0]
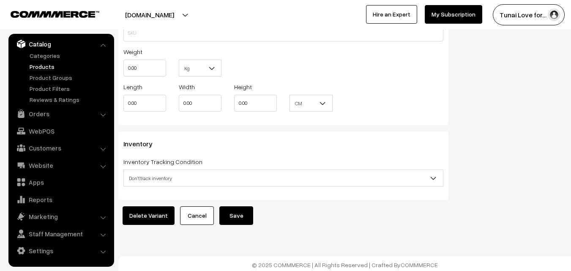
click at [233, 208] on button "Save" at bounding box center [236, 215] width 34 height 19
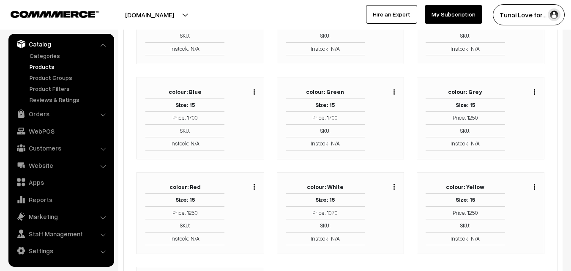
scroll to position [788, 0]
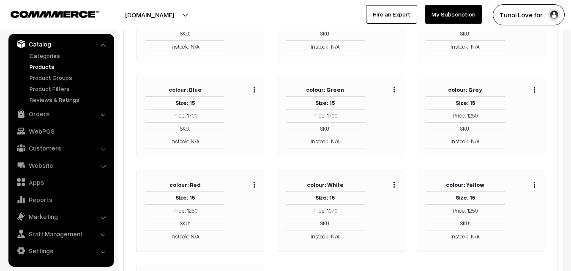
click at [533, 93] on button "button" at bounding box center [534, 89] width 2 height 7
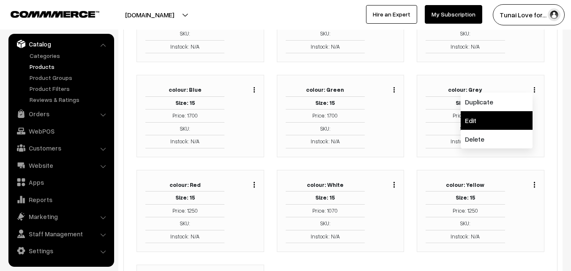
click at [503, 119] on link "Edit" at bounding box center [497, 120] width 72 height 19
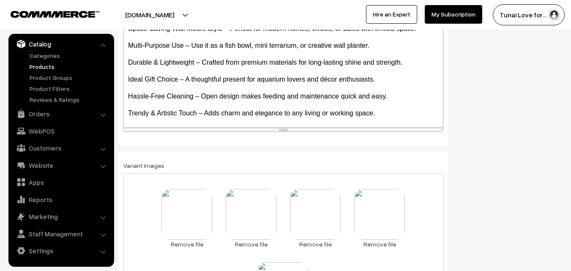
scroll to position [94, 0]
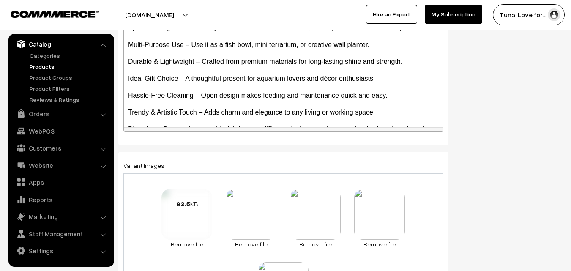
click at [204, 244] on link "Remove file" at bounding box center [186, 244] width 51 height 9
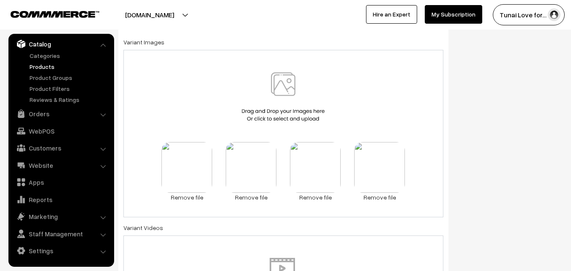
scroll to position [378, 0]
click at [189, 196] on link "Remove file" at bounding box center [186, 196] width 51 height 9
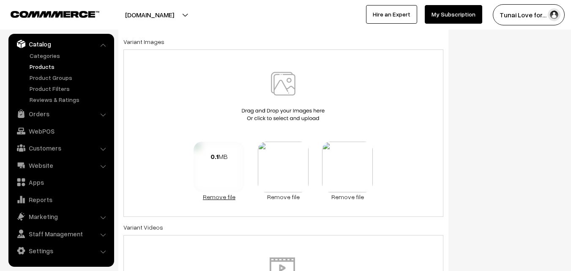
click at [210, 200] on link "Remove file" at bounding box center [219, 196] width 51 height 9
click at [246, 200] on link "Remove file" at bounding box center [251, 196] width 51 height 9
click at [282, 200] on link "Remove file" at bounding box center [283, 196] width 51 height 9
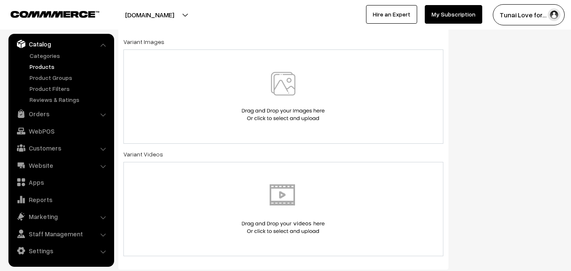
click at [259, 115] on img at bounding box center [283, 96] width 87 height 49
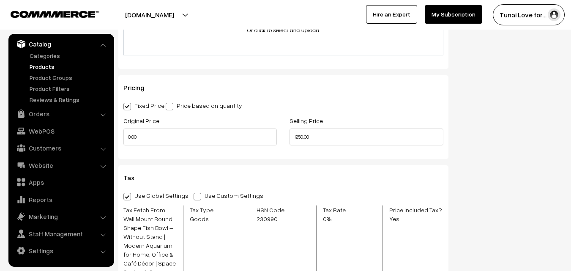
scroll to position [649, 0]
drag, startPoint x: 303, startPoint y: 135, endPoint x: 342, endPoint y: 287, distance: 157.0
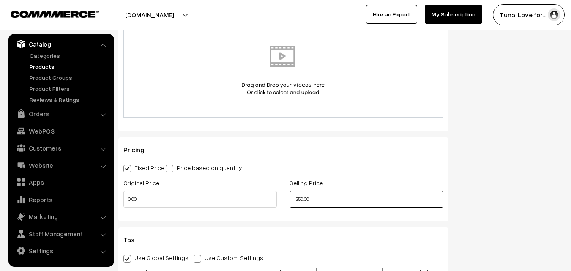
scroll to position [586, 0]
click at [303, 197] on input "1250.00" at bounding box center [365, 199] width 153 height 17
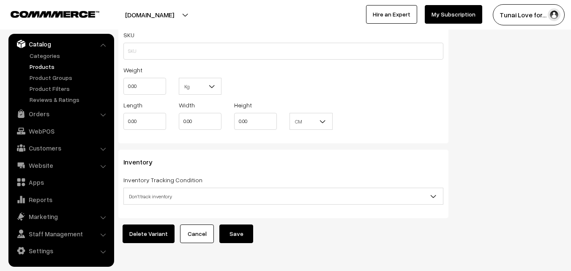
scroll to position [973, 0]
type input "1700.00"
click at [233, 226] on button "Save" at bounding box center [236, 233] width 34 height 19
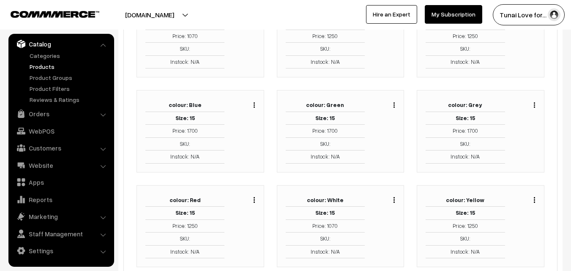
scroll to position [773, 0]
click at [254, 196] on img "button" at bounding box center [254, 198] width 1 height 5
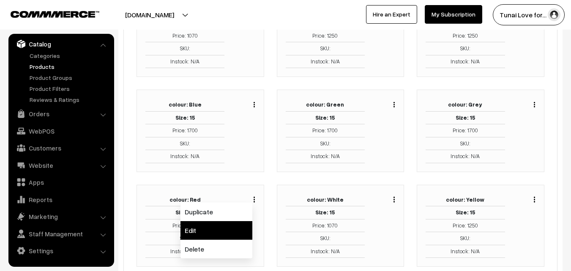
click at [235, 228] on link "Edit" at bounding box center [216, 230] width 72 height 19
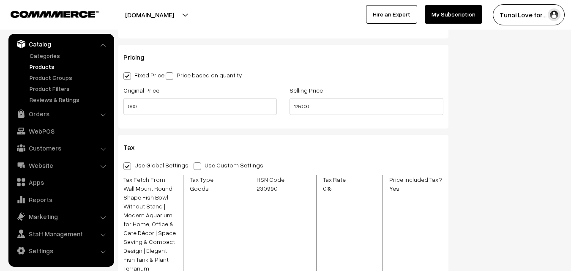
scroll to position [678, 0]
drag, startPoint x: 302, startPoint y: 105, endPoint x: 333, endPoint y: 185, distance: 85.8
type input "1"
type input "1700.00"
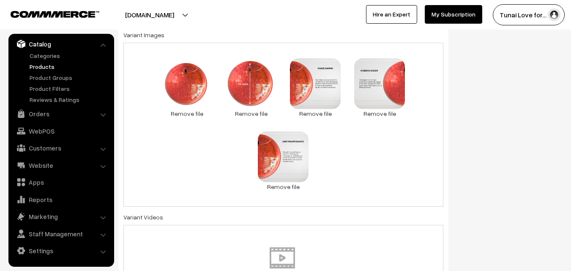
scroll to position [384, 0]
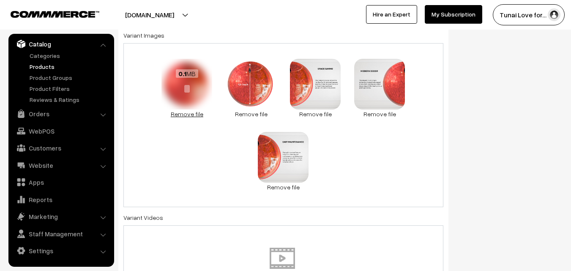
click at [191, 115] on link "Remove file" at bounding box center [186, 113] width 51 height 9
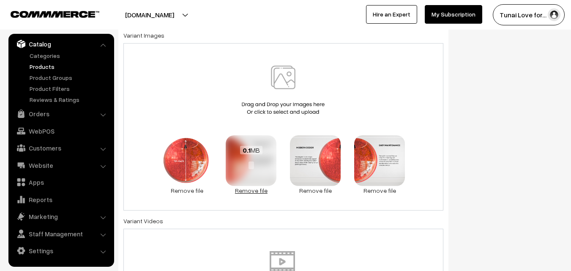
click at [238, 192] on link "Remove file" at bounding box center [251, 190] width 51 height 9
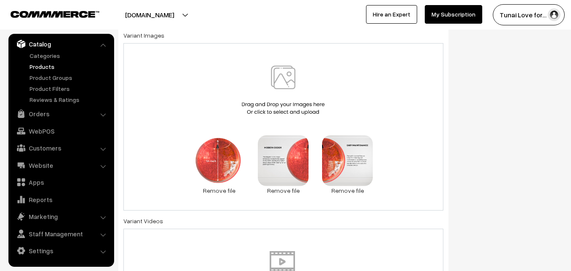
click at [238, 192] on link "Remove file" at bounding box center [219, 190] width 51 height 9
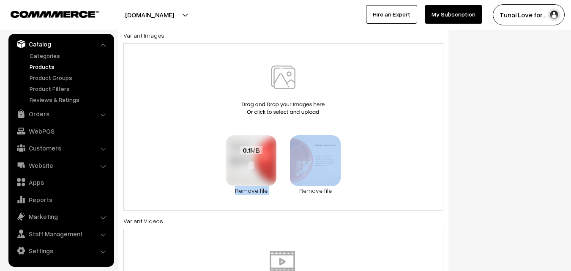
drag, startPoint x: 324, startPoint y: 165, endPoint x: 237, endPoint y: 161, distance: 86.7
click at [237, 161] on div "0.1 MB Check Error Remove file 0.1 MB Check Error Remove file" at bounding box center [283, 126] width 320 height 167
click at [247, 192] on link "Remove file" at bounding box center [251, 190] width 51 height 9
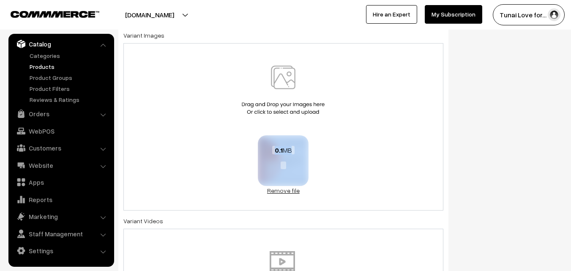
click at [285, 191] on link "Remove file" at bounding box center [283, 190] width 51 height 9
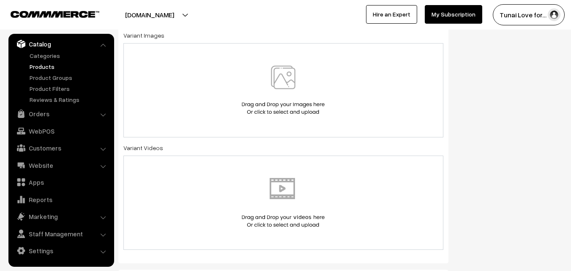
click at [209, 88] on div at bounding box center [283, 89] width 302 height 49
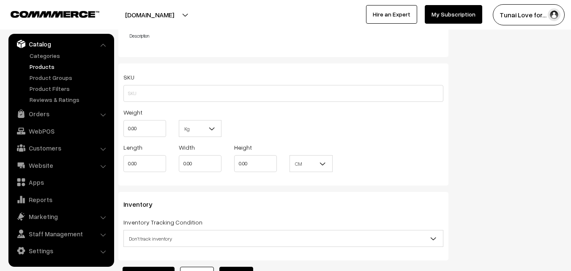
scroll to position [990, 0]
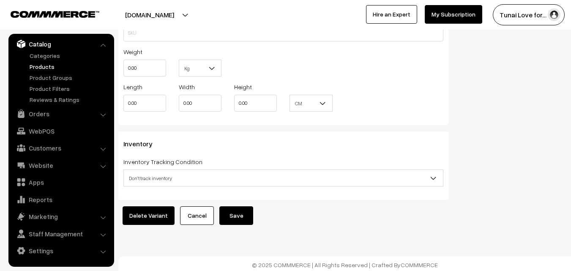
click at [240, 210] on button "Save" at bounding box center [236, 215] width 34 height 19
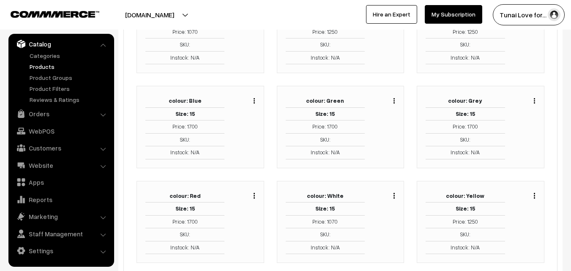
scroll to position [799, 0]
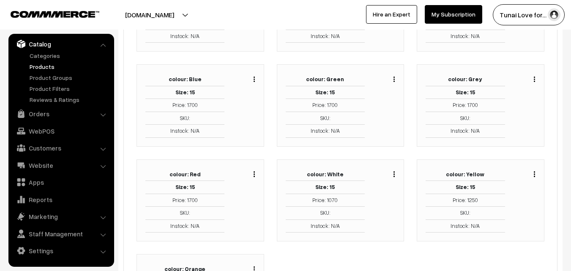
click at [393, 174] on div "Duplicate Edit Delete" at bounding box center [392, 173] width 6 height 10
click at [395, 174] on button "button" at bounding box center [394, 173] width 2 height 7
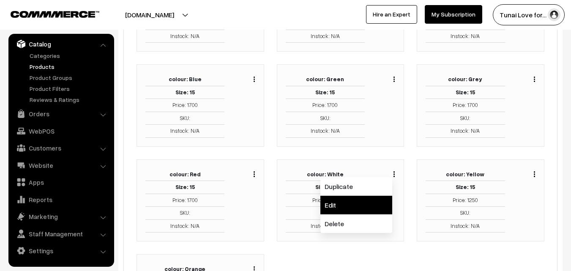
click at [371, 202] on link "Edit" at bounding box center [356, 205] width 72 height 19
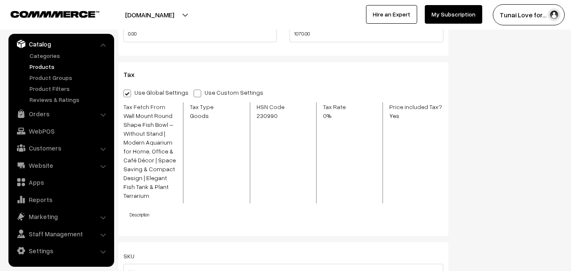
scroll to position [752, 0]
click at [303, 32] on input "1070.00" at bounding box center [365, 33] width 153 height 17
type input "1790.00"
click at [292, 103] on label "HSN Code 230990" at bounding box center [280, 111] width 49 height 18
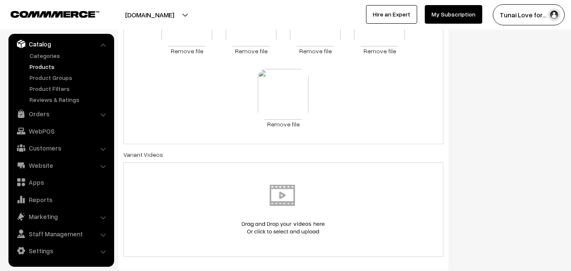
scroll to position [447, 0]
click at [196, 55] on link "Remove file" at bounding box center [186, 51] width 51 height 9
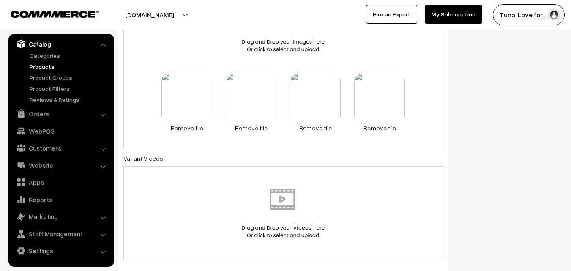
scroll to position [523, 0]
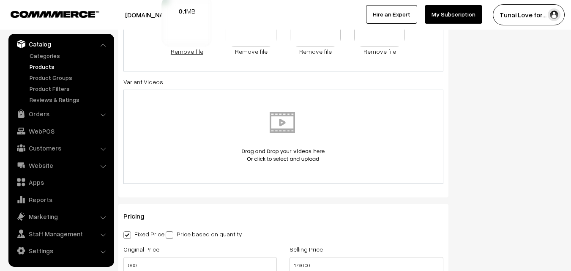
click at [190, 52] on link "Remove file" at bounding box center [186, 51] width 51 height 9
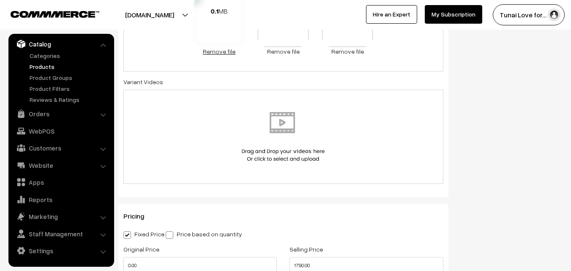
click at [206, 52] on link "Remove file" at bounding box center [219, 51] width 51 height 9
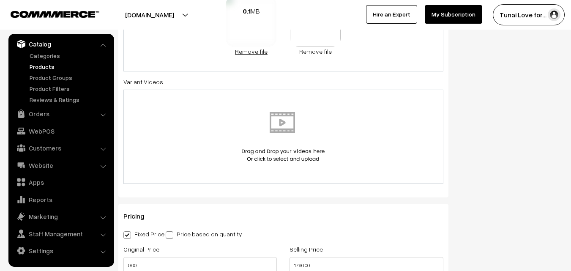
click at [246, 53] on link "Remove file" at bounding box center [251, 51] width 51 height 9
click at [278, 52] on link "Remove file" at bounding box center [283, 51] width 51 height 9
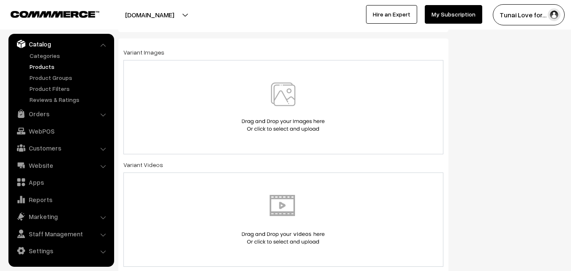
scroll to position [367, 0]
click at [204, 115] on div at bounding box center [283, 107] width 302 height 49
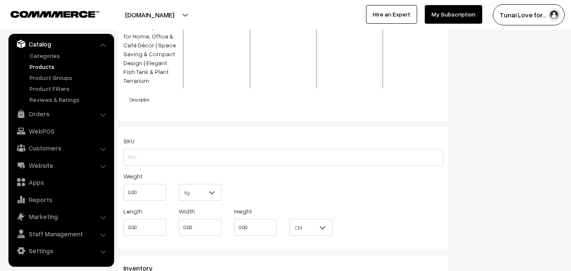
scroll to position [990, 0]
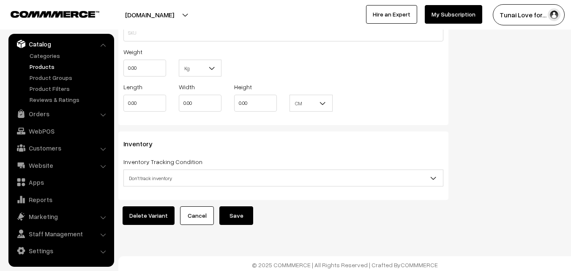
click at [230, 213] on button "Save" at bounding box center [236, 215] width 34 height 19
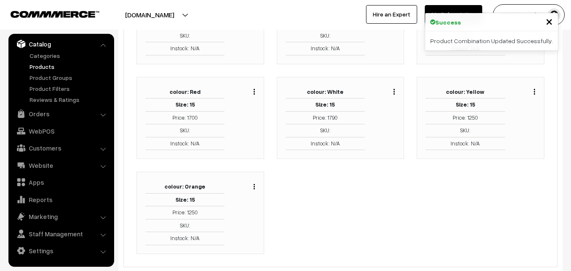
scroll to position [881, 0]
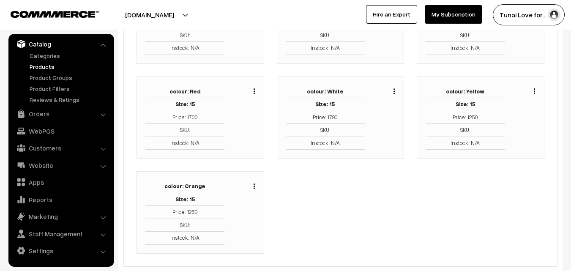
click at [534, 93] on img "button" at bounding box center [534, 90] width 1 height 5
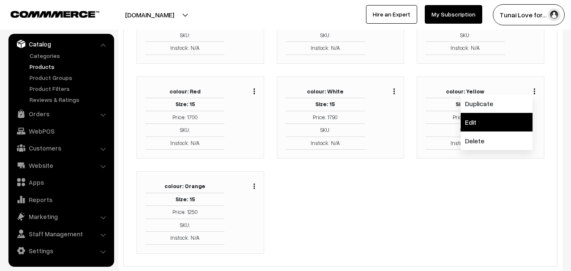
click at [496, 119] on link "Edit" at bounding box center [497, 122] width 72 height 19
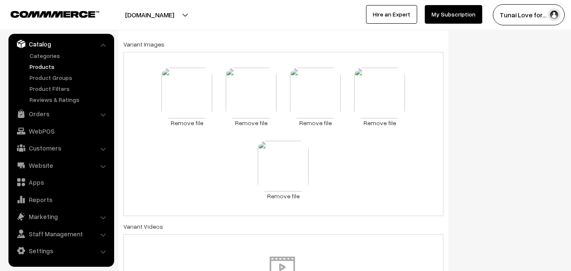
scroll to position [376, 0]
click at [190, 125] on link "Remove file" at bounding box center [186, 122] width 51 height 9
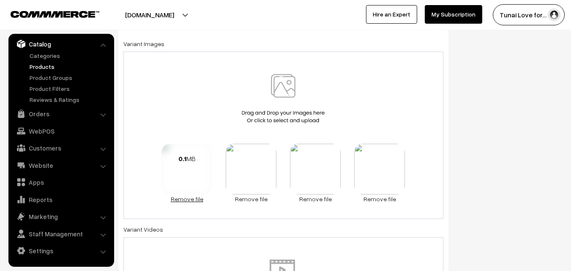
click at [186, 198] on link "Remove file" at bounding box center [186, 198] width 51 height 9
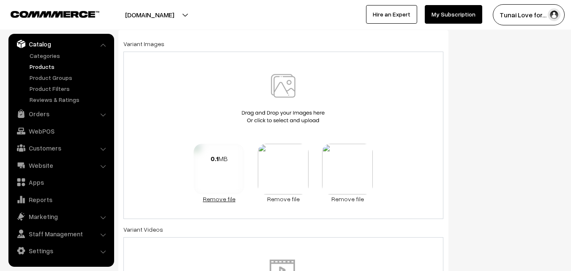
click at [225, 196] on link "Remove file" at bounding box center [219, 198] width 51 height 9
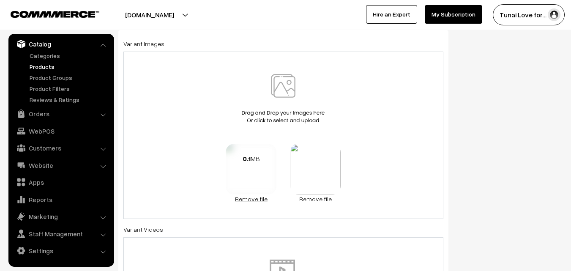
click at [256, 198] on link "Remove file" at bounding box center [251, 198] width 51 height 9
click at [286, 201] on link "Remove file" at bounding box center [283, 198] width 51 height 9
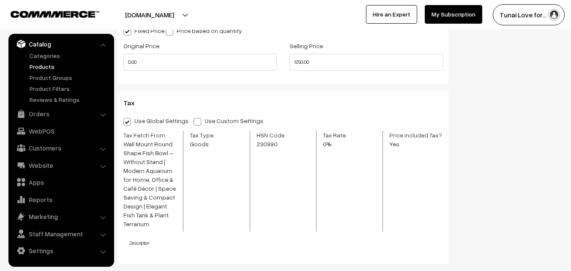
scroll to position [654, 0]
click at [302, 58] on input "1250.00" at bounding box center [365, 61] width 153 height 17
type input "1700.00"
click at [292, 90] on div "Tax Use Global Settings Use Custom Settings Skip Adding Tax Tax Fetch From Wall…" at bounding box center [283, 177] width 330 height 174
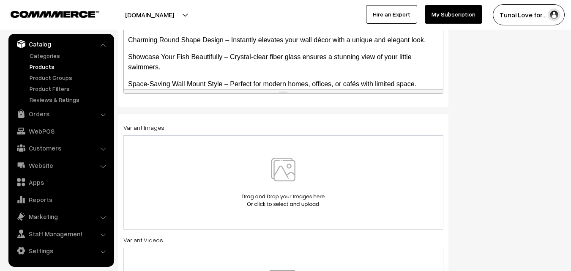
scroll to position [292, 0]
click at [243, 172] on img at bounding box center [283, 182] width 87 height 49
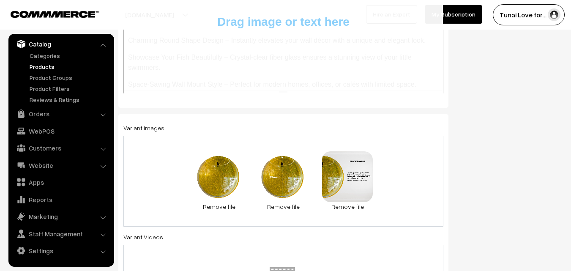
click at [395, 175] on div "0.1 MB 6.1.jpg Check Error Remove file 0.1 MB 6.2.jpg Check Error Remove file 0…" at bounding box center [283, 181] width 320 height 91
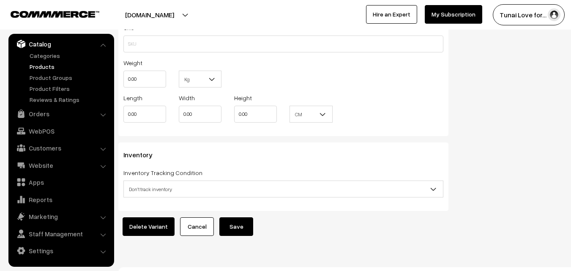
scroll to position [980, 0]
click at [231, 217] on button "Save" at bounding box center [236, 226] width 34 height 19
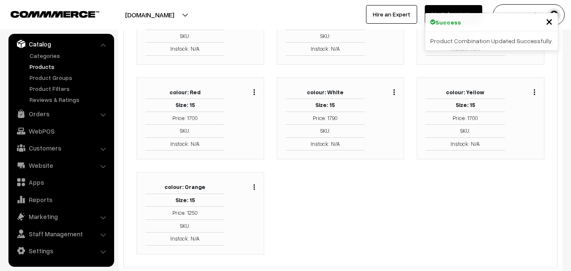
scroll to position [882, 0]
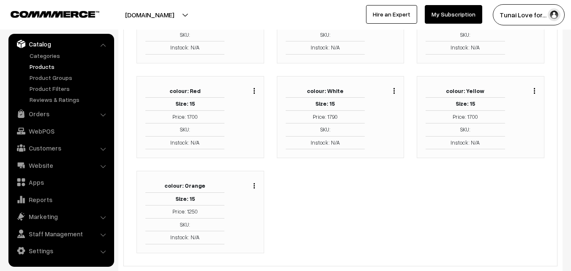
click at [254, 189] on div "Duplicate Edit Delete" at bounding box center [252, 185] width 6 height 10
click at [254, 187] on img "button" at bounding box center [254, 185] width 1 height 5
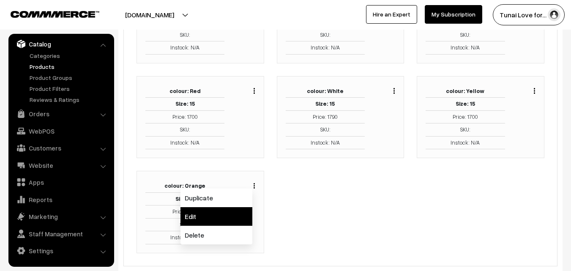
click at [236, 215] on link "Edit" at bounding box center [216, 216] width 72 height 19
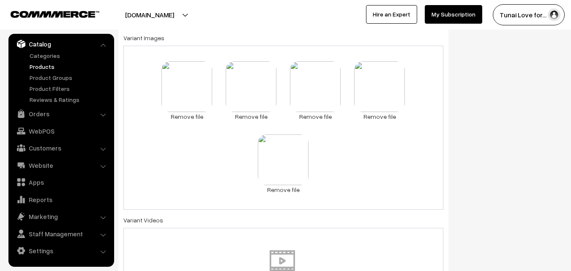
scroll to position [380, 0]
click at [201, 117] on link "Remove file" at bounding box center [186, 117] width 51 height 9
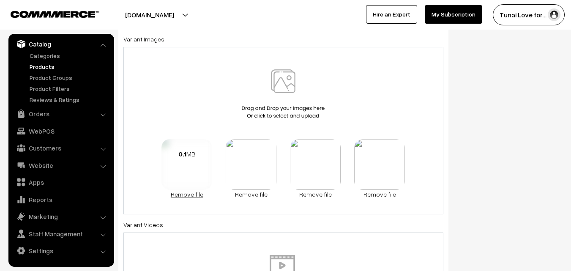
click at [198, 193] on link "Remove file" at bounding box center [186, 194] width 51 height 9
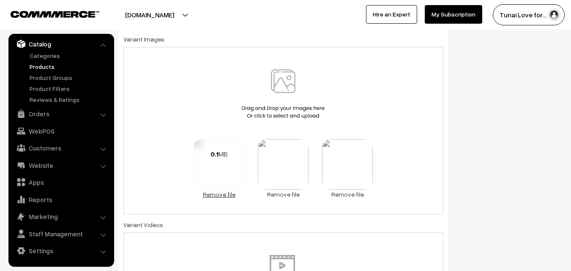
click at [218, 196] on link "Remove file" at bounding box center [219, 194] width 51 height 9
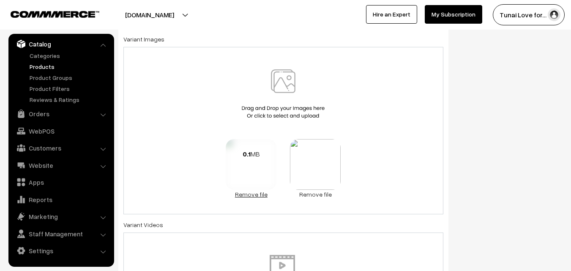
click at [248, 195] on link "Remove file" at bounding box center [251, 194] width 51 height 9
click at [272, 193] on link "Remove file" at bounding box center [283, 194] width 51 height 9
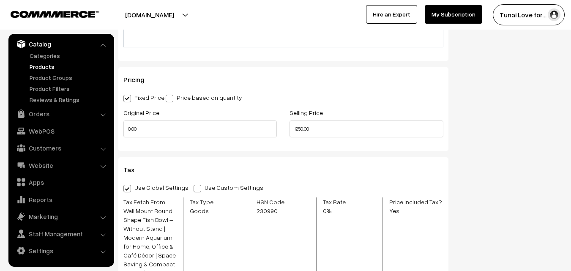
scroll to position [589, 0]
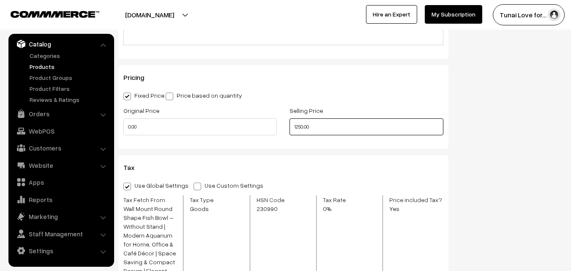
click at [301, 125] on input "1250.00" at bounding box center [365, 126] width 153 height 17
type input "1700.00"
click at [307, 152] on div "Product: Wall Mount Round Shape Fish Bowl – Without Stand | Modern Aquarium for…" at bounding box center [283, 27] width 343 height 1059
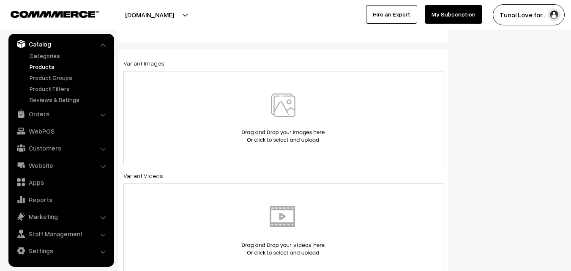
scroll to position [356, 0]
click at [275, 123] on img at bounding box center [283, 118] width 87 height 49
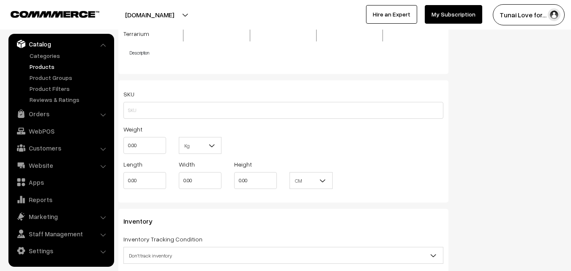
scroll to position [990, 0]
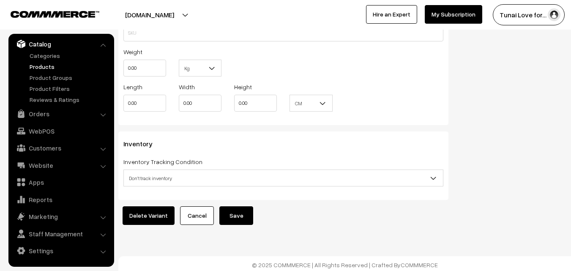
click at [240, 211] on button "Save" at bounding box center [236, 215] width 34 height 19
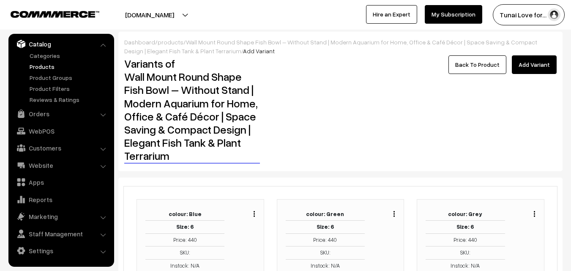
click at [36, 67] on link "Products" at bounding box center [69, 66] width 84 height 9
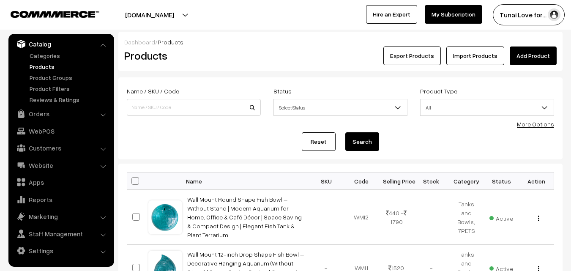
scroll to position [78, 0]
